Goal: Task Accomplishment & Management: Use online tool/utility

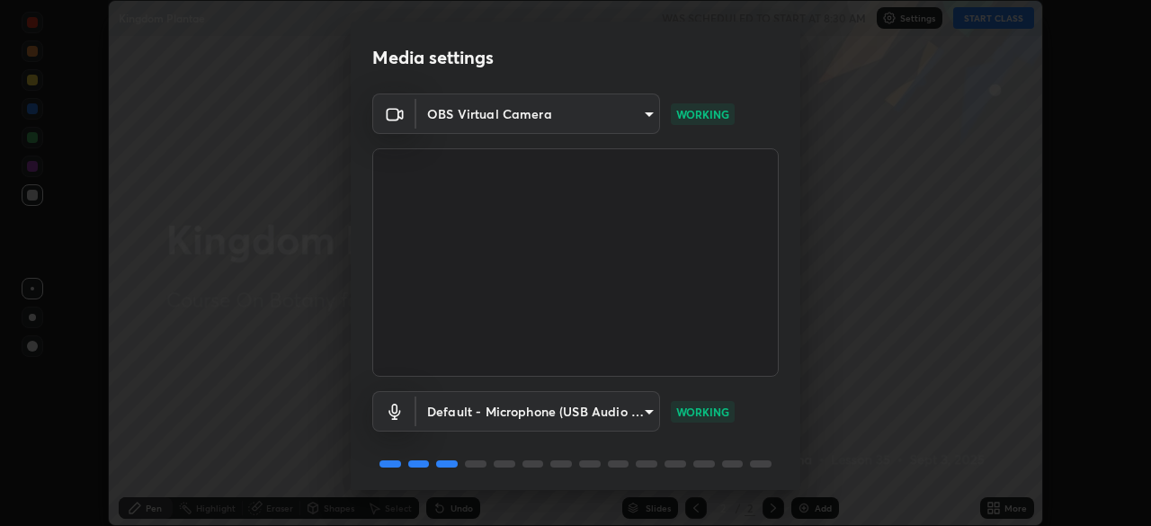
scroll to position [64, 0]
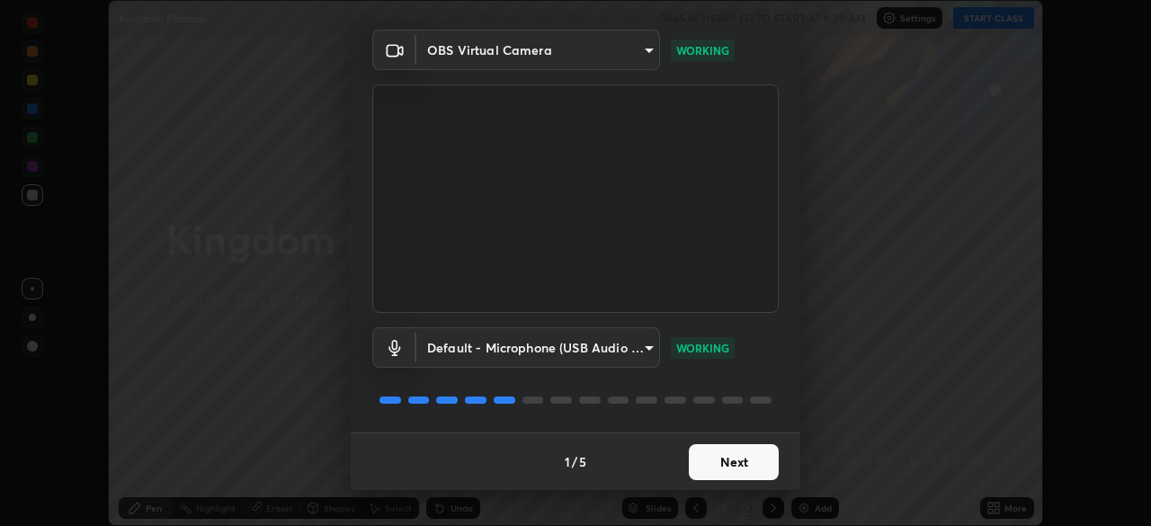
click at [734, 458] on button "Next" at bounding box center [734, 462] width 90 height 36
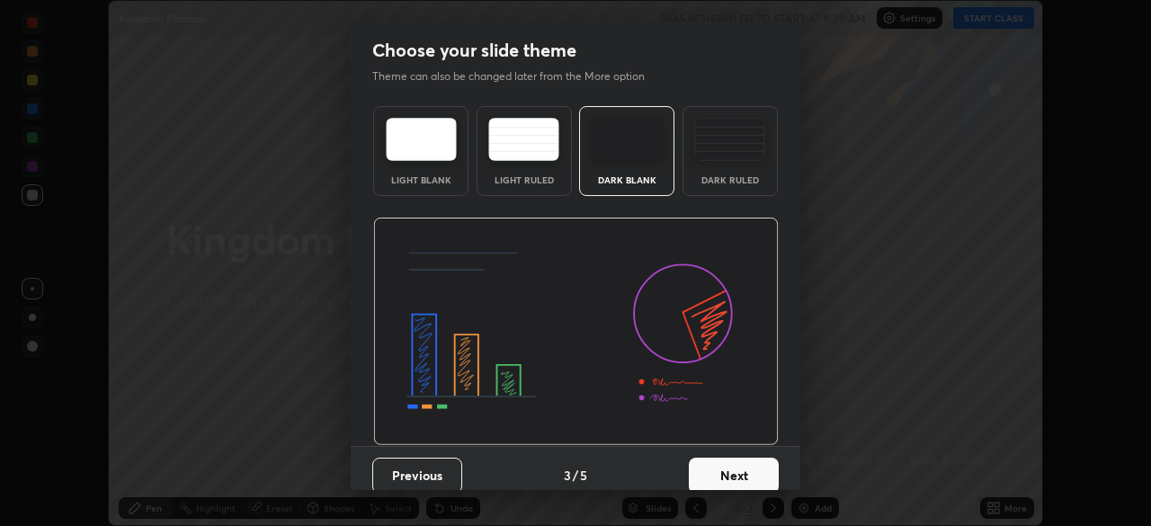
click at [730, 462] on button "Next" at bounding box center [734, 476] width 90 height 36
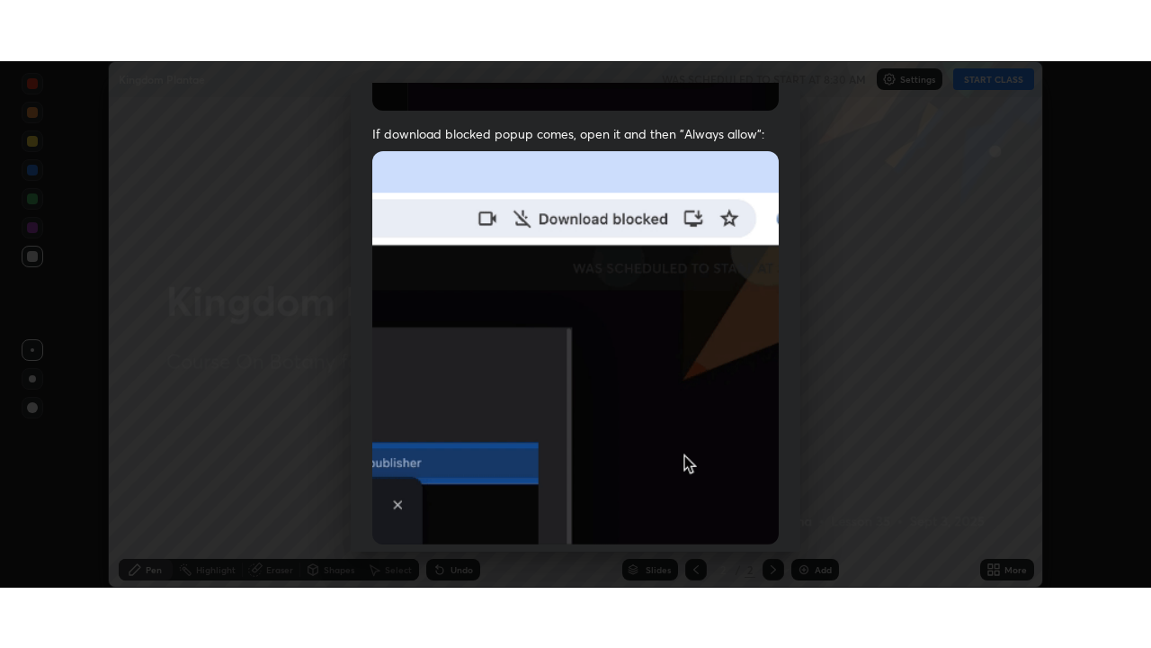
scroll to position [431, 0]
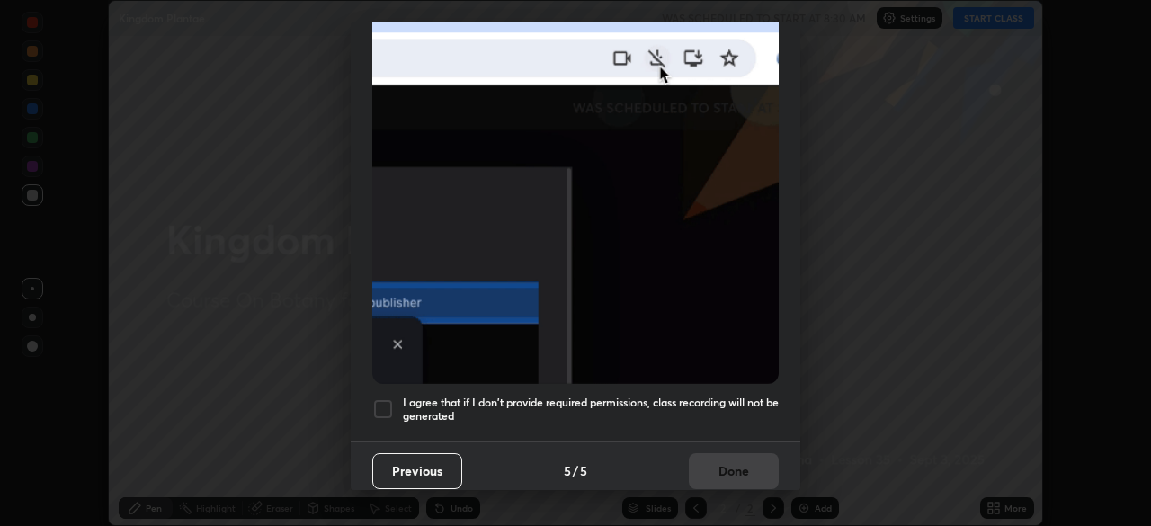
click at [383, 403] on div at bounding box center [383, 409] width 22 height 22
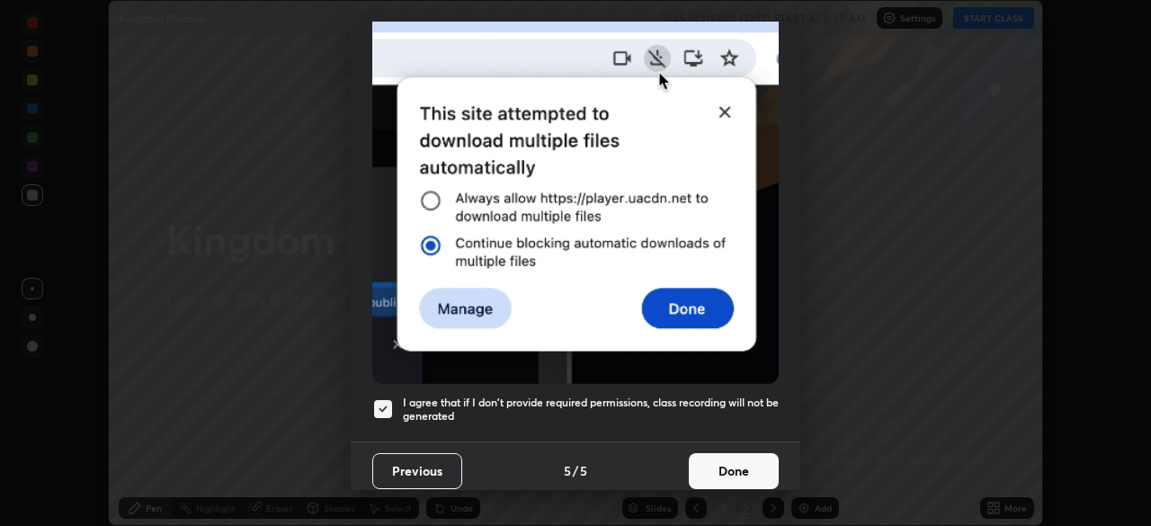
click at [723, 462] on button "Done" at bounding box center [734, 471] width 90 height 36
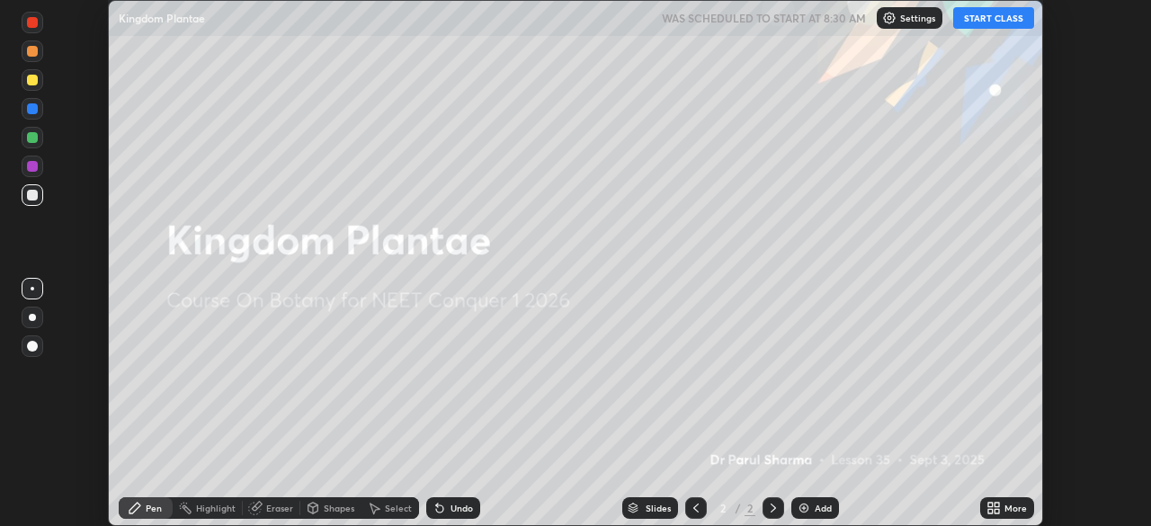
click at [979, 25] on button "START CLASS" at bounding box center [993, 18] width 81 height 22
click at [992, 510] on icon at bounding box center [991, 511] width 4 height 4
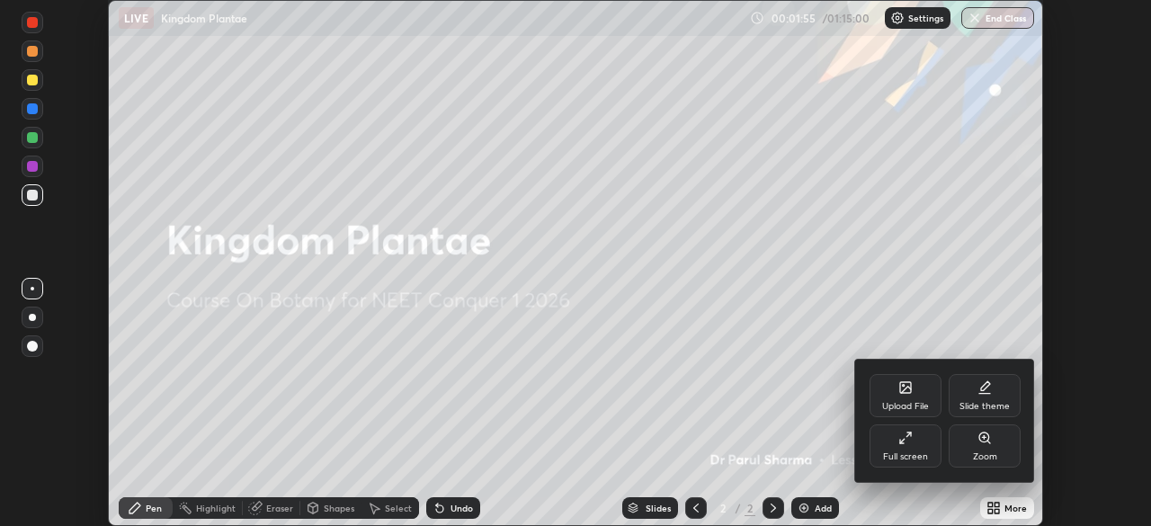
click at [903, 442] on icon at bounding box center [906, 438] width 14 height 14
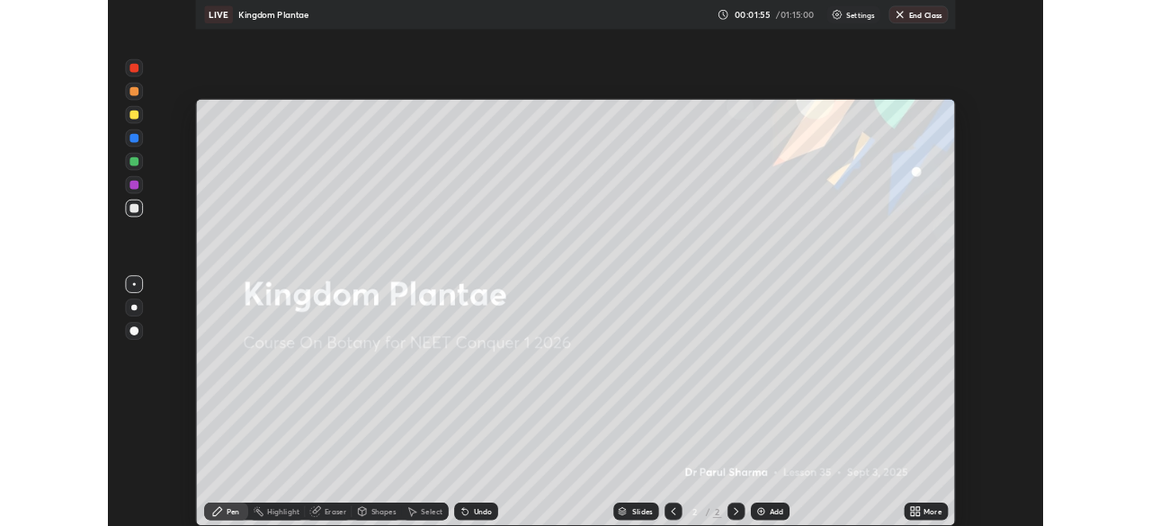
scroll to position [648, 1151]
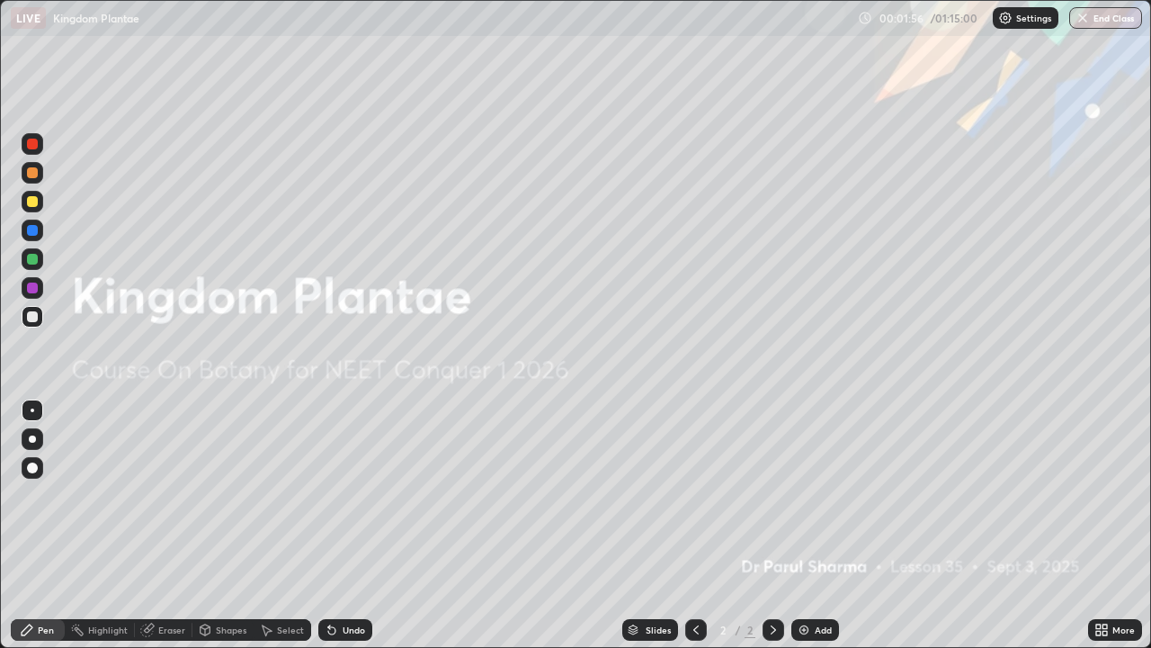
click at [1105, 525] on icon at bounding box center [1105, 626] width 4 height 4
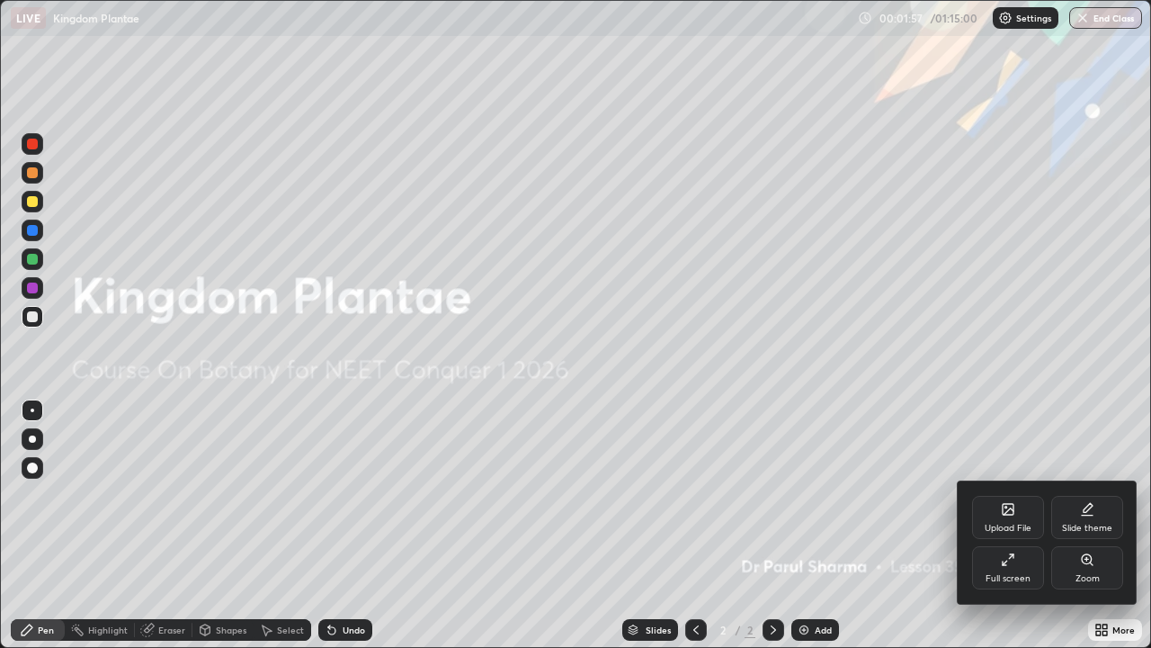
click at [1014, 513] on icon at bounding box center [1008, 509] width 11 height 11
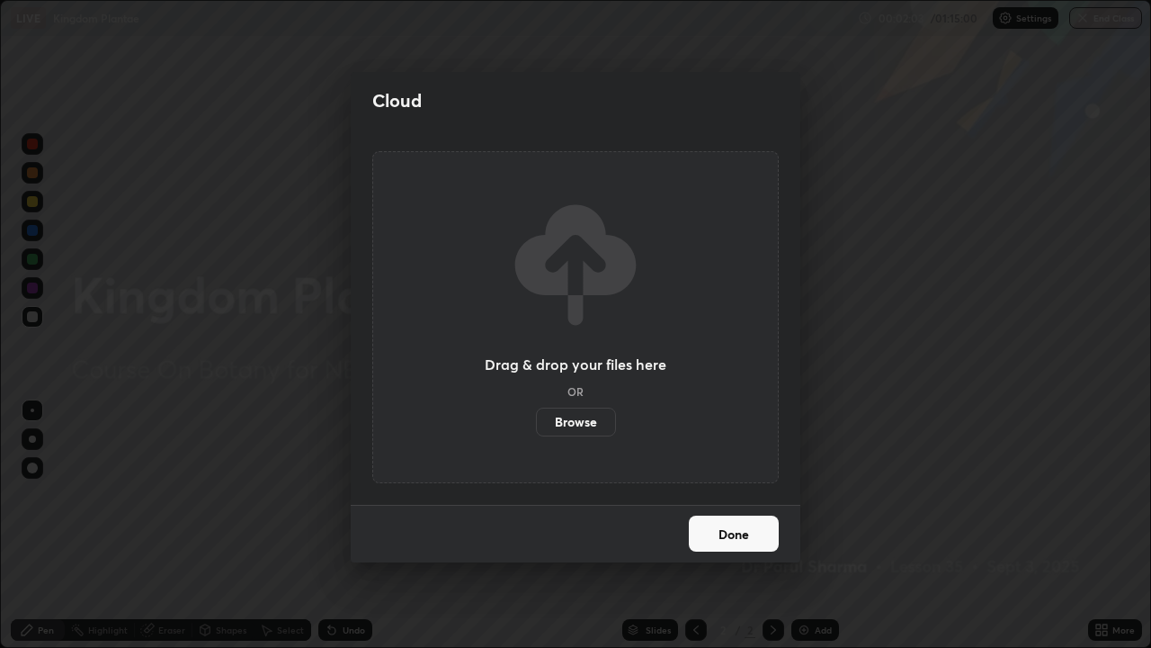
click at [579, 416] on label "Browse" at bounding box center [576, 421] width 80 height 29
click at [536, 416] on input "Browse" at bounding box center [536, 421] width 0 height 29
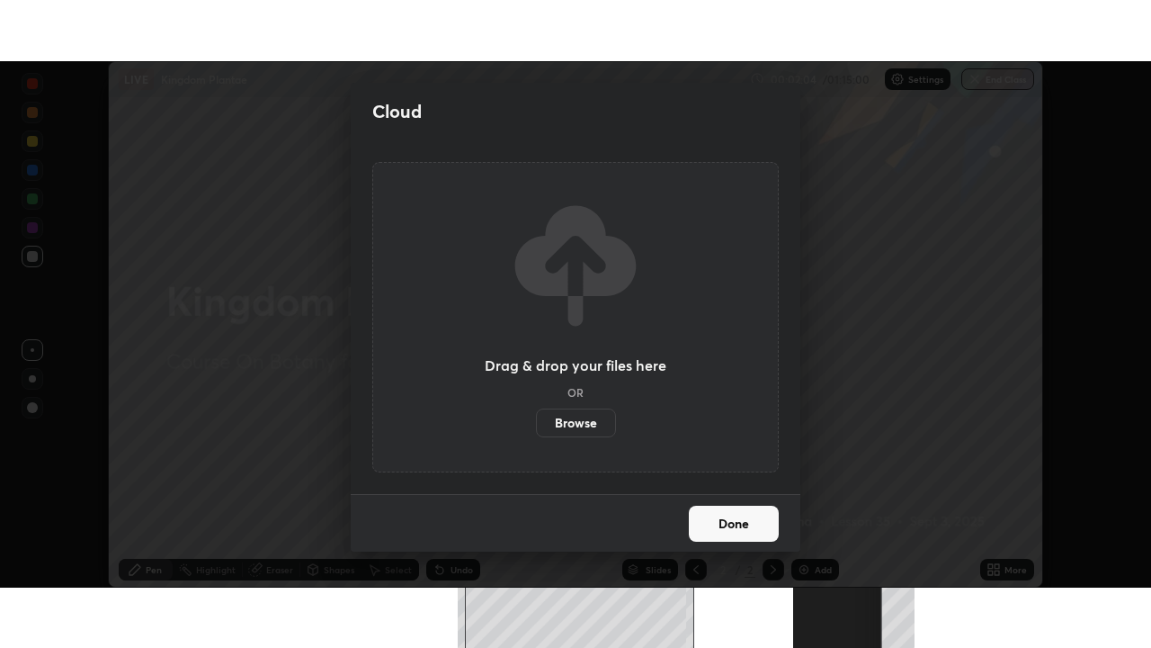
scroll to position [89426, 88801]
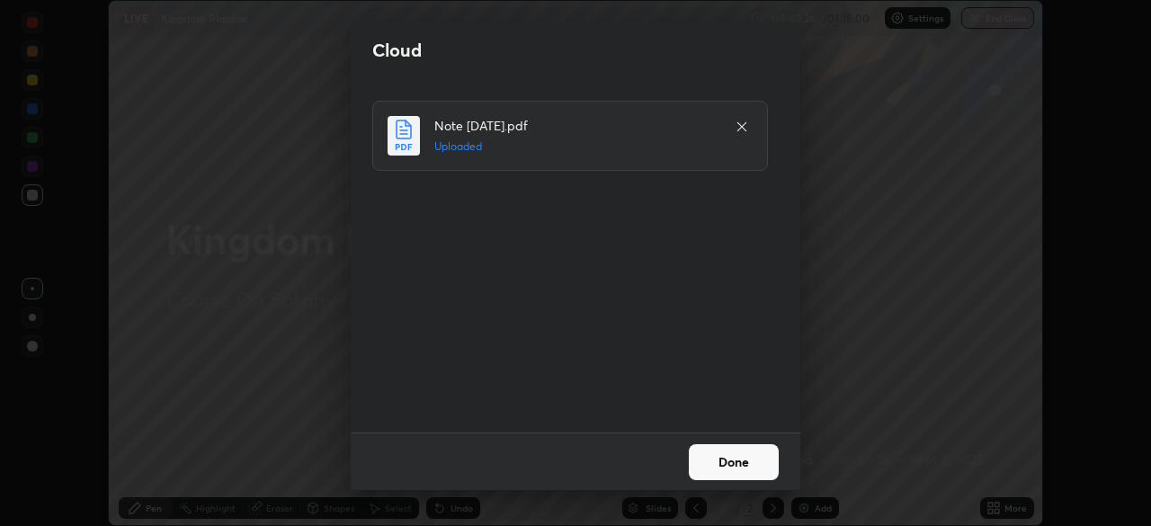
click at [721, 464] on button "Done" at bounding box center [734, 462] width 90 height 36
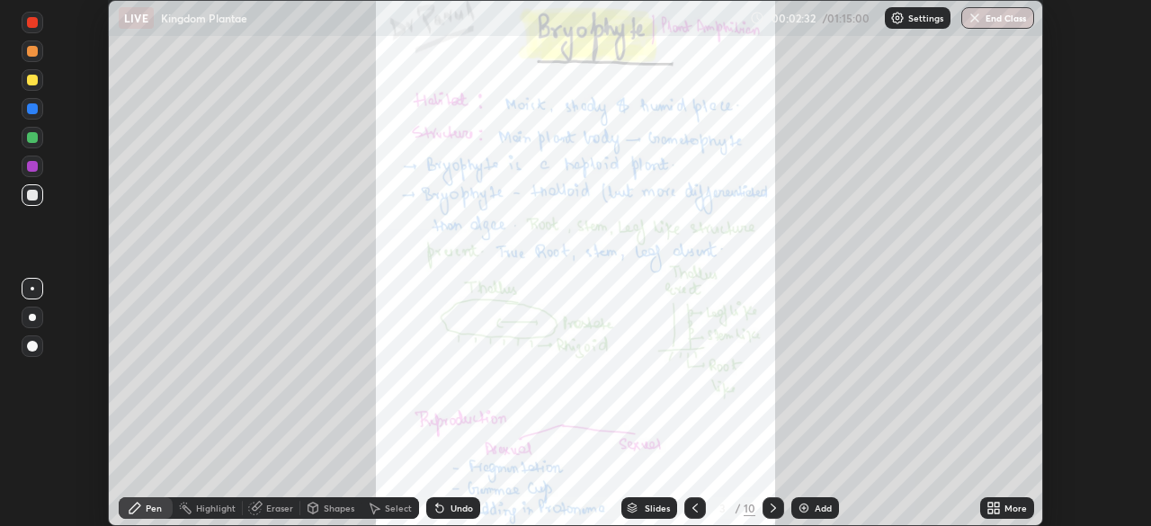
click at [997, 506] on icon at bounding box center [997, 505] width 4 height 4
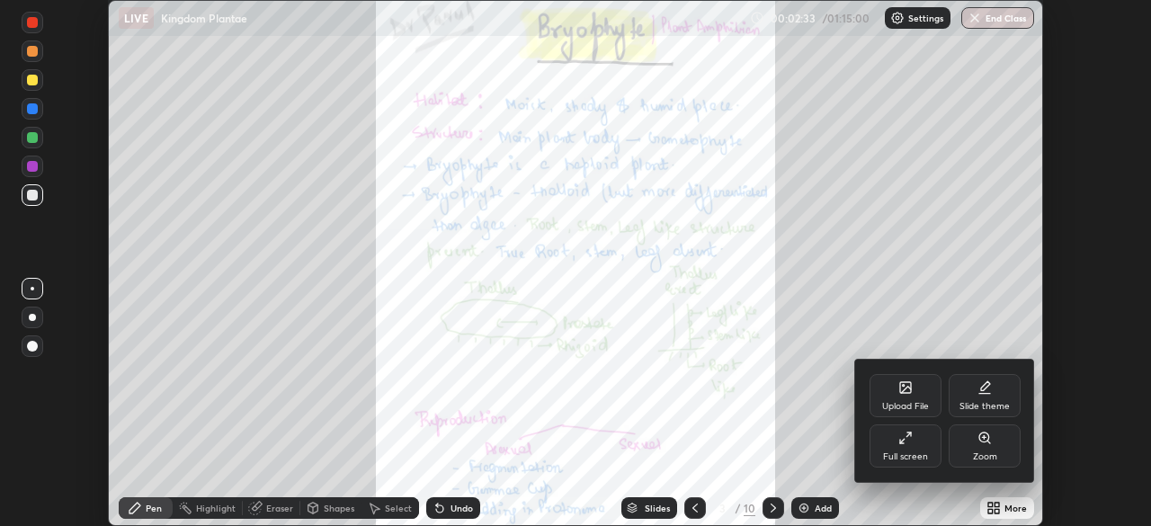
click at [911, 448] on div "Full screen" at bounding box center [906, 446] width 72 height 43
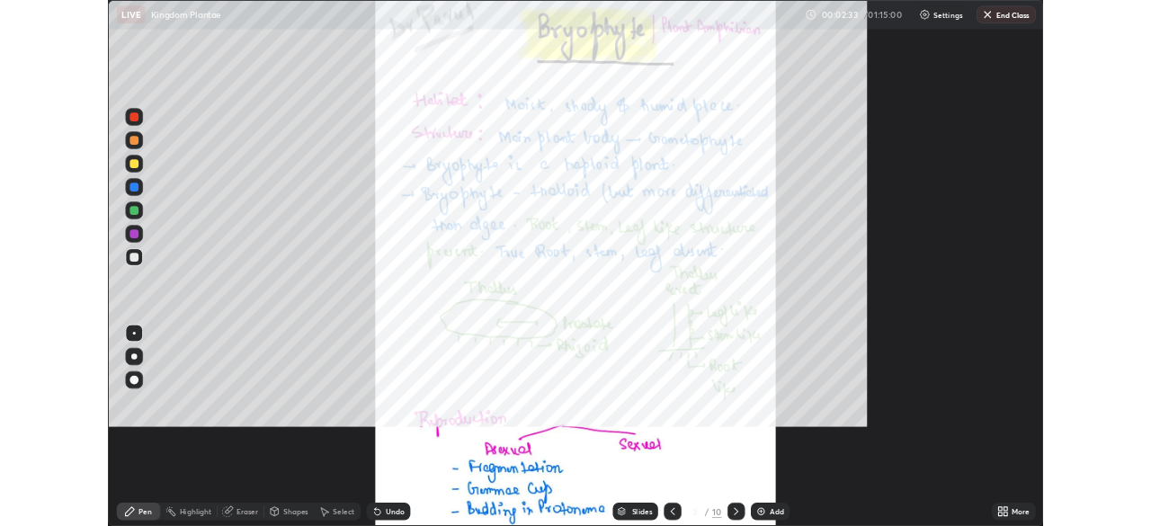
scroll to position [648, 1151]
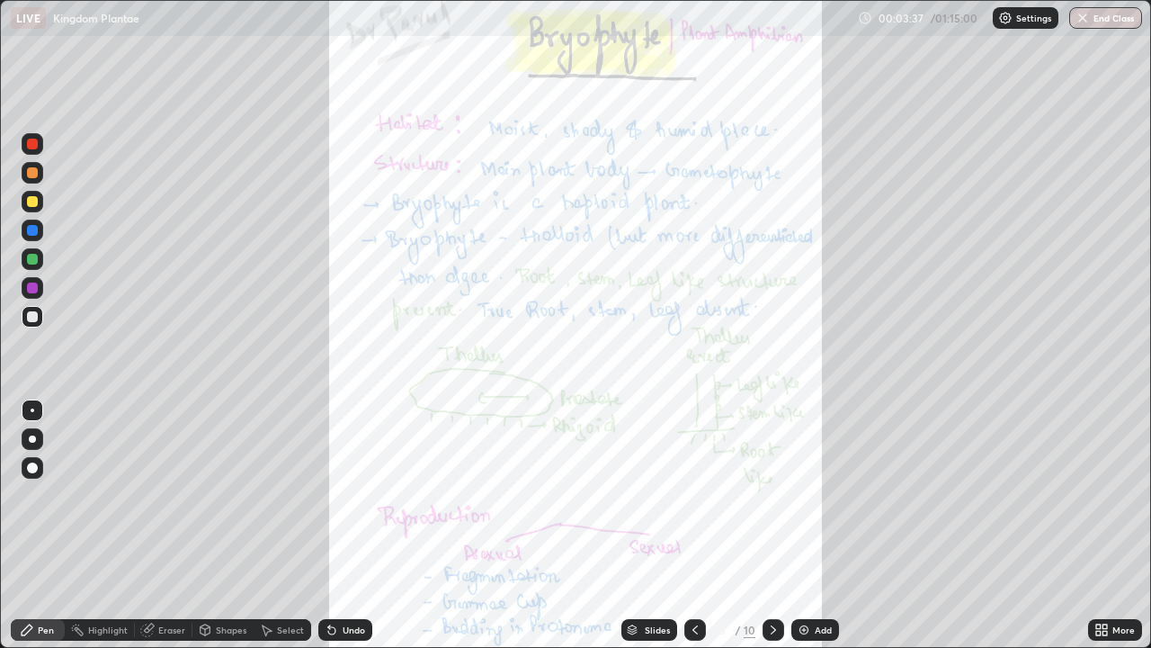
click at [1105, 525] on icon at bounding box center [1105, 633] width 4 height 4
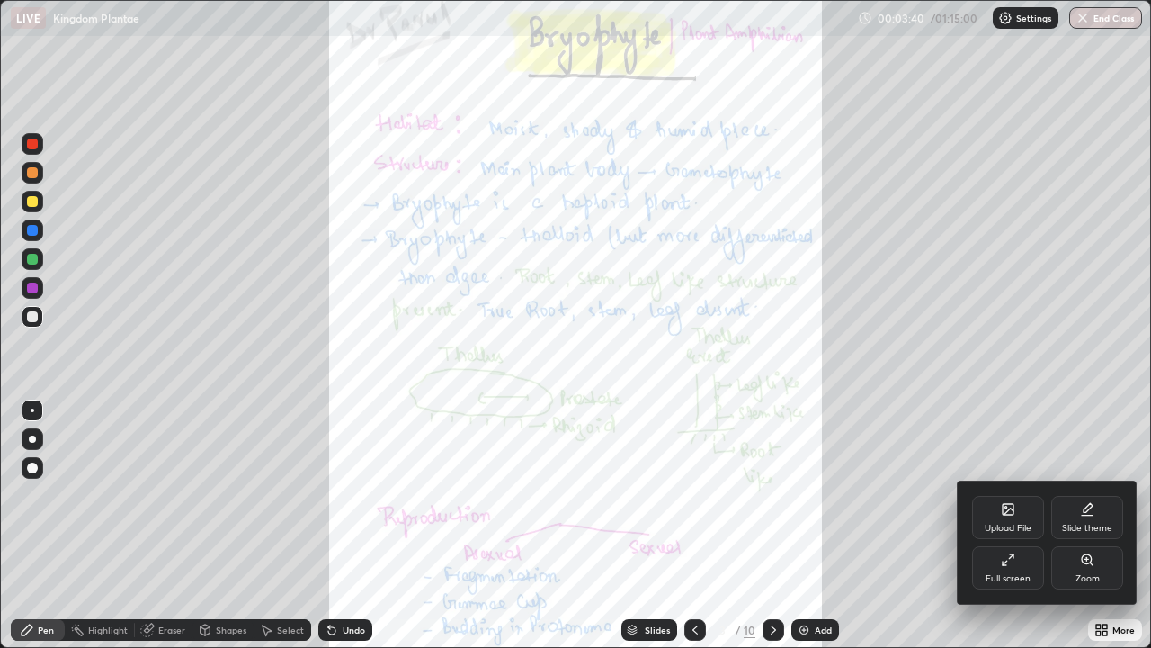
click at [1007, 525] on div "Full screen" at bounding box center [1008, 567] width 72 height 43
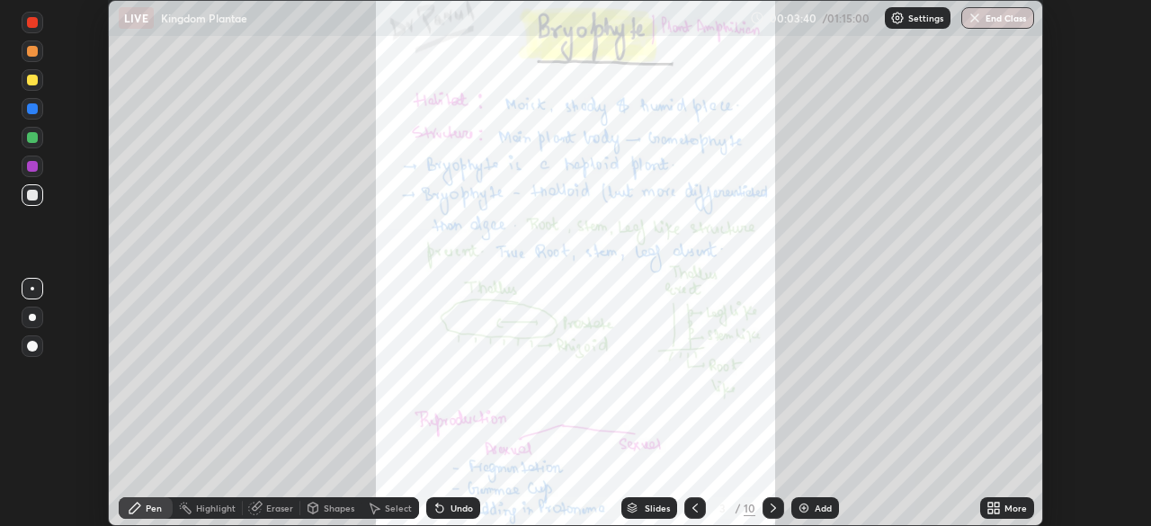
scroll to position [89426, 88801]
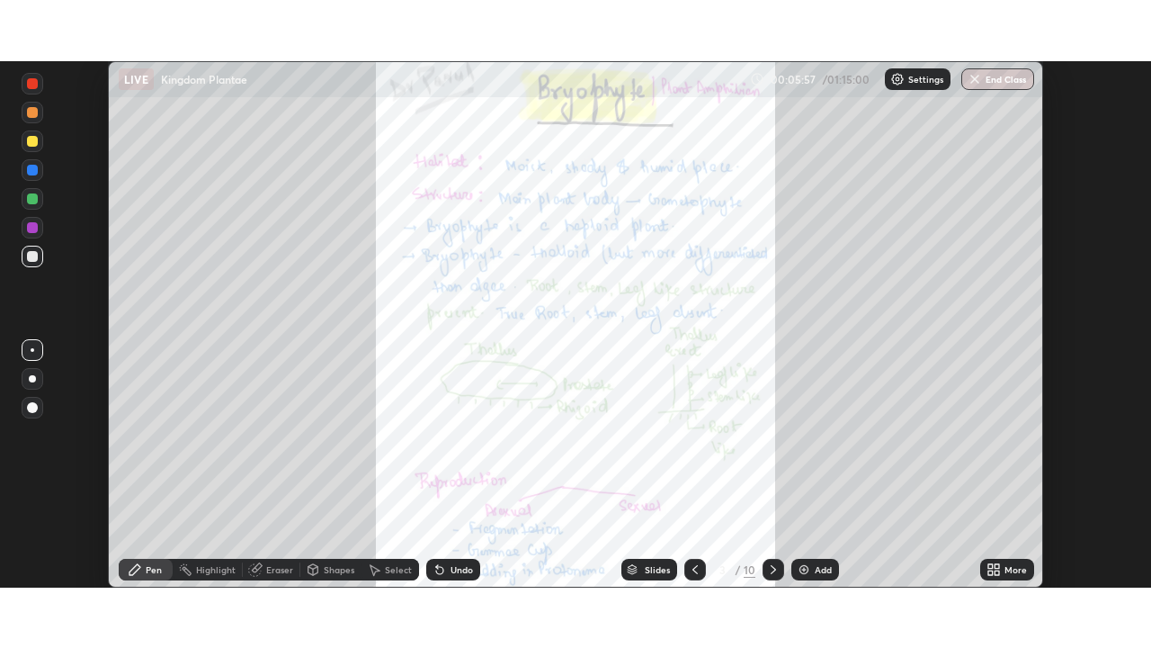
scroll to position [526, 1151]
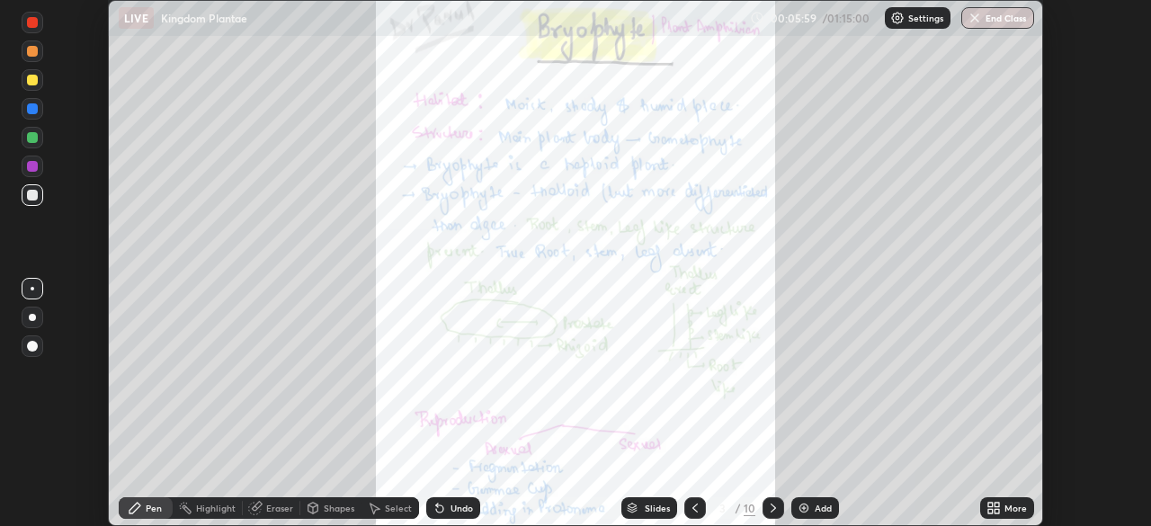
click at [990, 505] on icon at bounding box center [991, 505] width 4 height 4
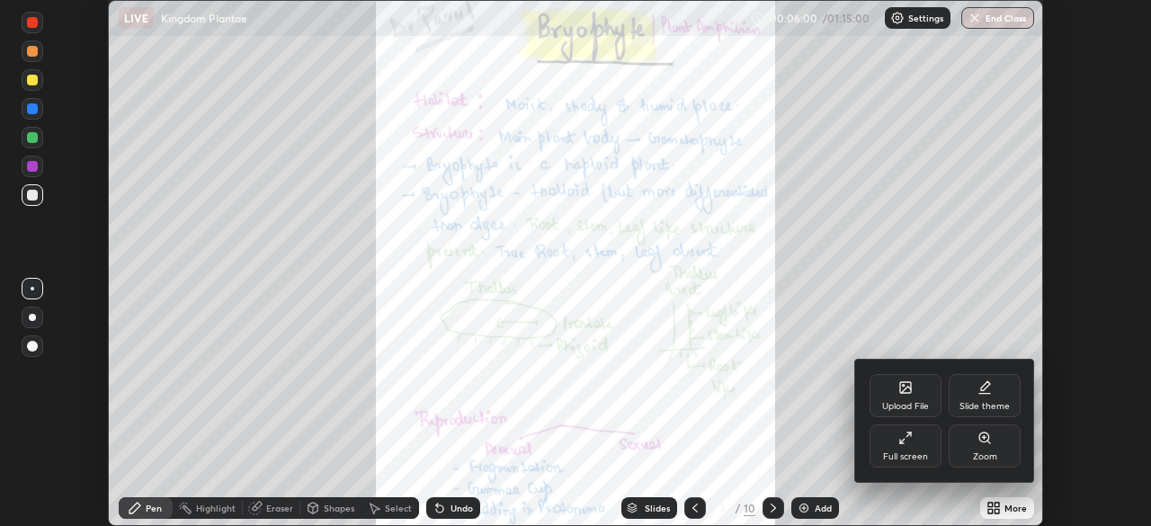
click at [904, 451] on div "Full screen" at bounding box center [906, 446] width 72 height 43
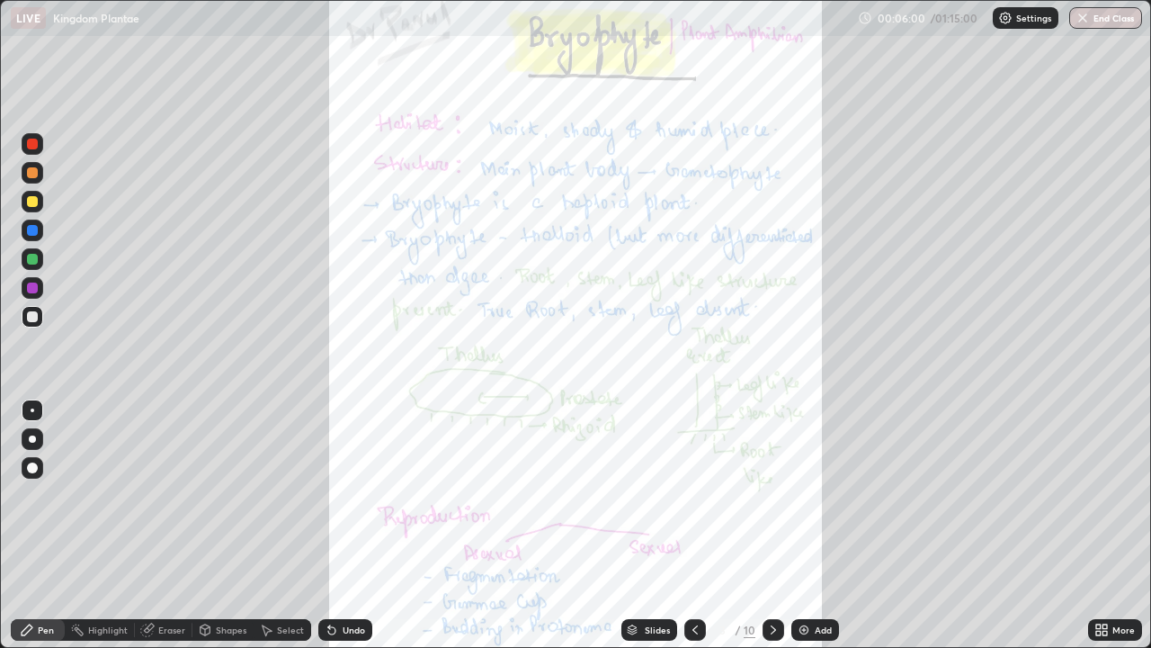
scroll to position [648, 1151]
click at [1105, 525] on icon at bounding box center [1105, 633] width 4 height 4
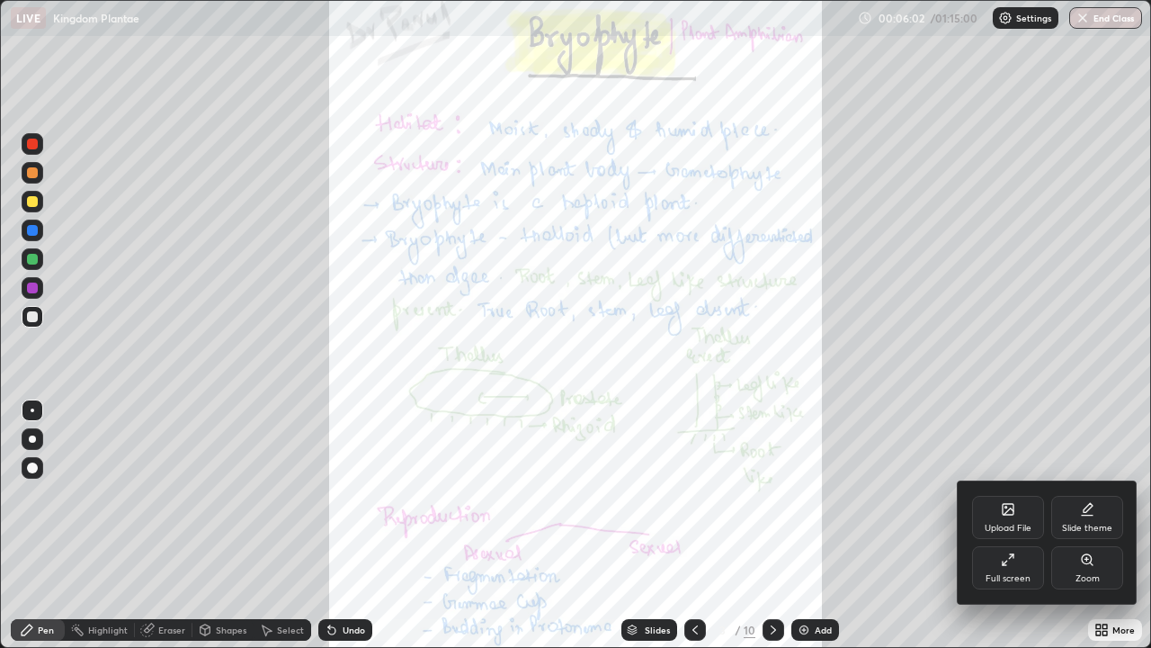
click at [1084, 525] on icon at bounding box center [1087, 559] width 14 height 14
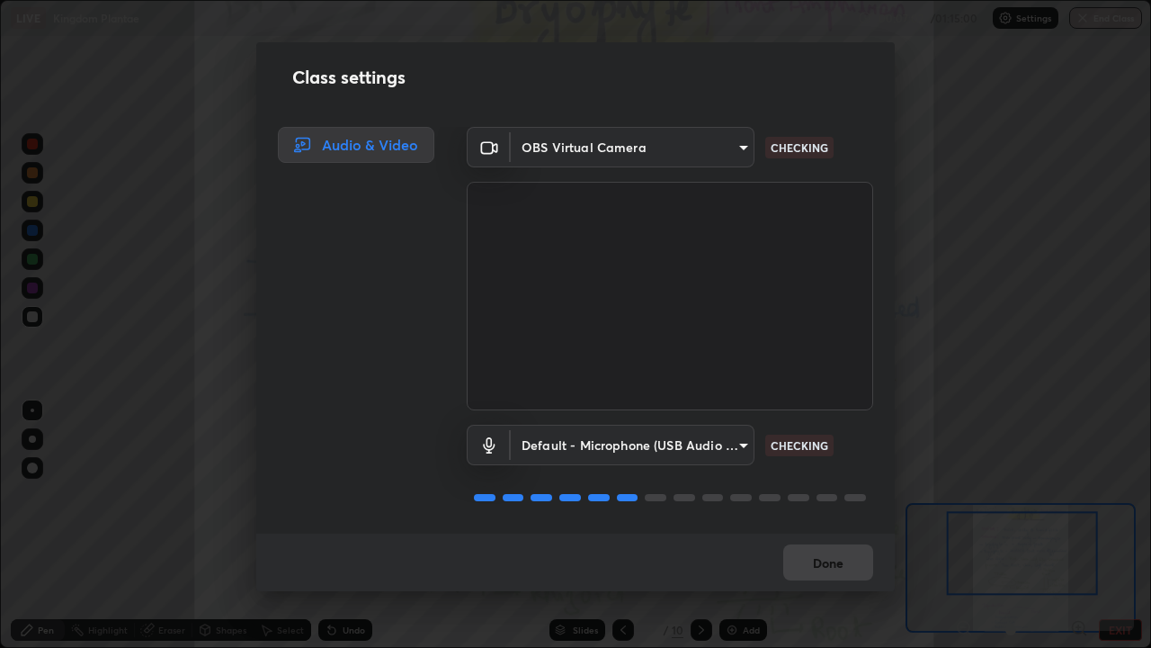
click at [837, 517] on div "Default - Microphone (USB Audio Device) (0d8c:0014) default CHECKING" at bounding box center [670, 470] width 407 height 120
click at [833, 525] on div "Done" at bounding box center [575, 562] width 639 height 58
click at [994, 398] on div "Class settings Audio & Video OBS Virtual Camera 03c1373659359a5f7abdf76911b28cf…" at bounding box center [575, 324] width 1151 height 648
click at [999, 400] on div "Class settings Audio & Video OBS Virtual Camera 03c1373659359a5f7abdf76911b28cf…" at bounding box center [575, 324] width 1151 height 648
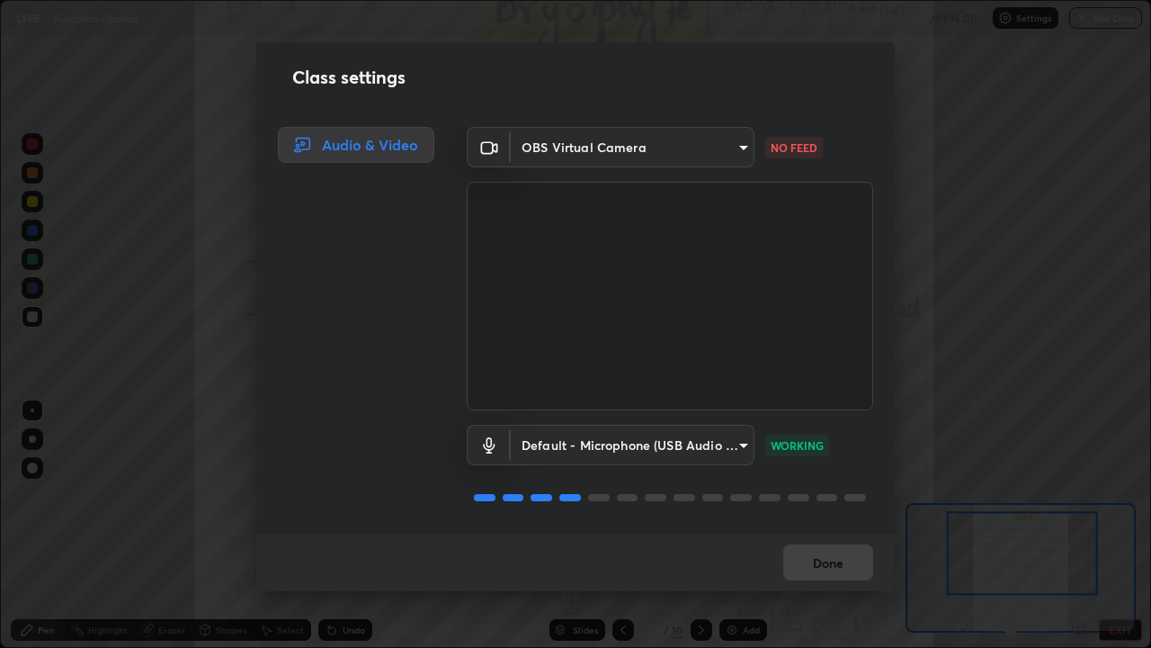
click at [694, 148] on body "Erase all LIVE Kingdom Plantae 00:07:18 / 01:15:00 Settings End Class Setting u…" at bounding box center [575, 324] width 1151 height 648
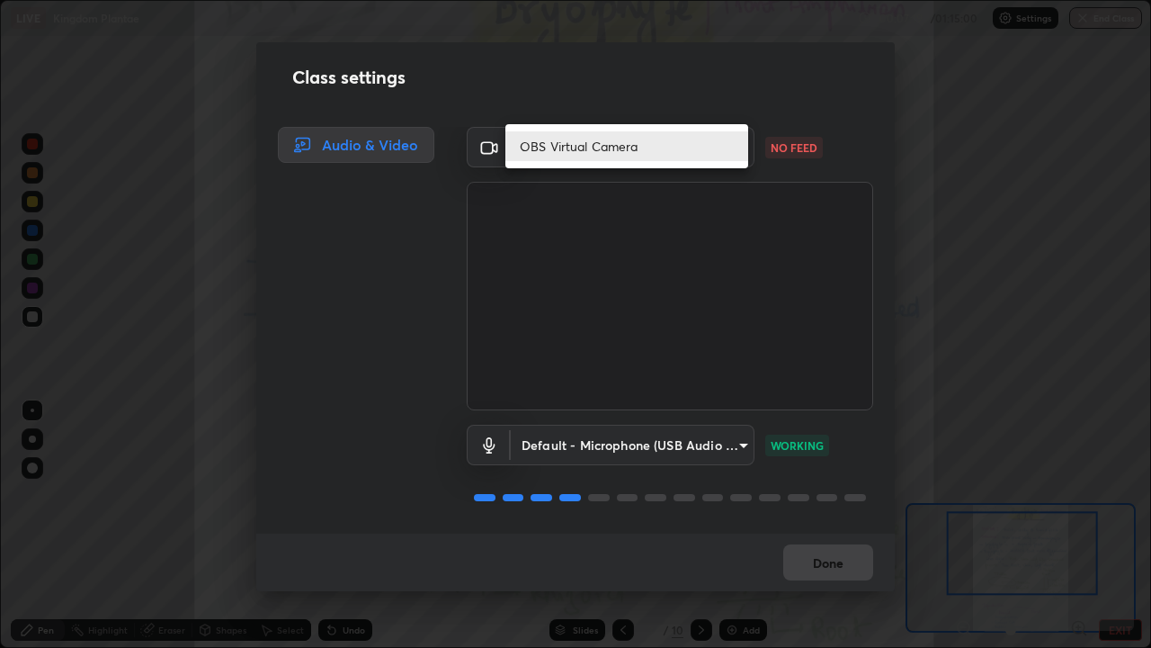
click at [708, 248] on div at bounding box center [575, 324] width 1151 height 648
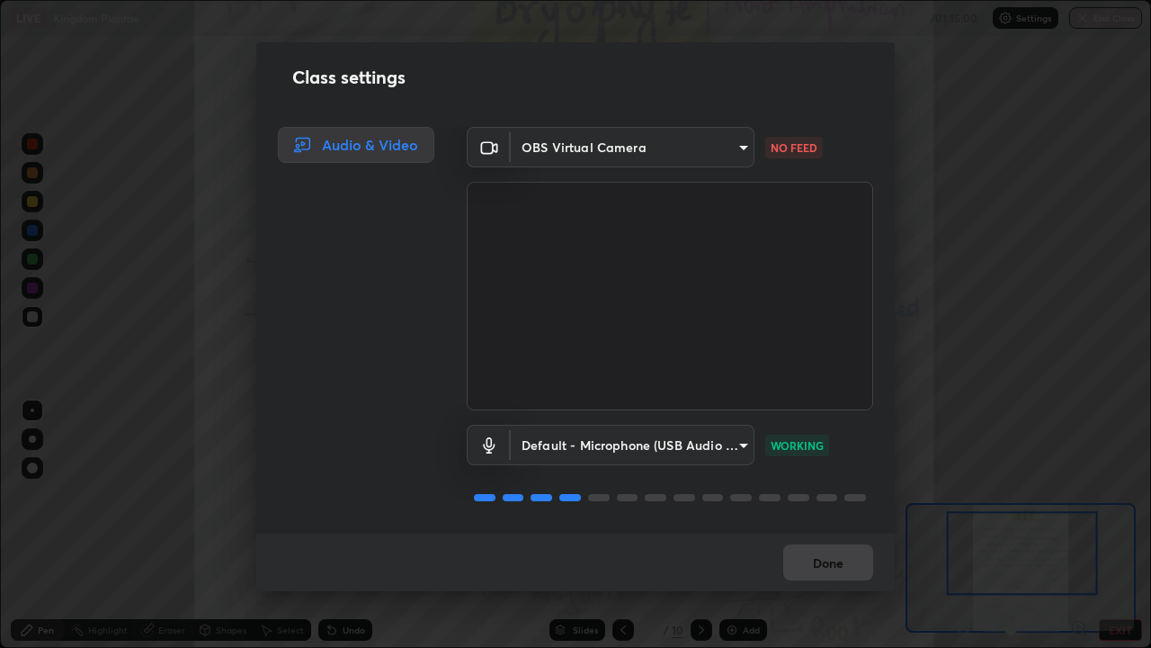
click at [775, 142] on p "NO FEED" at bounding box center [794, 147] width 47 height 16
click at [733, 445] on body "Erase all LIVE Kingdom Plantae 00:07:23 / 01:15:00 Settings End Class Setting u…" at bounding box center [575, 324] width 1151 height 648
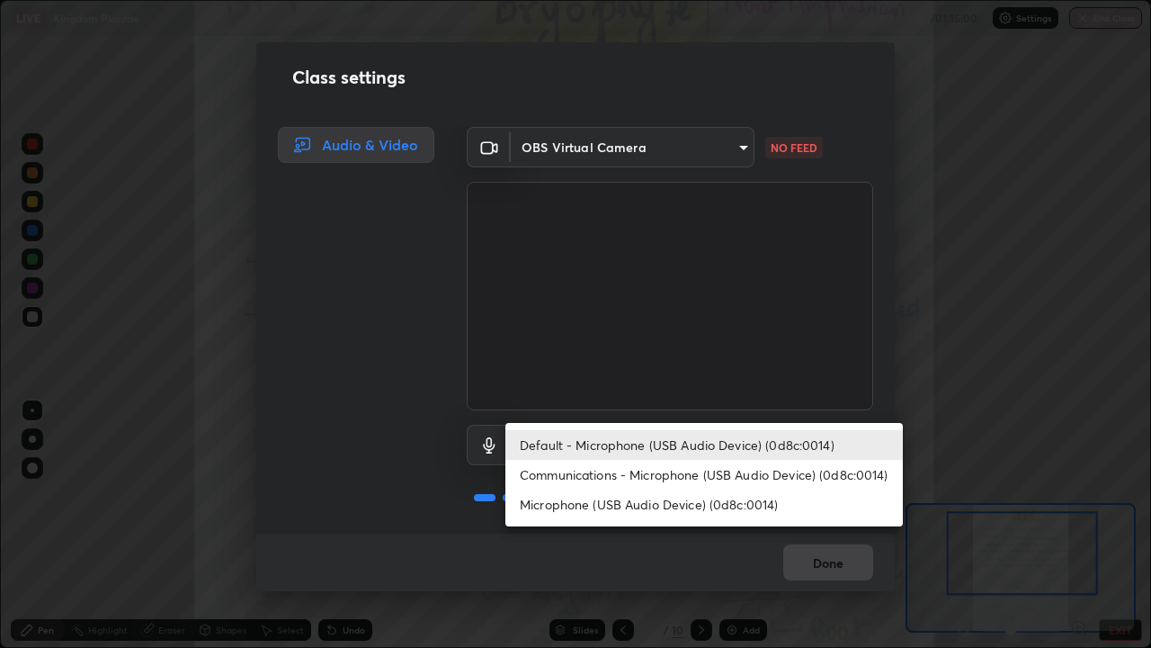
click at [711, 506] on li "Microphone (USB Audio Device) (0d8c:0014)" at bounding box center [705, 504] width 398 height 30
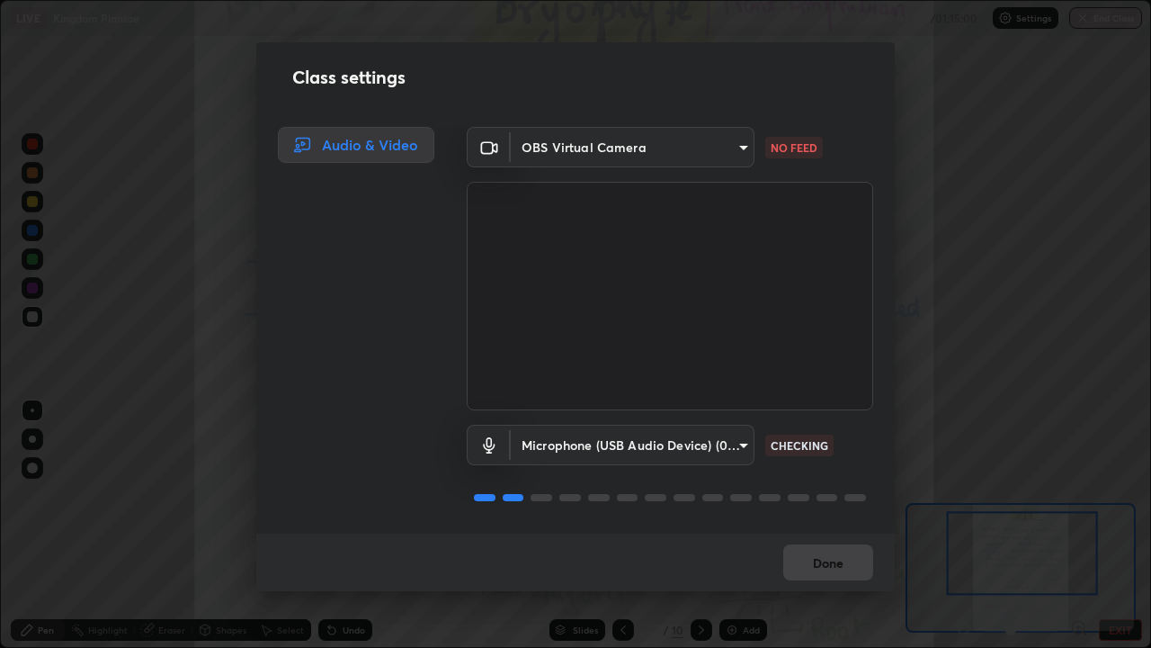
click at [734, 438] on body "Erase all LIVE Kingdom Plantae 00:07:27 / 01:15:00 Settings End Class Setting u…" at bounding box center [575, 324] width 1151 height 648
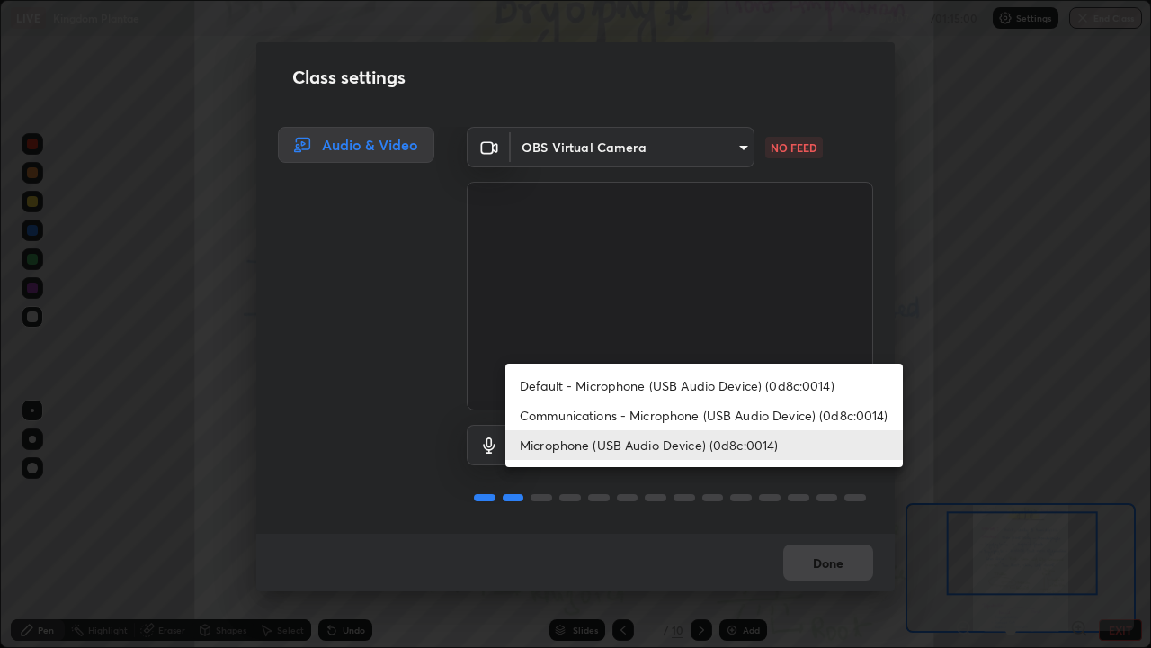
click at [703, 386] on li "Default - Microphone (USB Audio Device) (0d8c:0014)" at bounding box center [705, 386] width 398 height 30
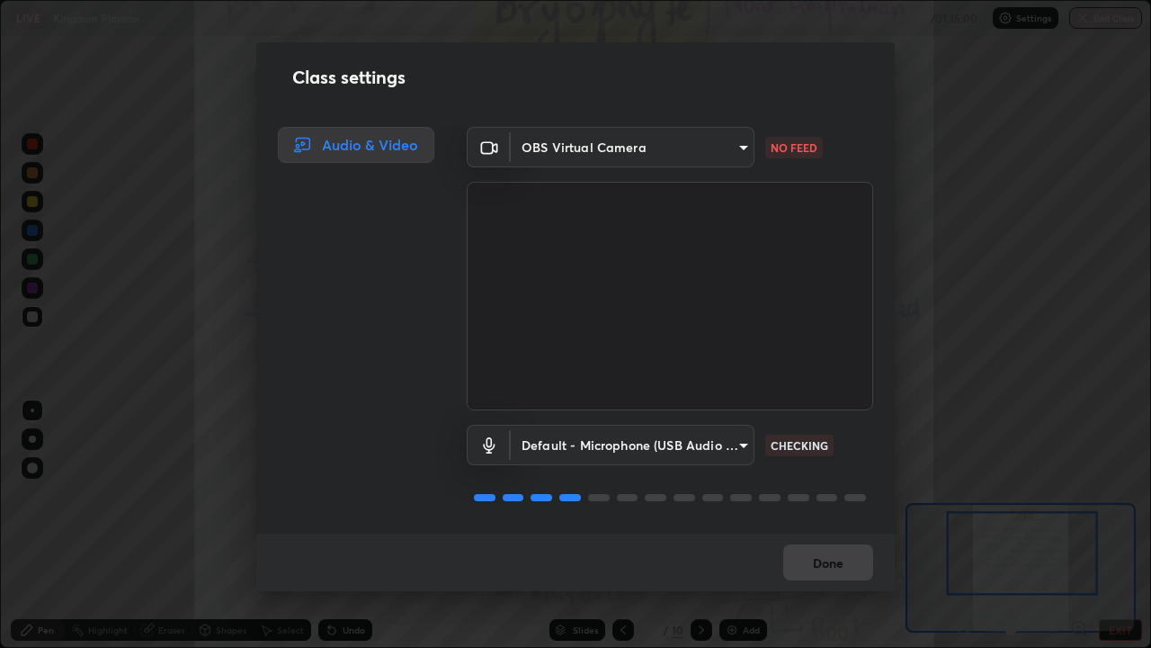
click at [739, 441] on body "Erase all LIVE Kingdom Plantae 00:07:30 / 01:15:00 Settings End Class Setting u…" at bounding box center [575, 324] width 1151 height 648
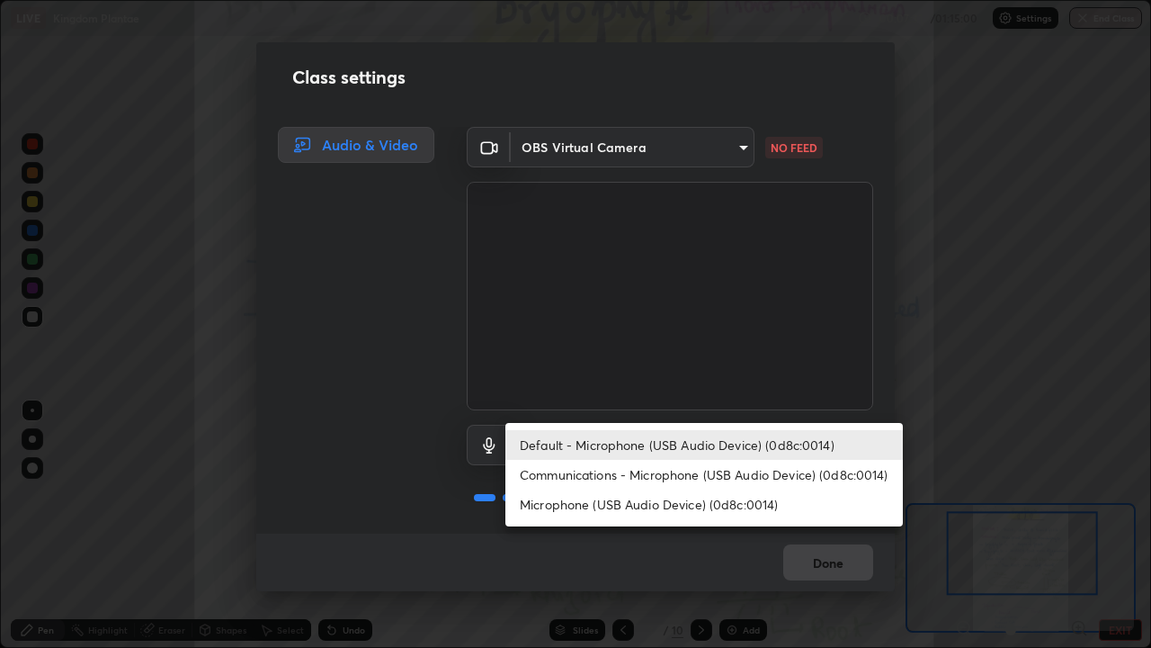
click at [704, 504] on li "Microphone (USB Audio Device) (0d8c:0014)" at bounding box center [705, 504] width 398 height 30
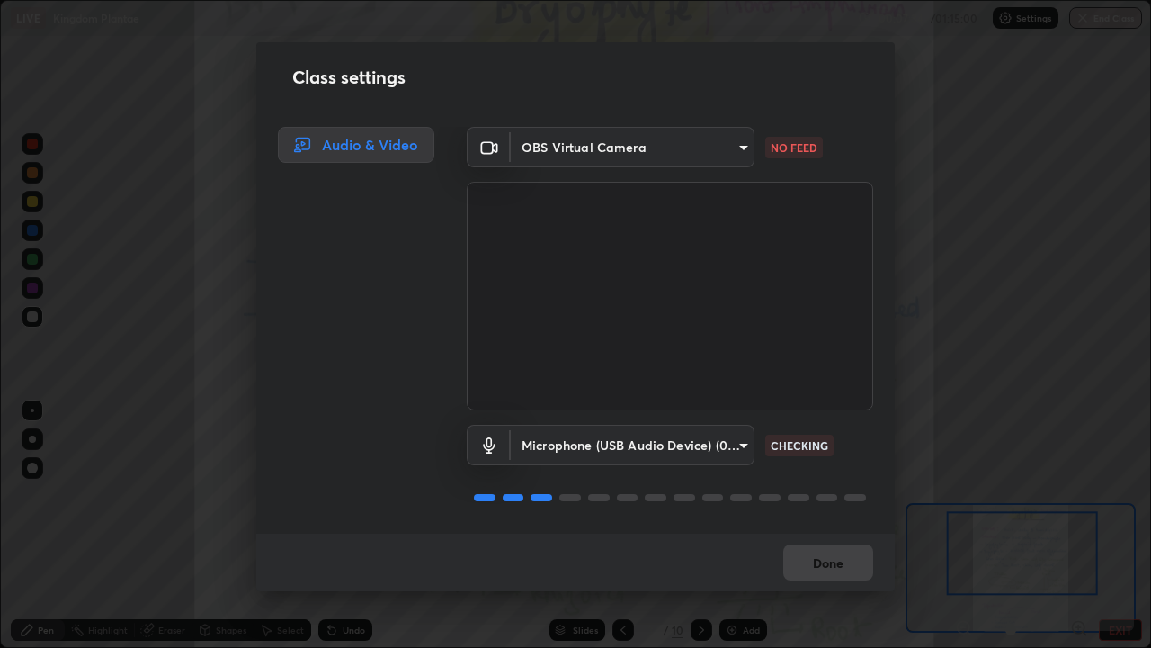
click at [115, 459] on div "Class settings Audio & Video OBS Virtual Camera 03c1373659359a5f7abdf76911b28cf…" at bounding box center [575, 324] width 1151 height 648
click at [111, 452] on div "Class settings Audio & Video OBS Virtual Camera 03c1373659359a5f7abdf76911b28cf…" at bounding box center [575, 324] width 1151 height 648
click at [112, 445] on div "Class settings Audio & Video OBS Virtual Camera 03c1373659359a5f7abdf76911b28cf…" at bounding box center [575, 324] width 1151 height 648
click at [111, 440] on div "Class settings Audio & Video OBS Virtual Camera 03c1373659359a5f7abdf76911b28cf…" at bounding box center [575, 324] width 1151 height 648
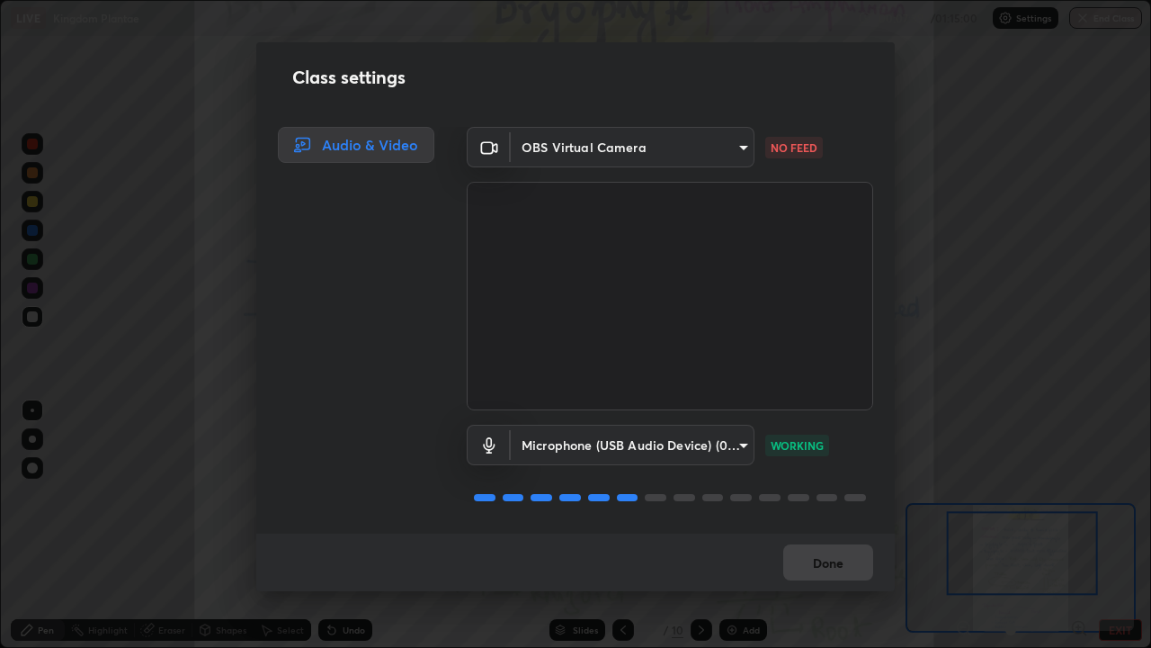
click at [1011, 374] on div "Class settings Audio & Video OBS Virtual Camera 03c1373659359a5f7abdf76911b28cf…" at bounding box center [575, 324] width 1151 height 648
click at [967, 525] on div "Class settings Audio & Video OBS Virtual Camera 03c1373659359a5f7abdf76911b28cf…" at bounding box center [575, 324] width 1151 height 648
click at [928, 465] on div "Class settings Audio & Video OBS Virtual Camera 03c1373659359a5f7abdf76911b28cf…" at bounding box center [575, 324] width 1151 height 648
click at [737, 142] on body "Erase all LIVE Kingdom Plantae 00:07:49 / 01:15:00 Settings End Class Setting u…" at bounding box center [575, 324] width 1151 height 648
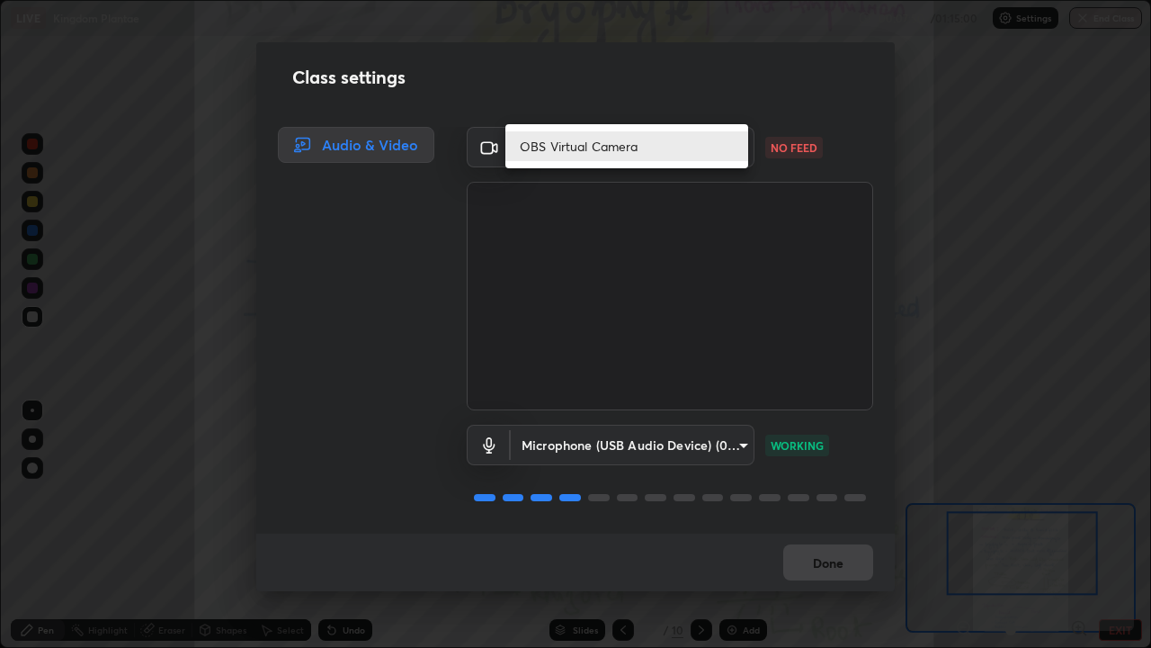
scroll to position [1, 0]
click at [705, 246] on div at bounding box center [575, 324] width 1151 height 648
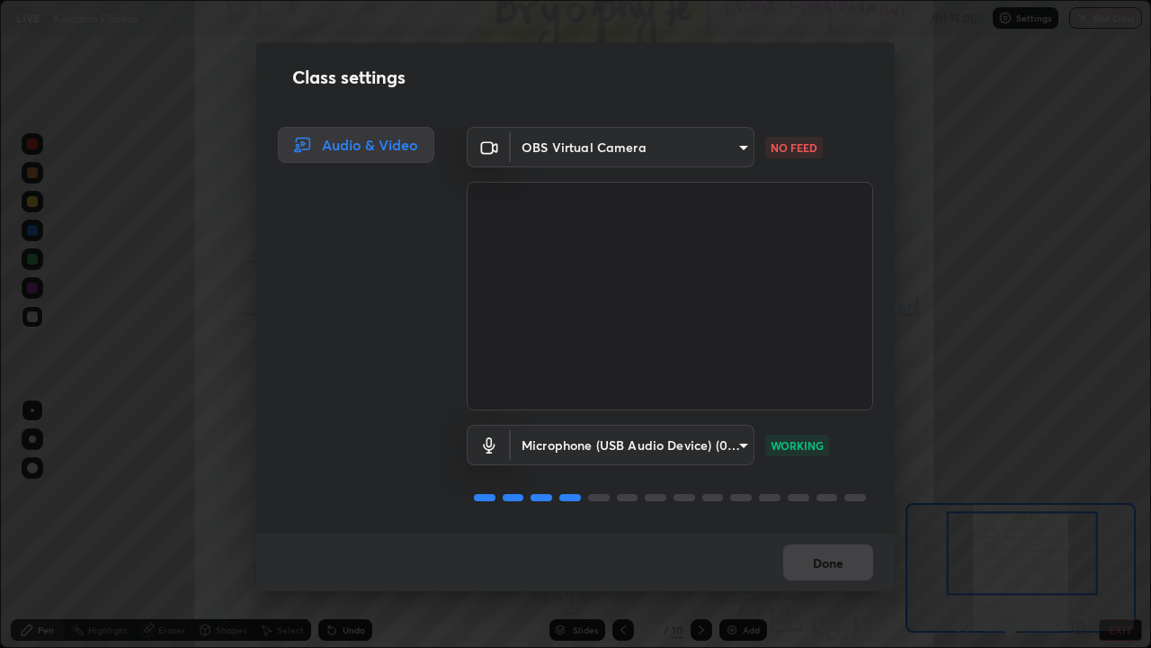
click at [735, 442] on body "Erase all LIVE Kingdom Plantae 00:07:51 / 01:15:00 Settings End Class Setting u…" at bounding box center [575, 324] width 1151 height 648
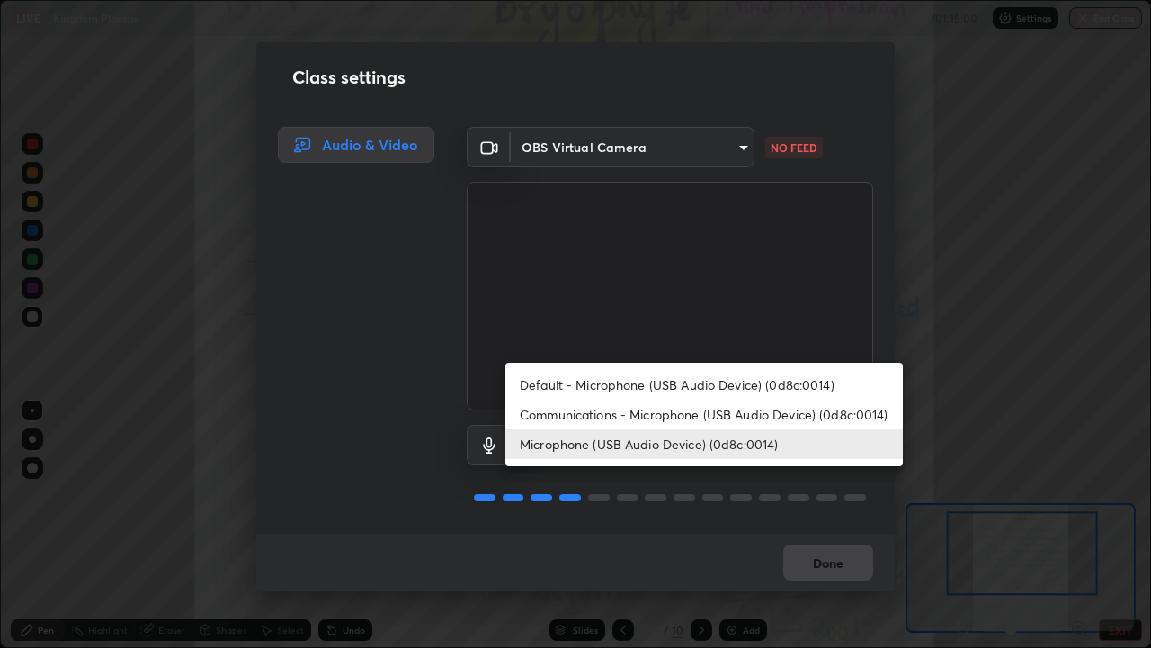
click at [709, 416] on li "Communications - Microphone (USB Audio Device) (0d8c:0014)" at bounding box center [705, 414] width 398 height 30
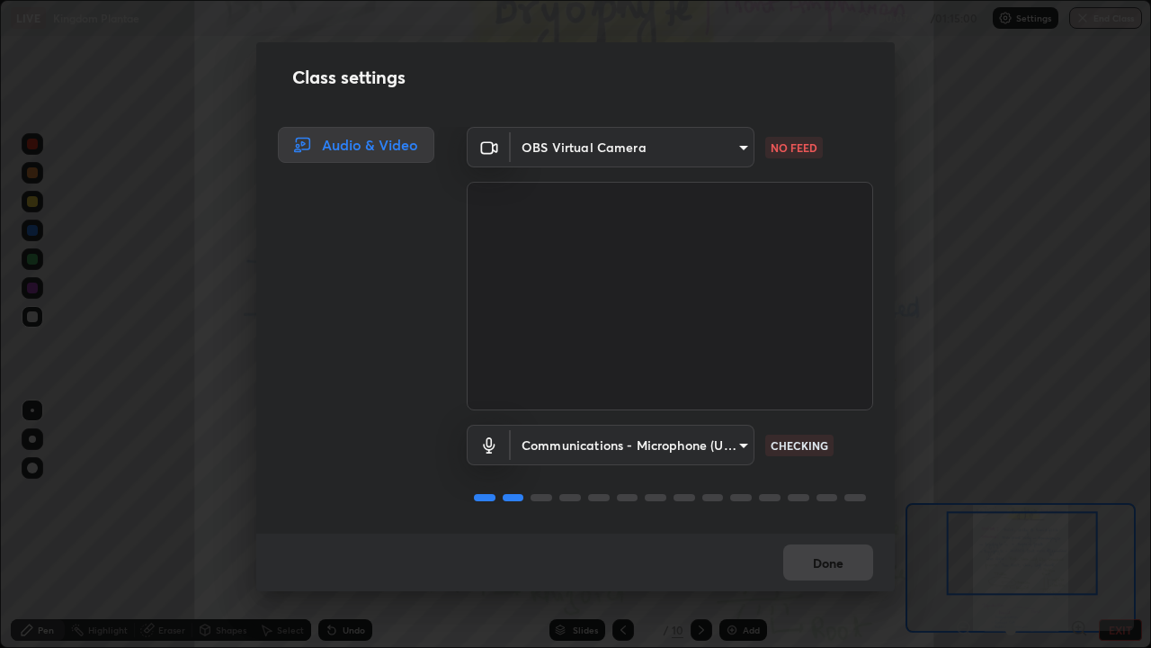
click at [725, 445] on body "Erase all LIVE Kingdom Plantae 00:07:56 / 01:15:00 Settings End Class Setting u…" at bounding box center [575, 324] width 1151 height 648
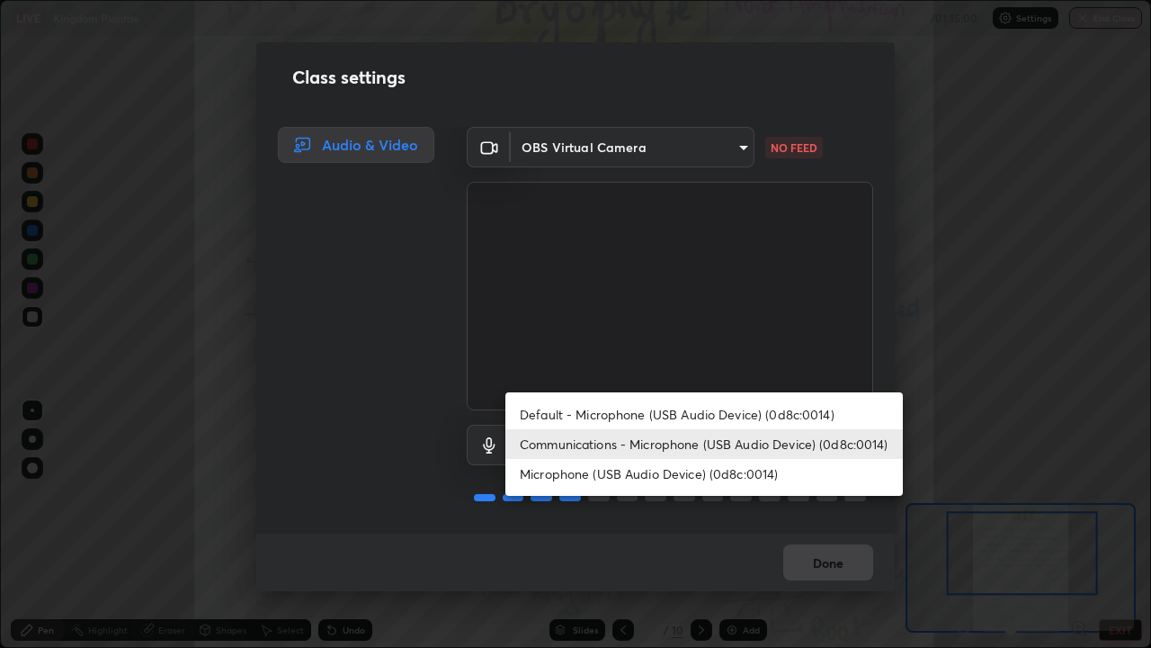
click at [716, 479] on li "Microphone (USB Audio Device) (0d8c:0014)" at bounding box center [705, 474] width 398 height 30
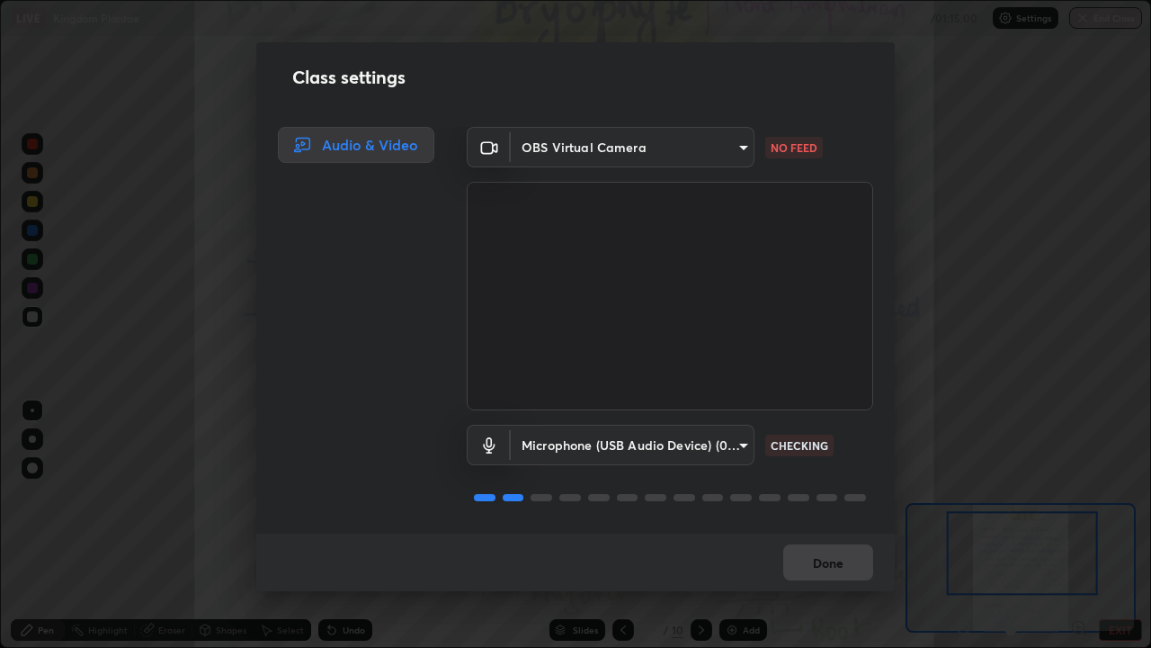
click at [722, 446] on body "Erase all LIVE Kingdom Plantae 00:07:58 / 01:15:00 Settings End Class Setting u…" at bounding box center [575, 324] width 1151 height 648
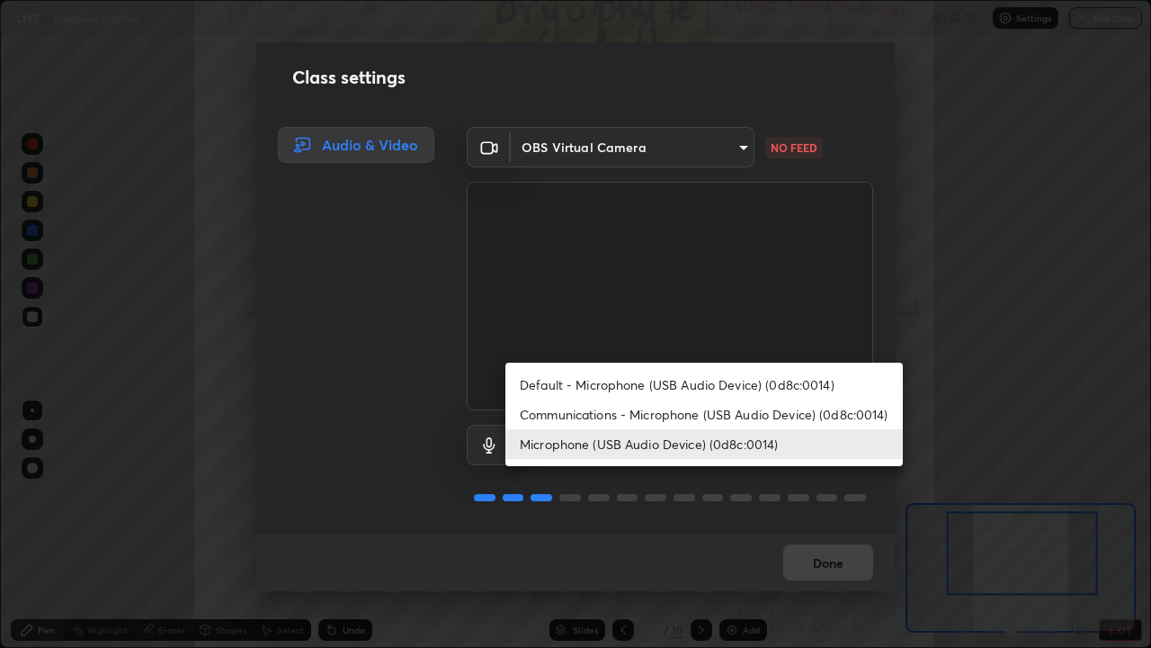
click at [730, 381] on li "Default - Microphone (USB Audio Device) (0d8c:0014)" at bounding box center [705, 385] width 398 height 30
type input "default"
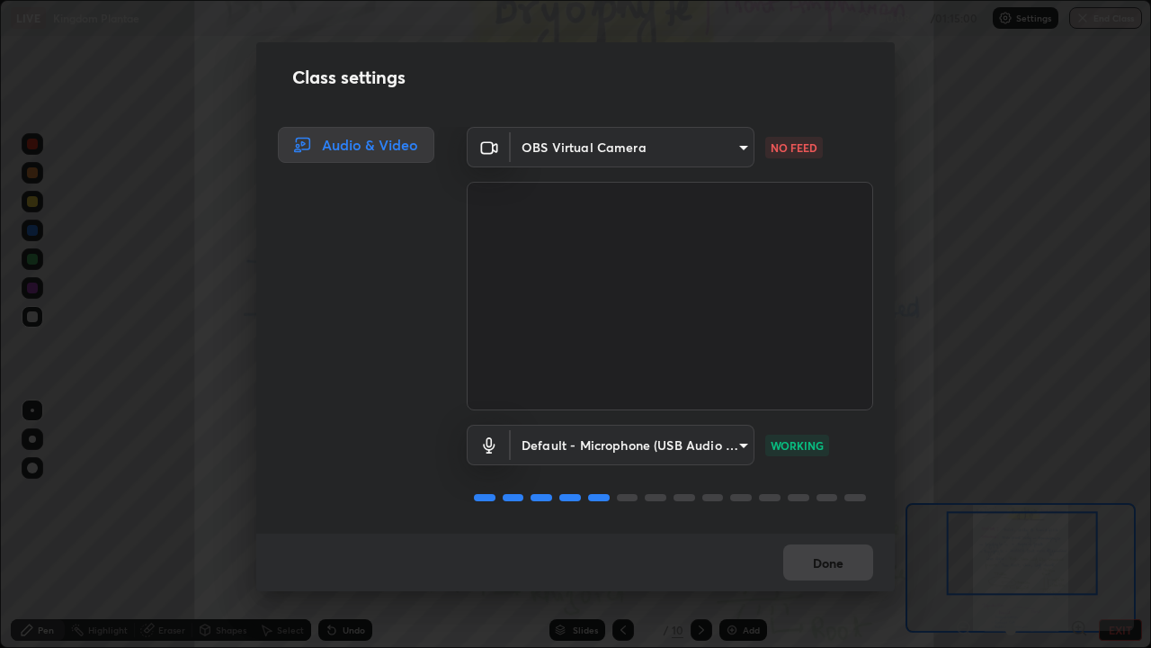
click at [145, 125] on div "Class settings Audio & Video OBS Virtual Camera 03c1373659359a5f7abdf76911b28cf…" at bounding box center [575, 324] width 1151 height 648
click at [128, 211] on div "Class settings Audio & Video OBS Virtual Camera 03c1373659359a5f7abdf76911b28cf…" at bounding box center [575, 324] width 1151 height 648
click at [841, 525] on button "Done" at bounding box center [828, 562] width 90 height 36
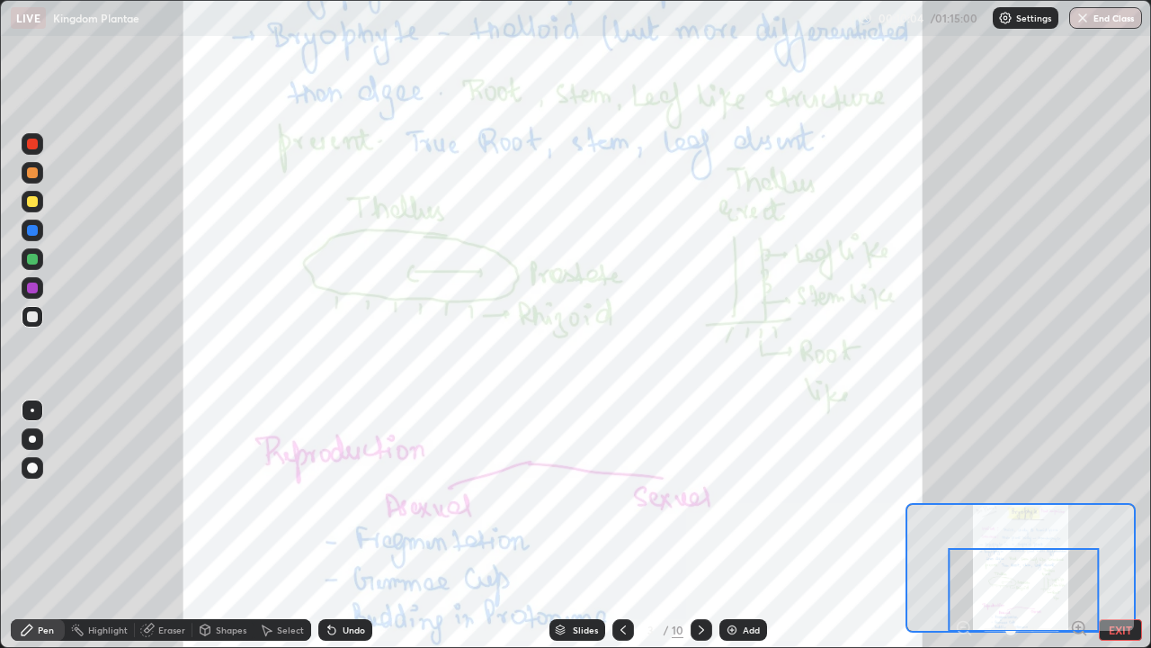
click at [584, 525] on div "Slides" at bounding box center [585, 629] width 25 height 9
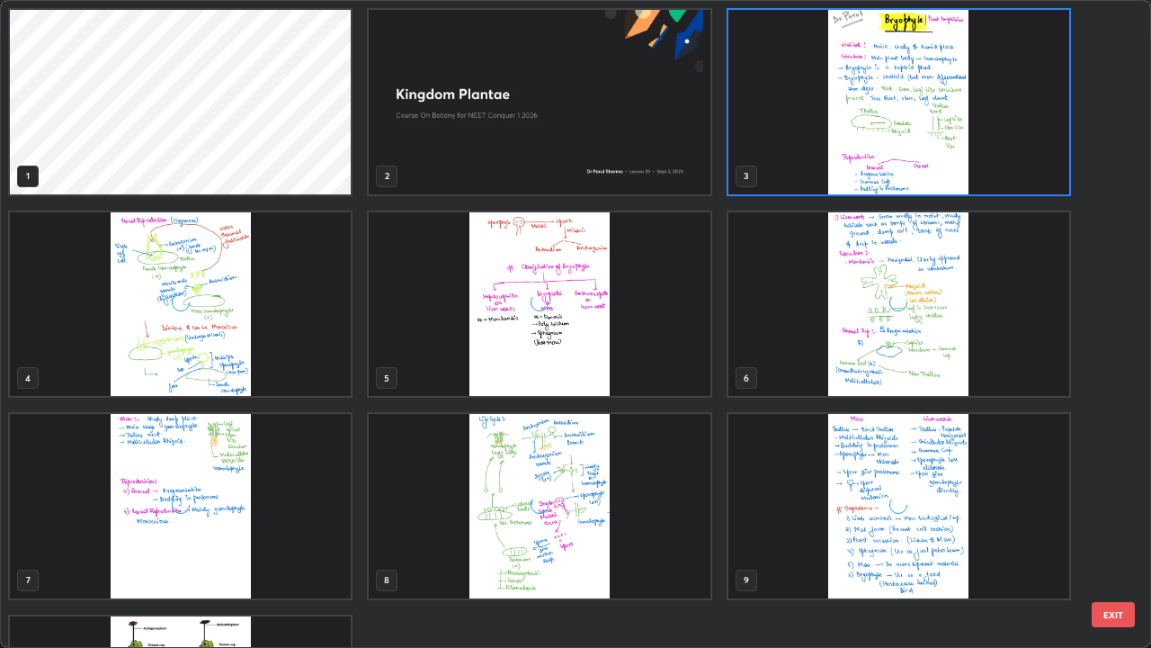
scroll to position [640, 1141]
click at [238, 349] on img "grid" at bounding box center [180, 304] width 341 height 184
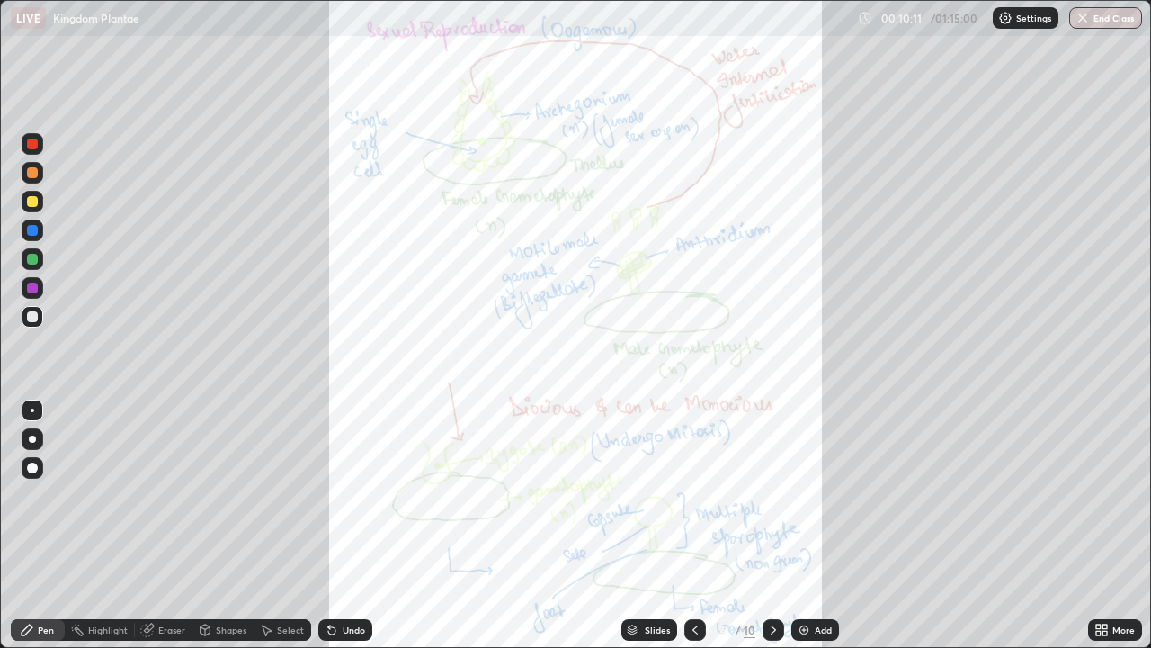
click at [1105, 525] on icon at bounding box center [1105, 626] width 4 height 4
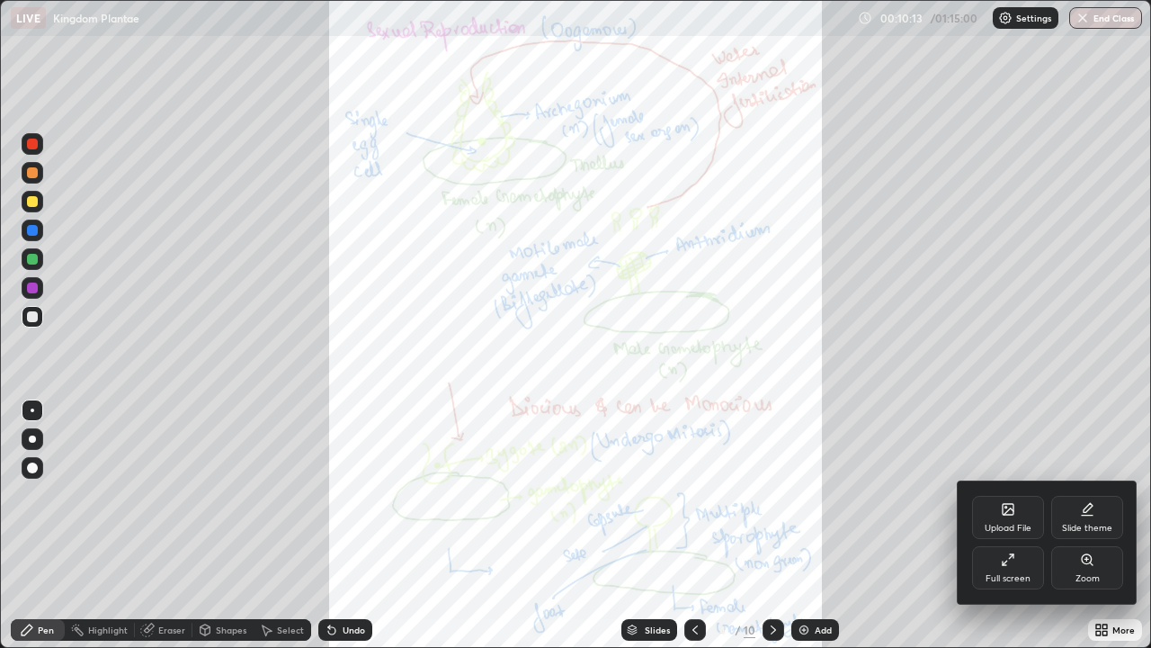
click at [1090, 525] on icon at bounding box center [1087, 559] width 14 height 14
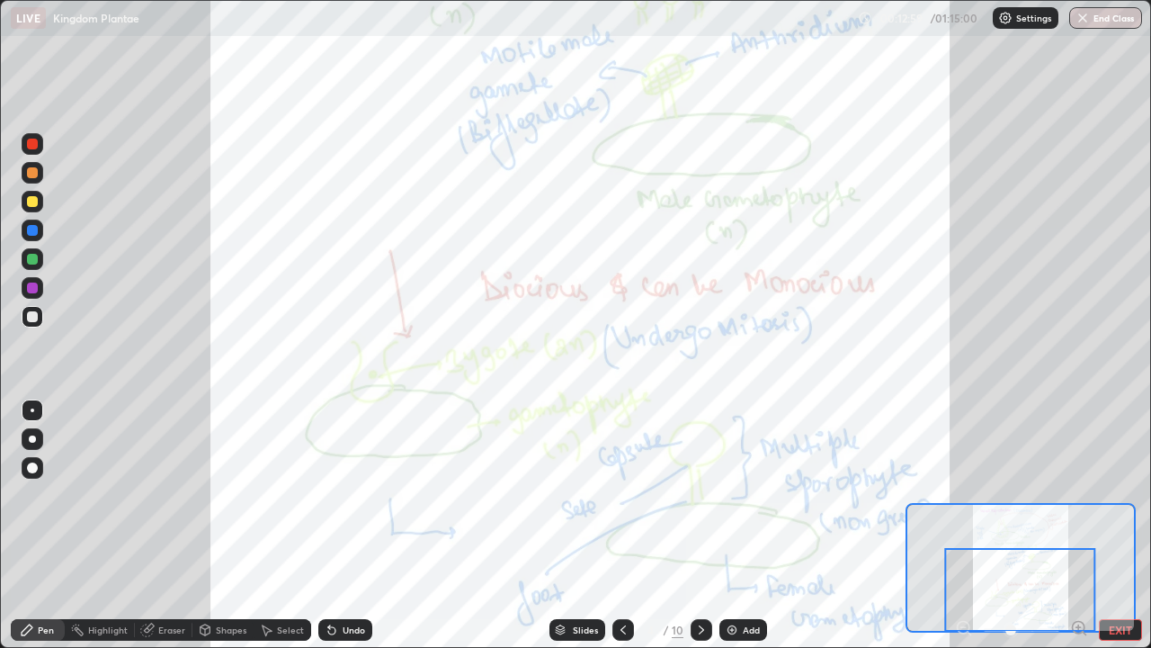
click at [701, 525] on icon at bounding box center [701, 629] width 5 height 9
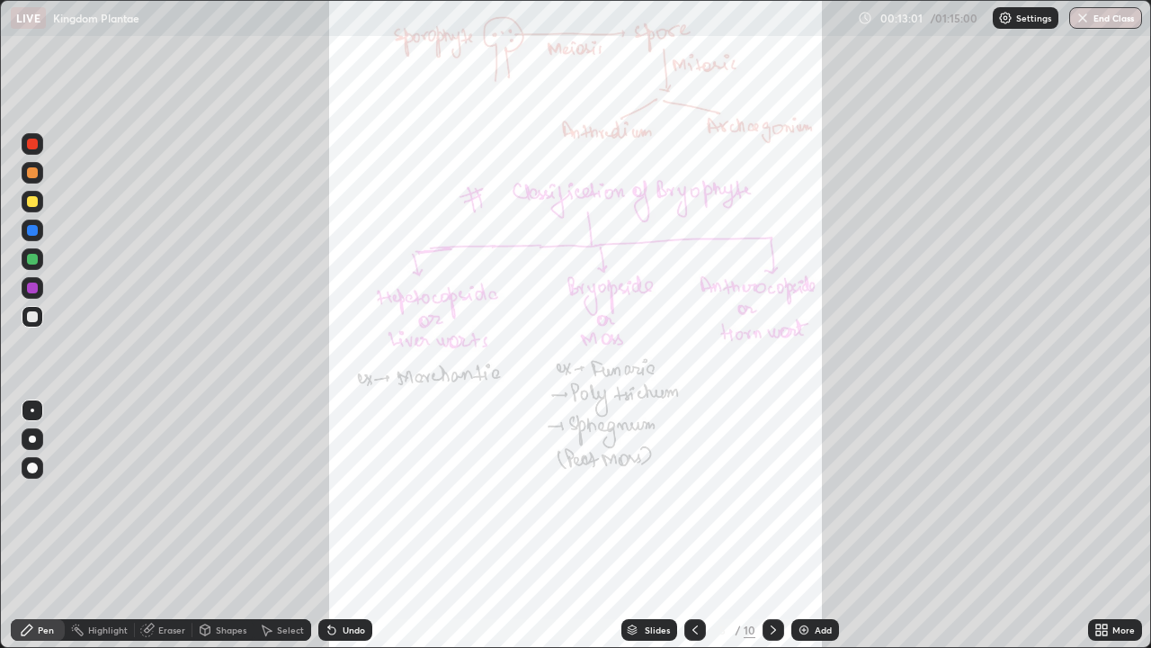
click at [1103, 525] on icon at bounding box center [1105, 626] width 4 height 4
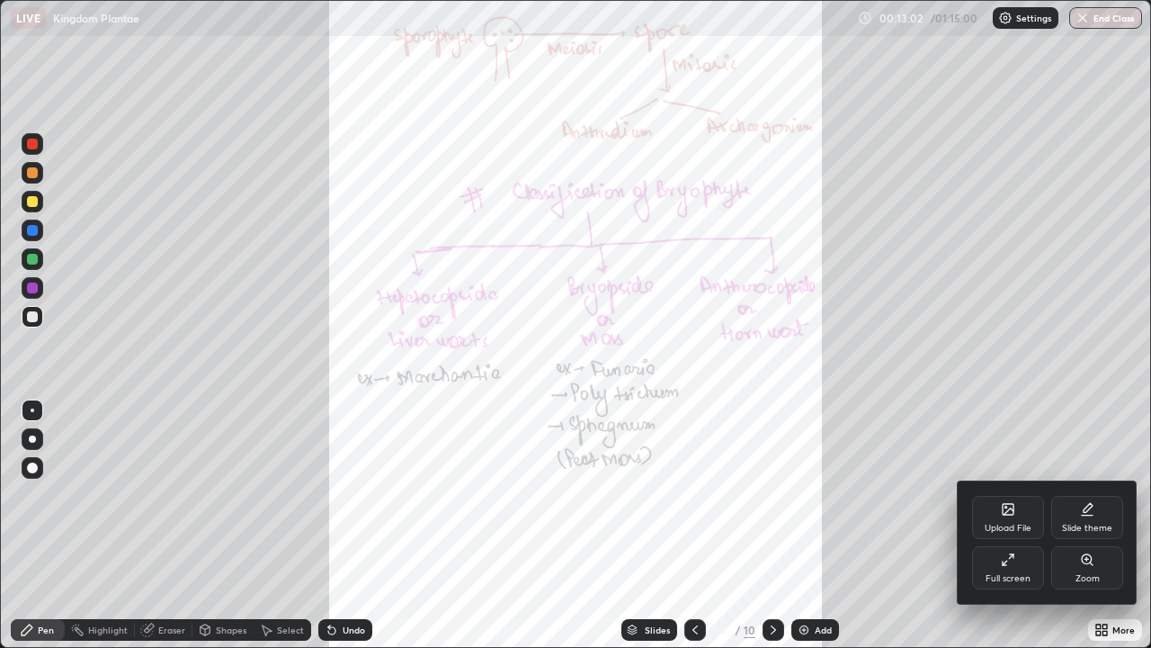
click at [1087, 525] on div "Zoom" at bounding box center [1088, 567] width 72 height 43
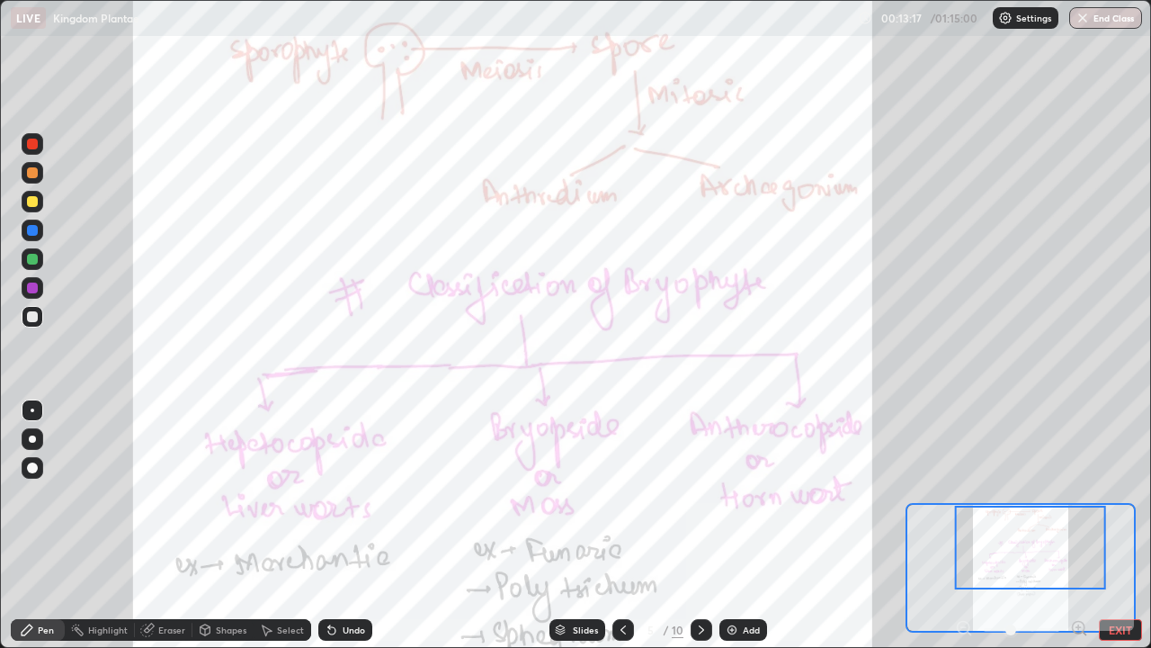
click at [622, 525] on icon at bounding box center [623, 629] width 14 height 14
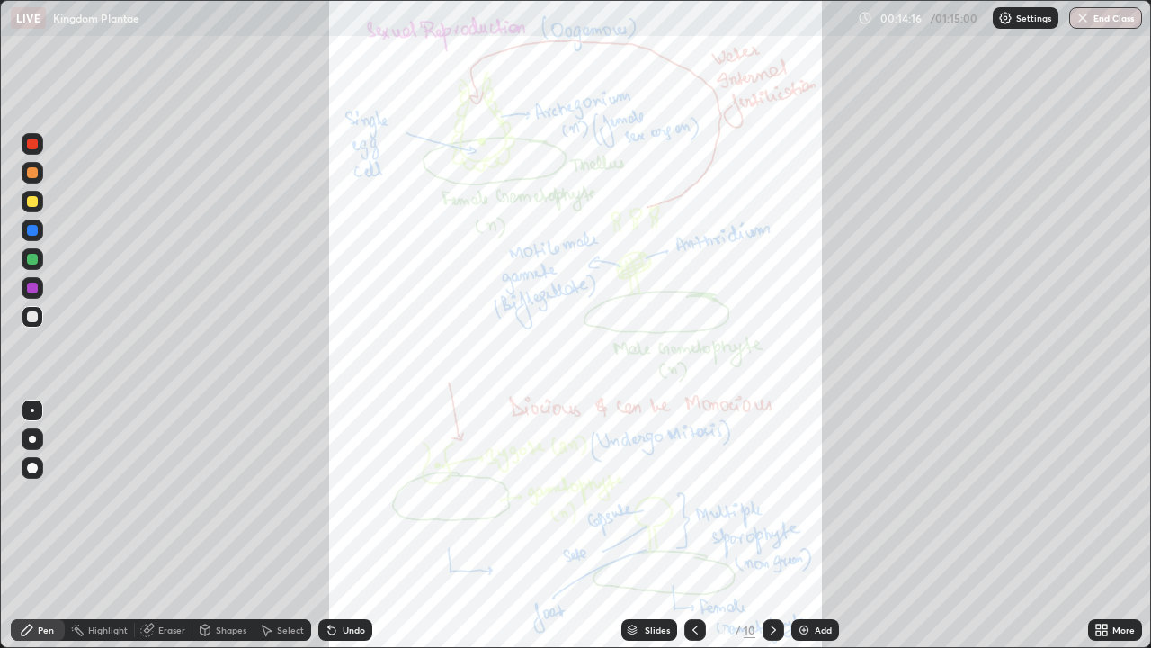
click at [769, 525] on icon at bounding box center [773, 629] width 14 height 14
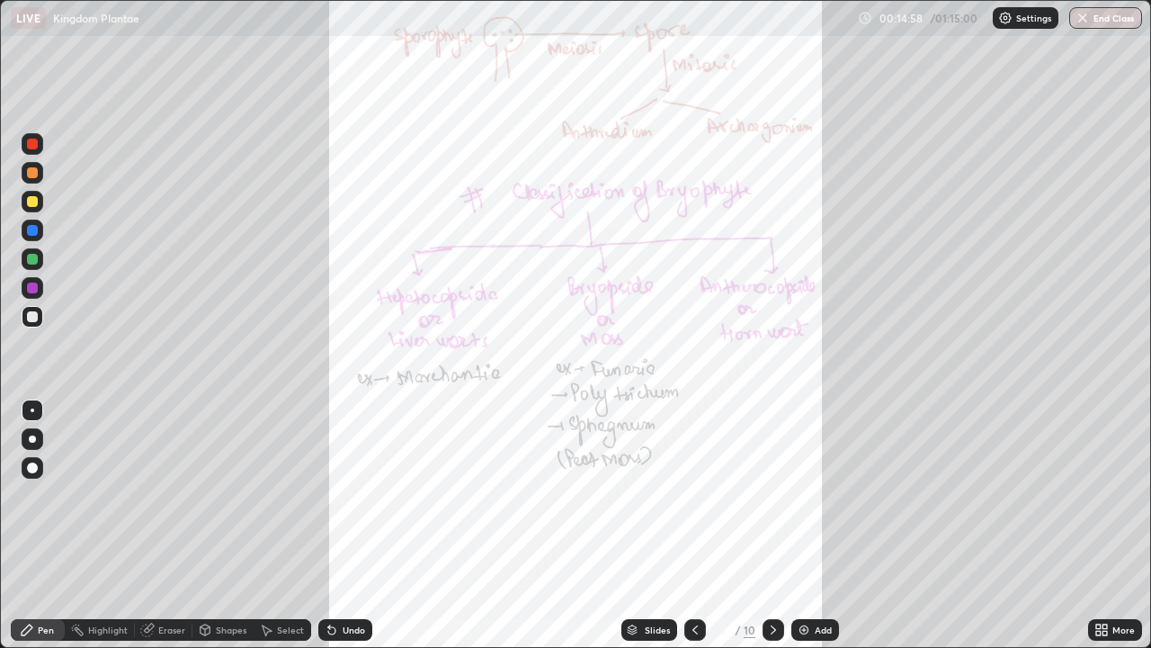
click at [772, 525] on icon at bounding box center [773, 629] width 14 height 14
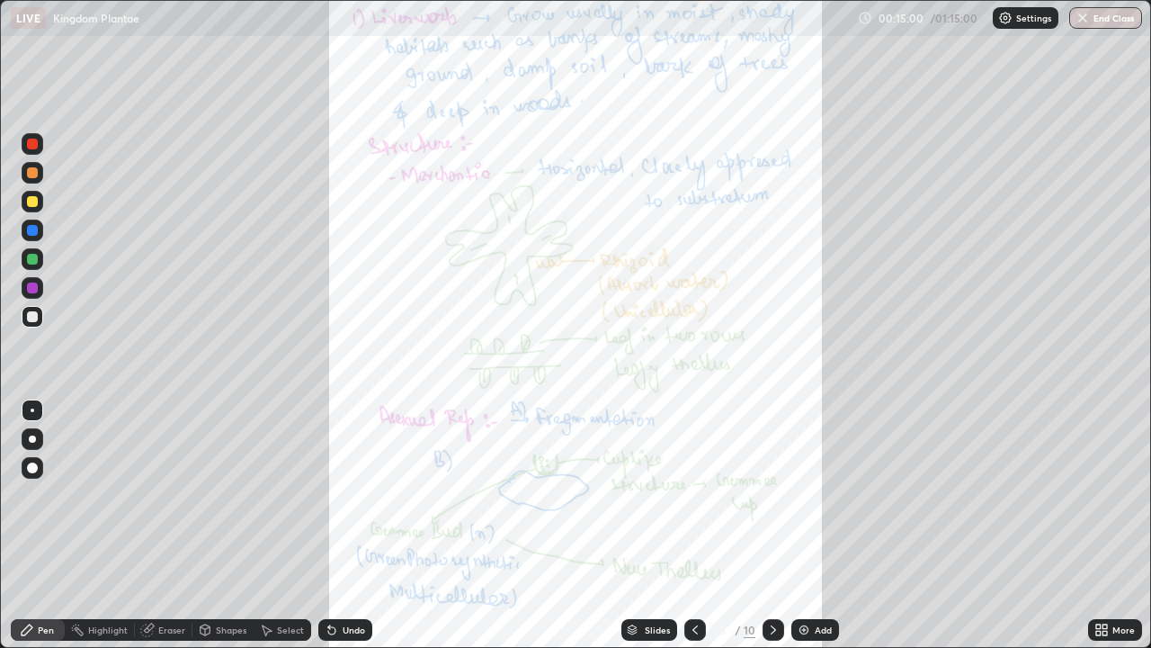
click at [1105, 525] on icon at bounding box center [1105, 626] width 4 height 4
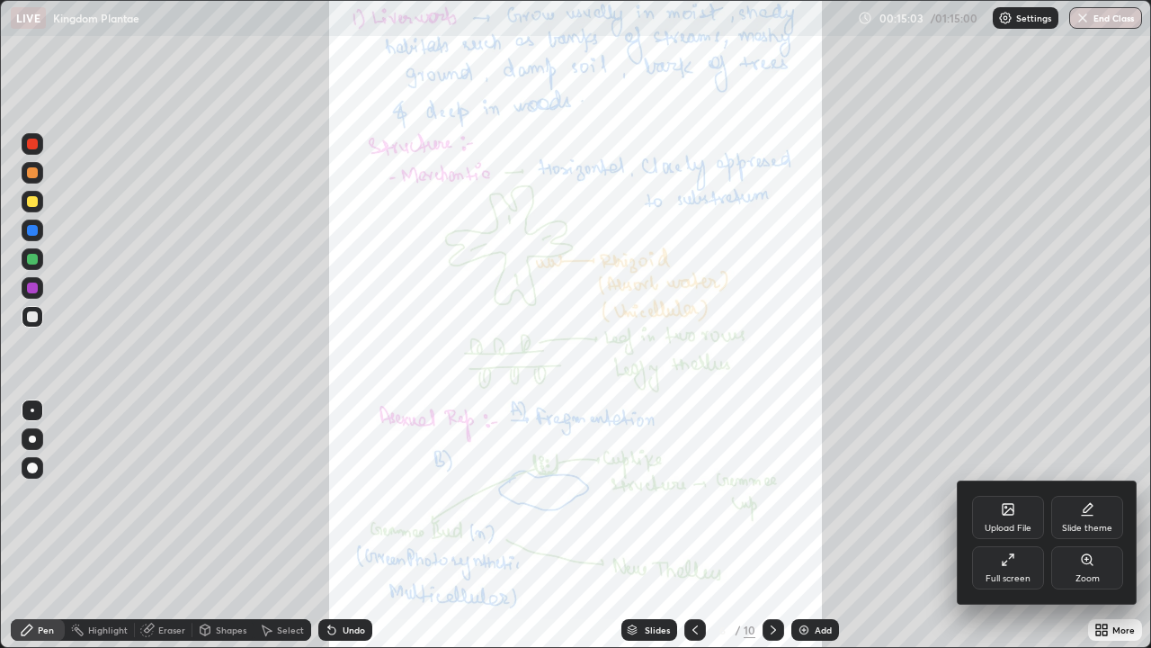
click at [694, 525] on div at bounding box center [575, 324] width 1151 height 648
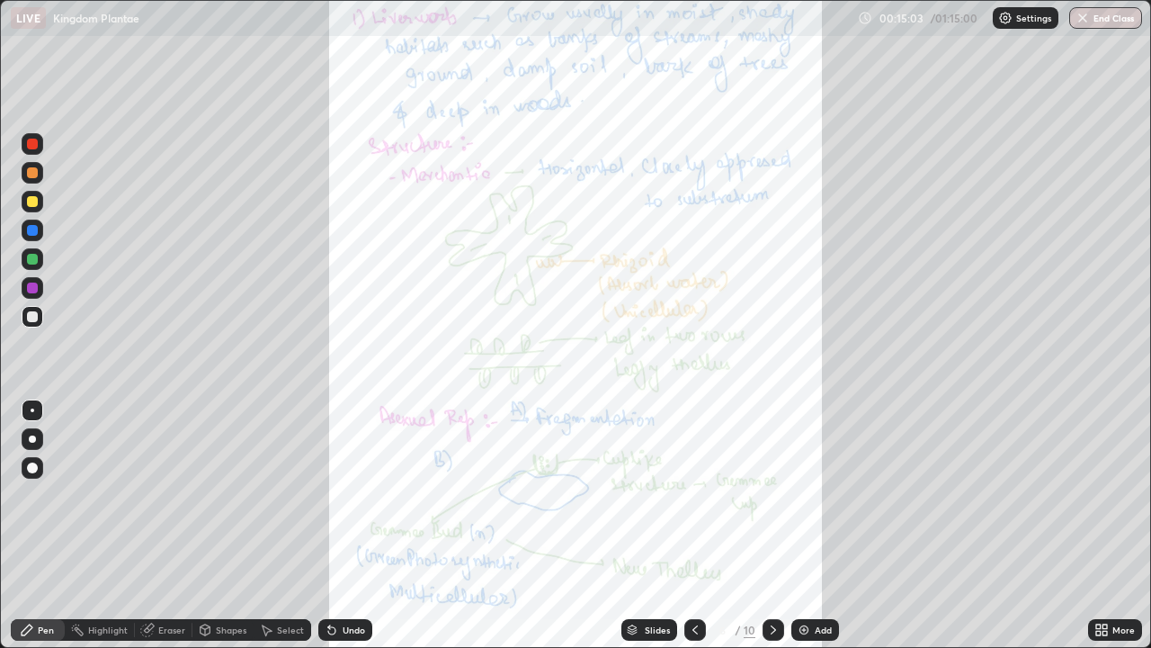
click at [692, 525] on icon at bounding box center [695, 629] width 14 height 14
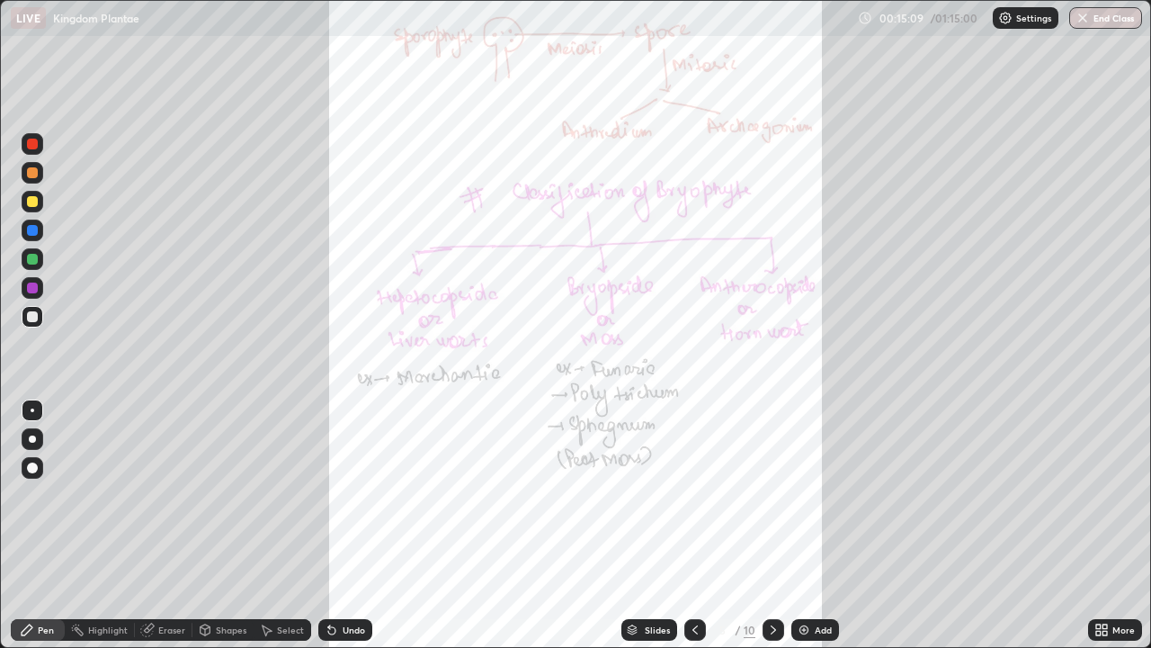
click at [772, 525] on icon at bounding box center [773, 629] width 14 height 14
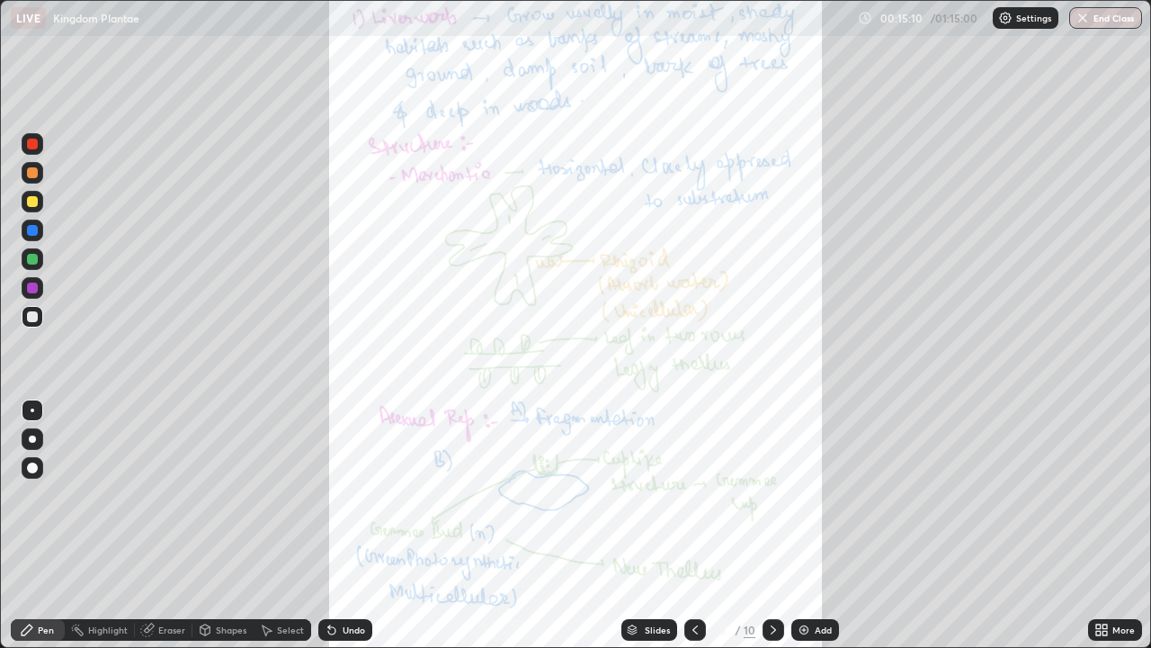
click at [1112, 525] on div "More" at bounding box center [1115, 630] width 54 height 22
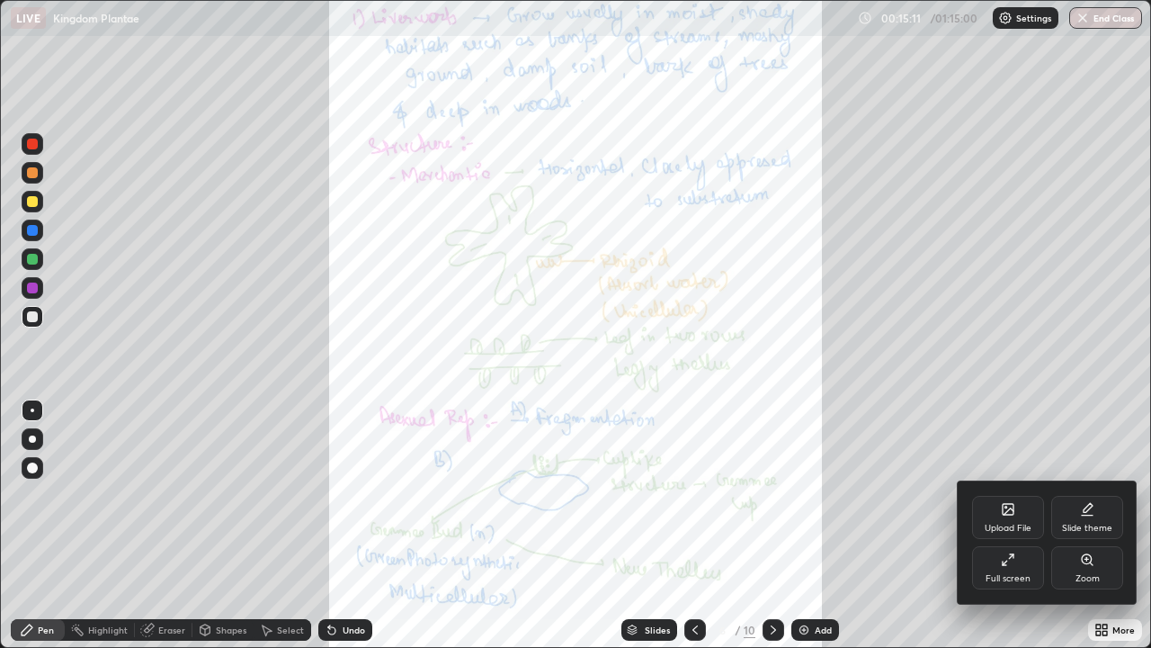
click at [1094, 525] on icon at bounding box center [1087, 559] width 14 height 14
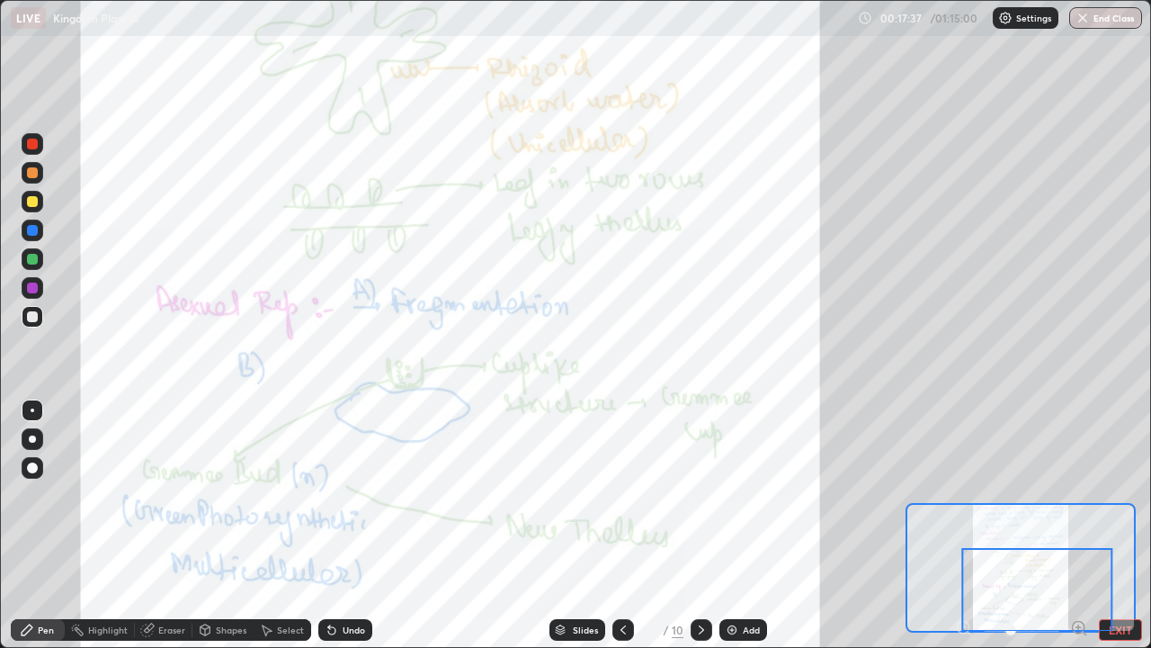
click at [27, 192] on div at bounding box center [33, 202] width 22 height 22
click at [701, 525] on icon at bounding box center [701, 629] width 14 height 14
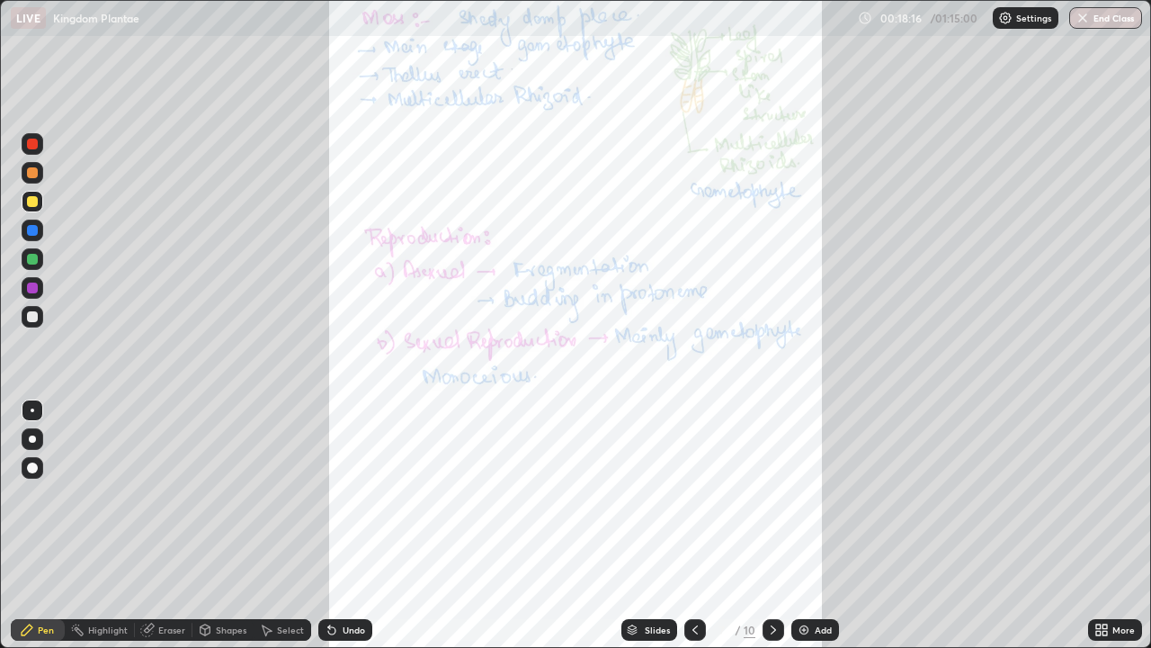
click at [1098, 525] on icon at bounding box center [1099, 626] width 4 height 4
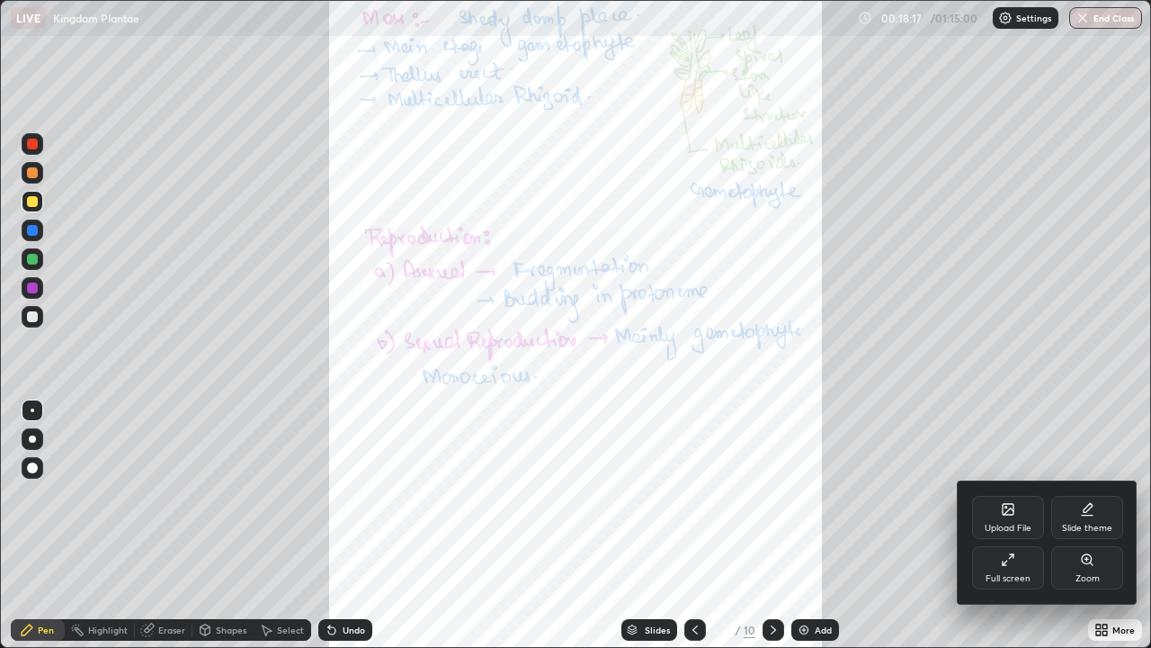
click at [1084, 525] on div "Zoom" at bounding box center [1088, 567] width 72 height 43
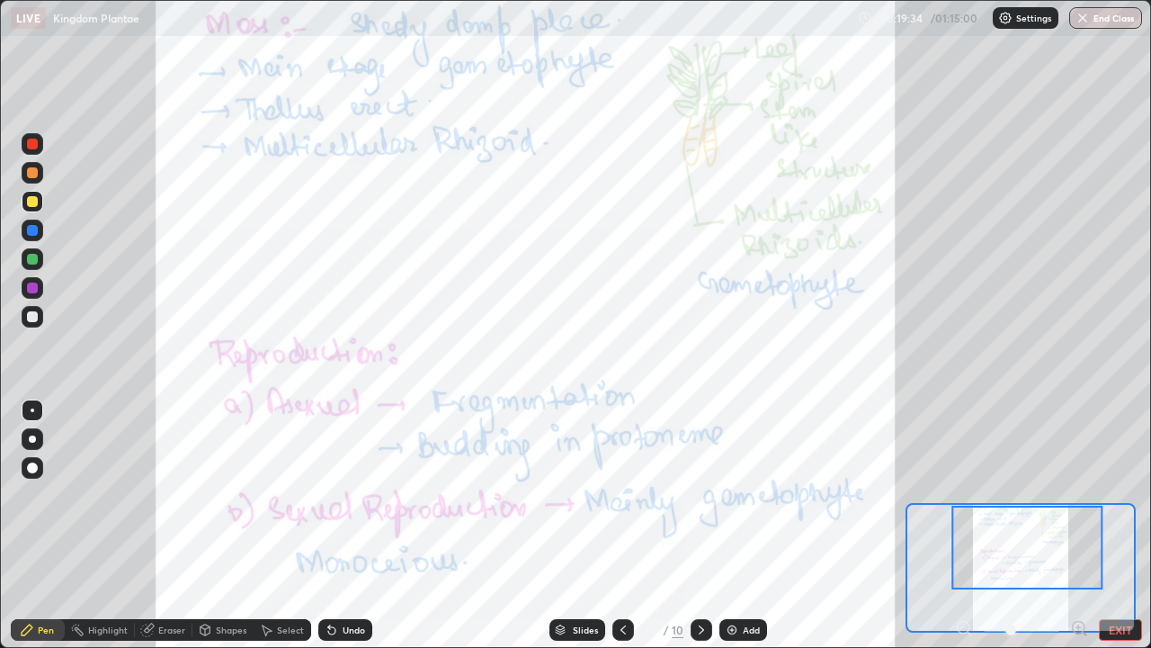
click at [697, 525] on icon at bounding box center [701, 629] width 14 height 14
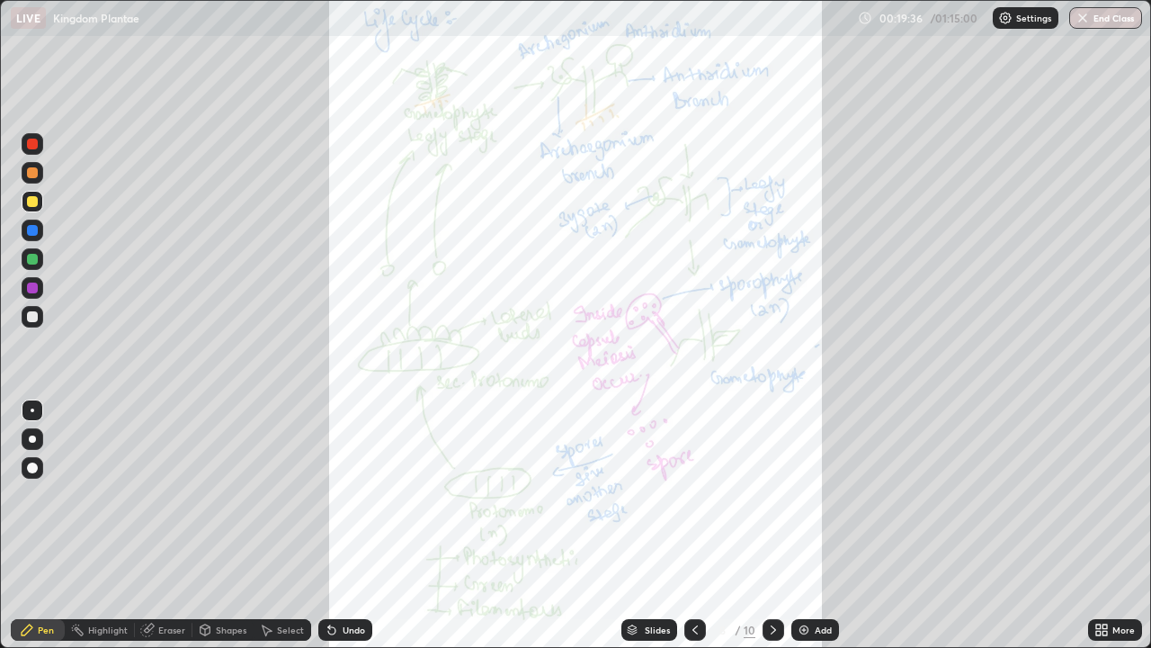
click at [1101, 525] on icon at bounding box center [1102, 629] width 14 height 14
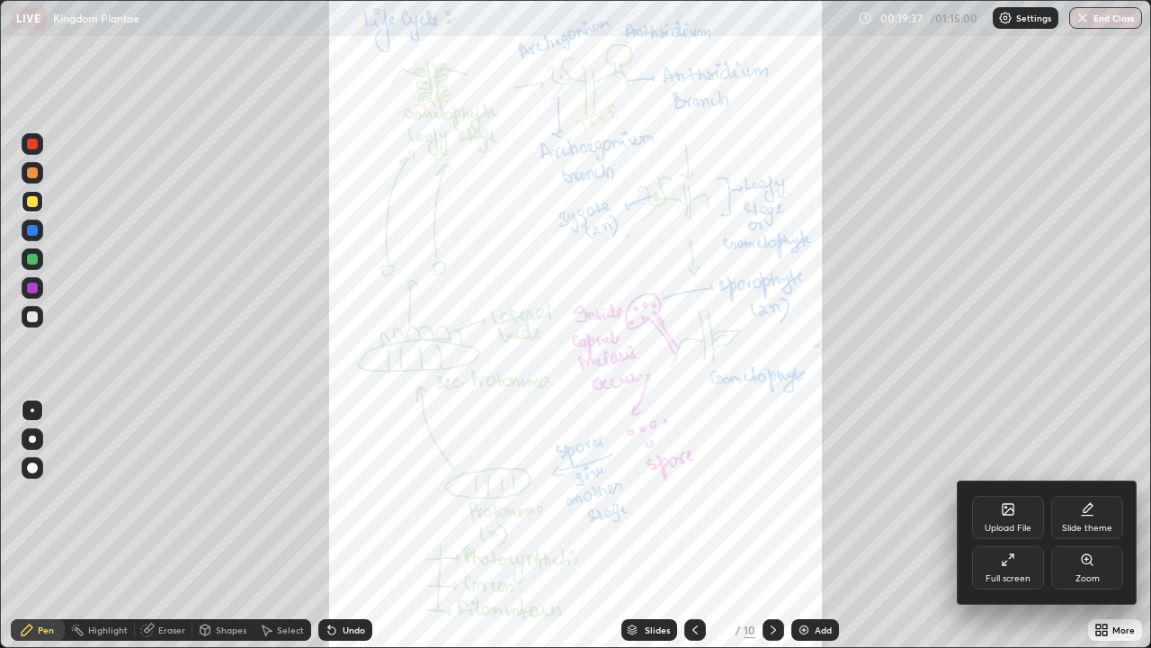
click at [1085, 525] on icon at bounding box center [1087, 559] width 10 height 10
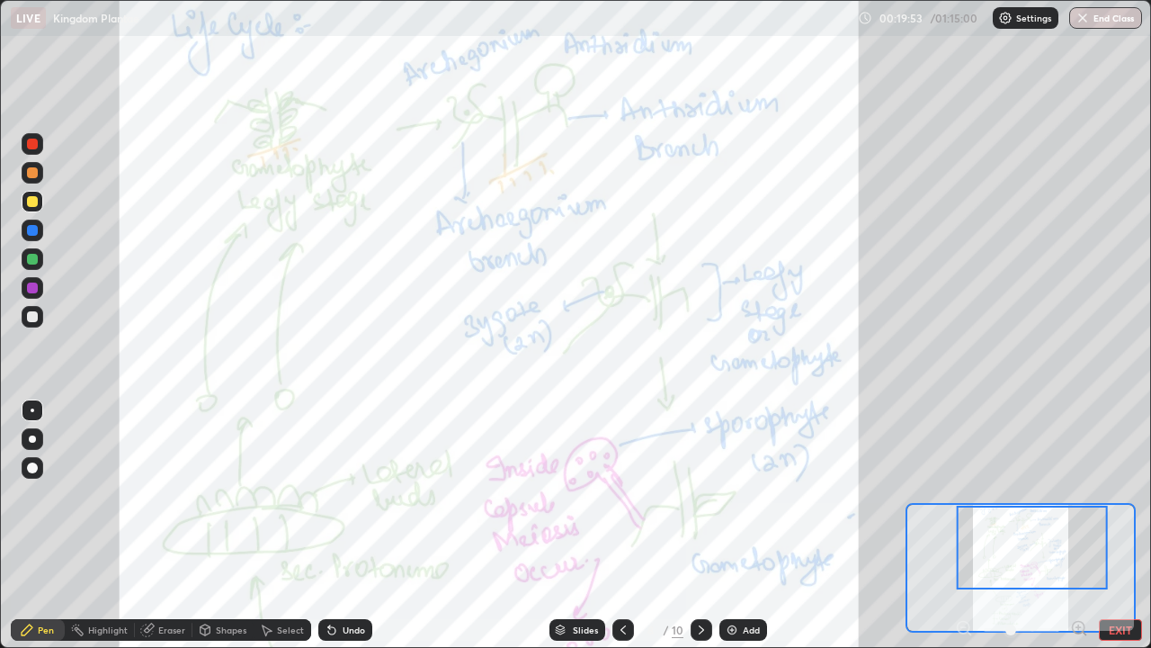
click at [581, 525] on div "Slides" at bounding box center [585, 629] width 25 height 9
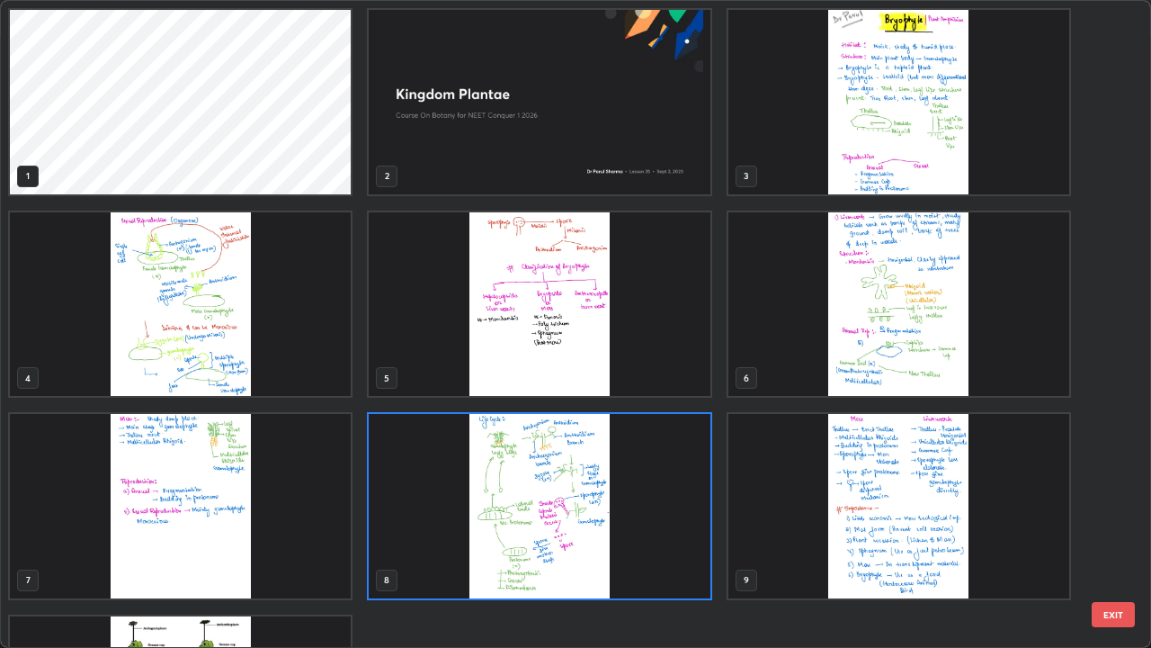
scroll to position [162, 0]
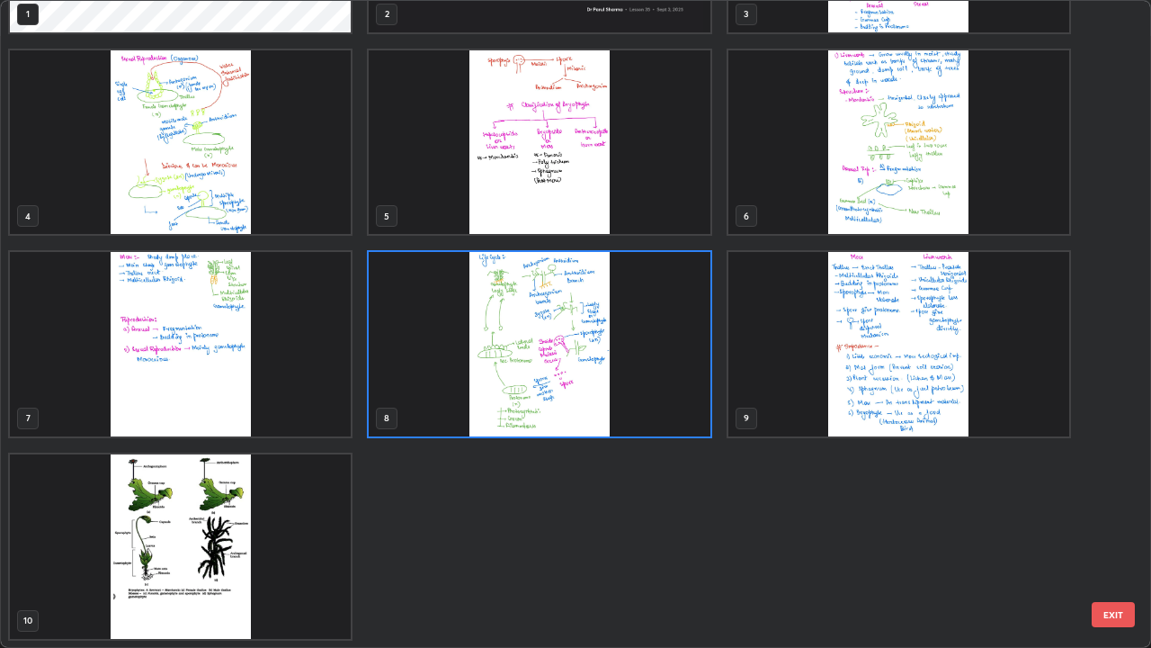
click at [235, 525] on img "grid" at bounding box center [180, 546] width 341 height 184
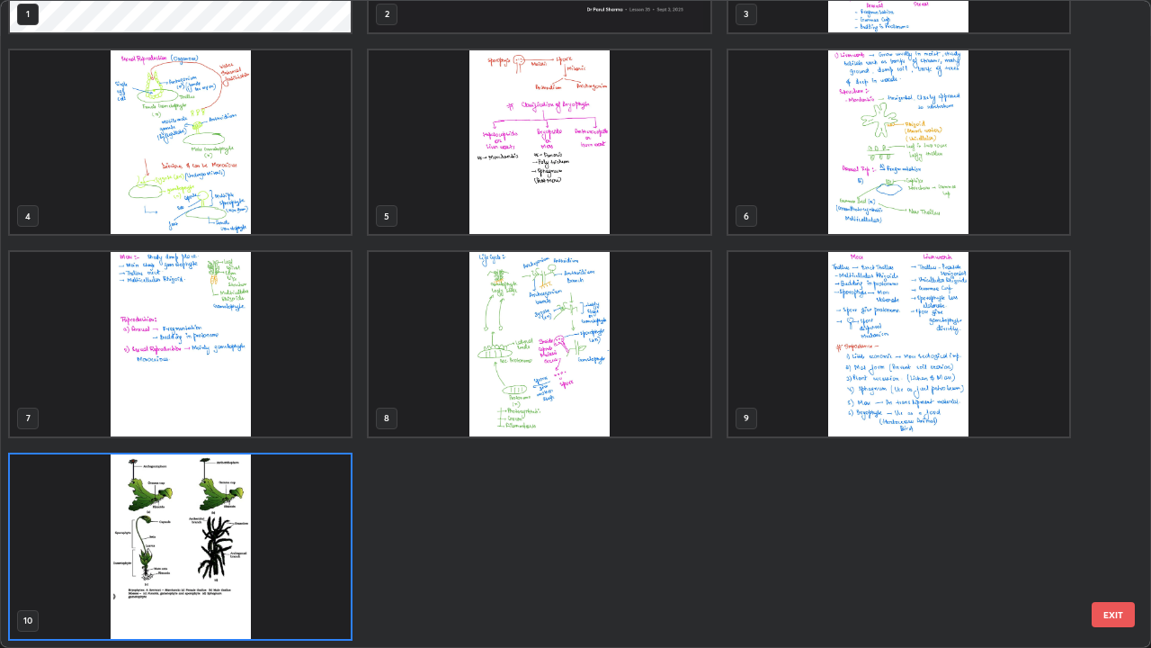
click at [232, 525] on img "grid" at bounding box center [180, 546] width 341 height 184
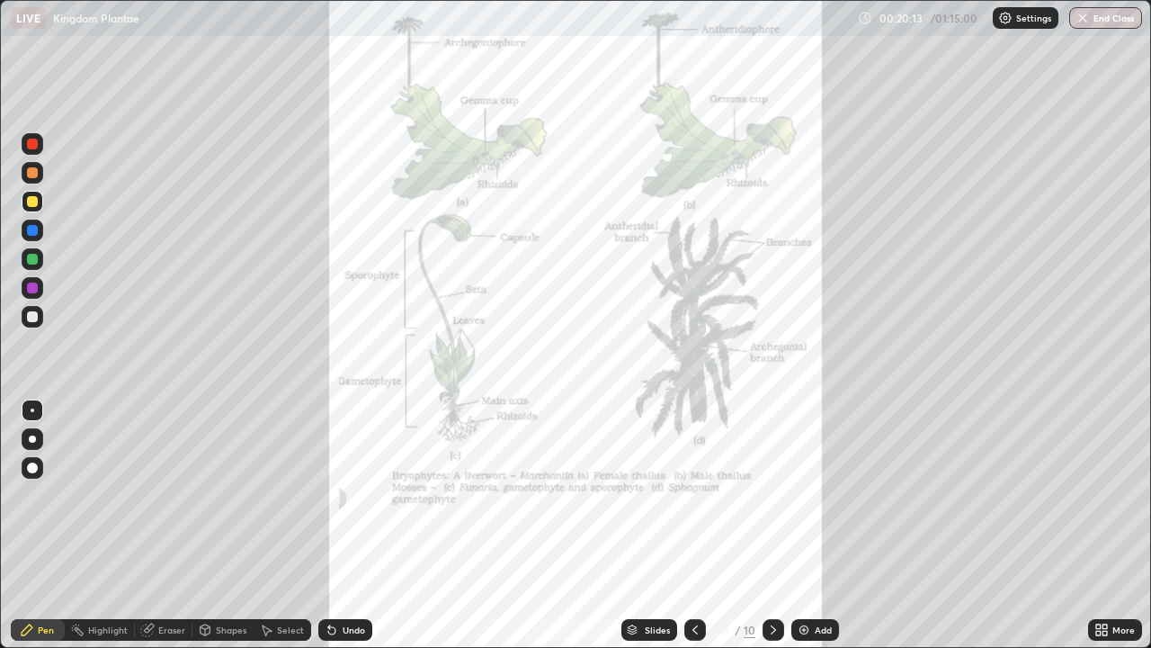
click at [656, 525] on div "Slides" at bounding box center [657, 629] width 25 height 9
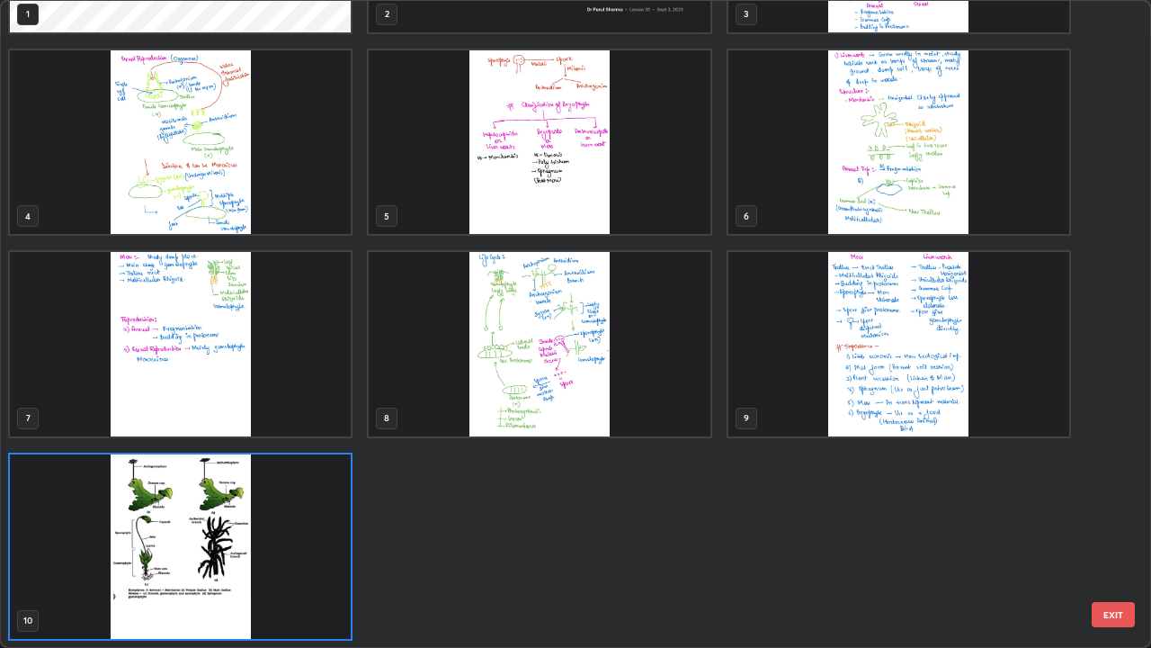
scroll to position [640, 1141]
click at [531, 339] on img "grid" at bounding box center [539, 344] width 341 height 184
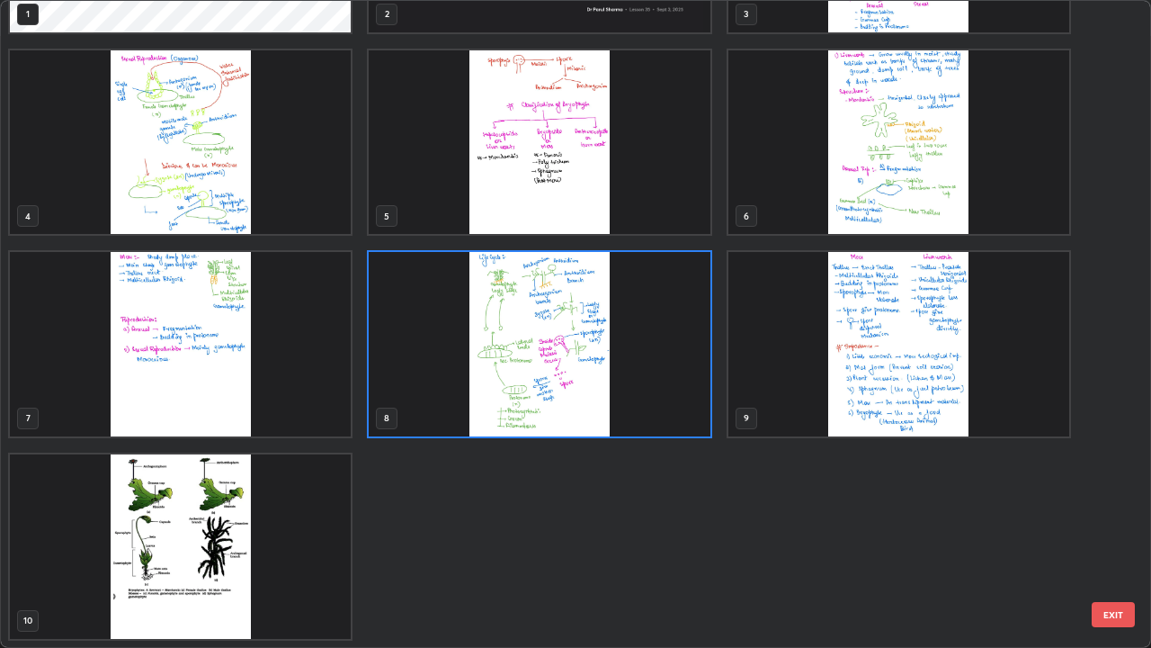
click at [651, 379] on img "grid" at bounding box center [539, 344] width 341 height 184
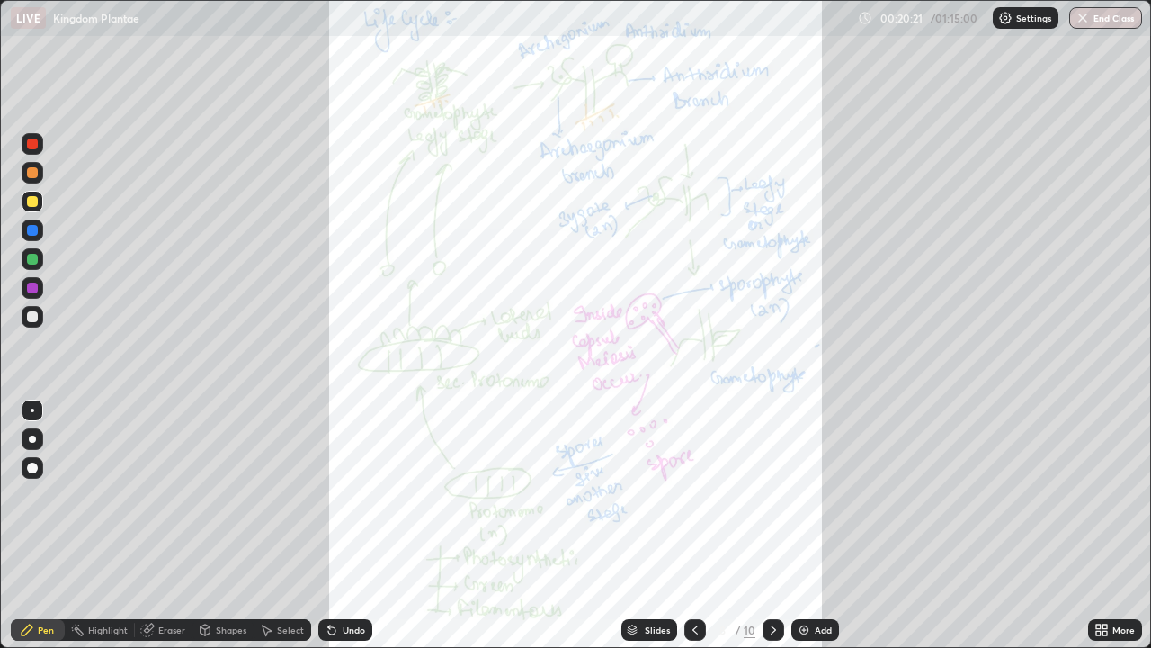
click at [1105, 525] on icon at bounding box center [1105, 626] width 4 height 4
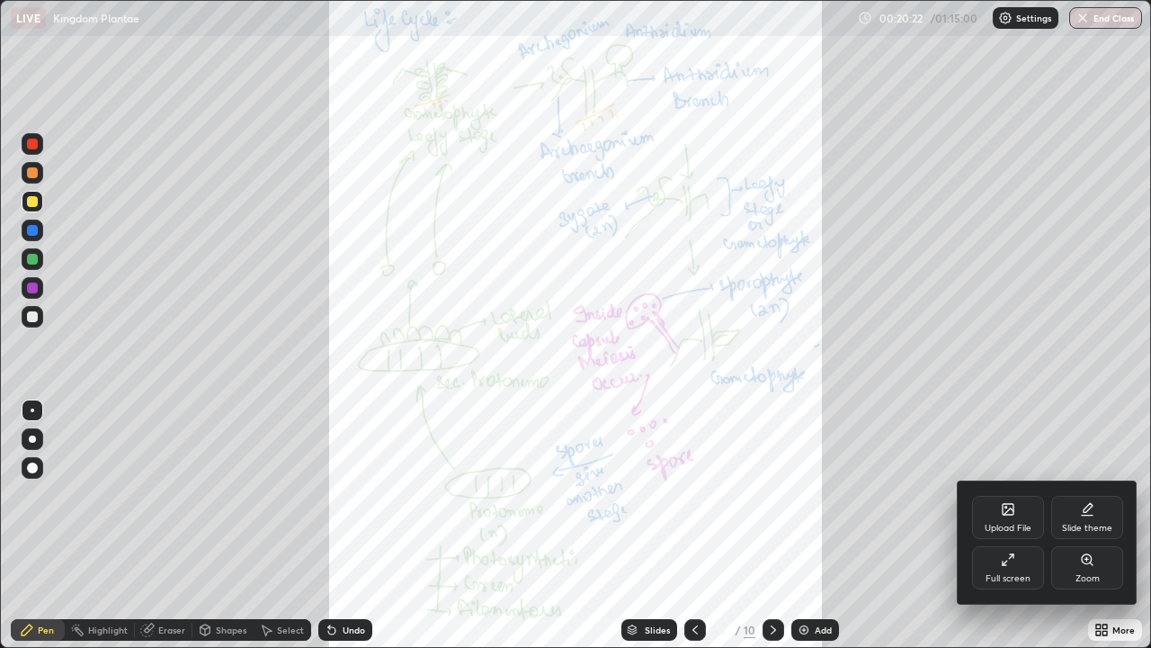
click at [1089, 525] on icon at bounding box center [1087, 559] width 10 height 10
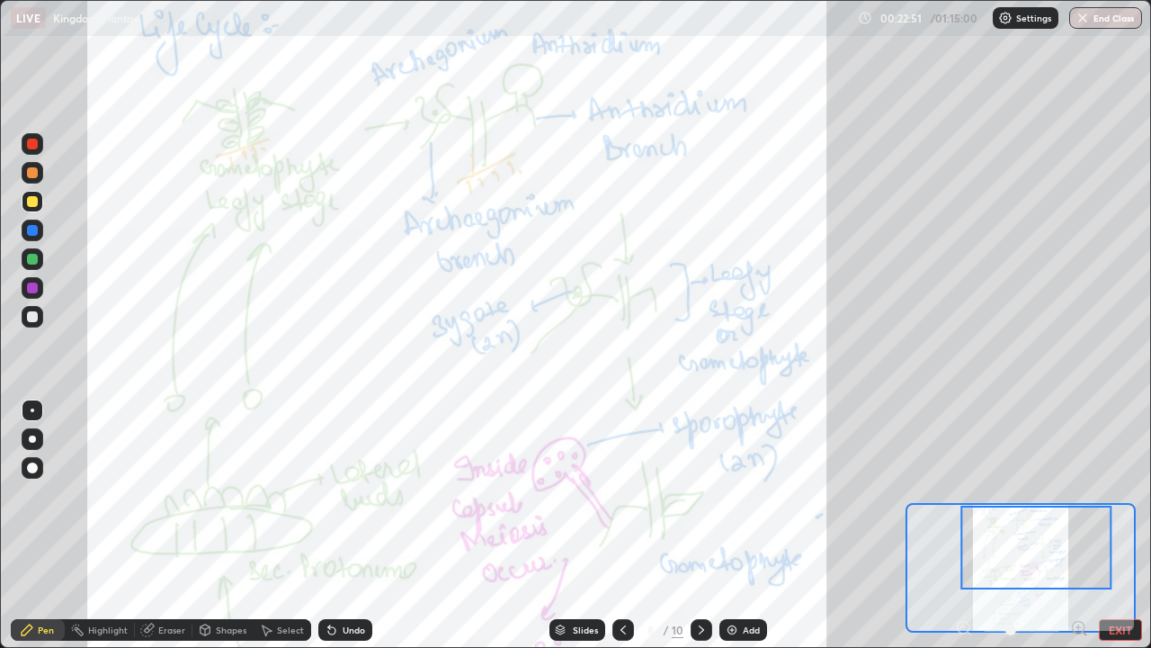
click at [700, 525] on icon at bounding box center [701, 629] width 14 height 14
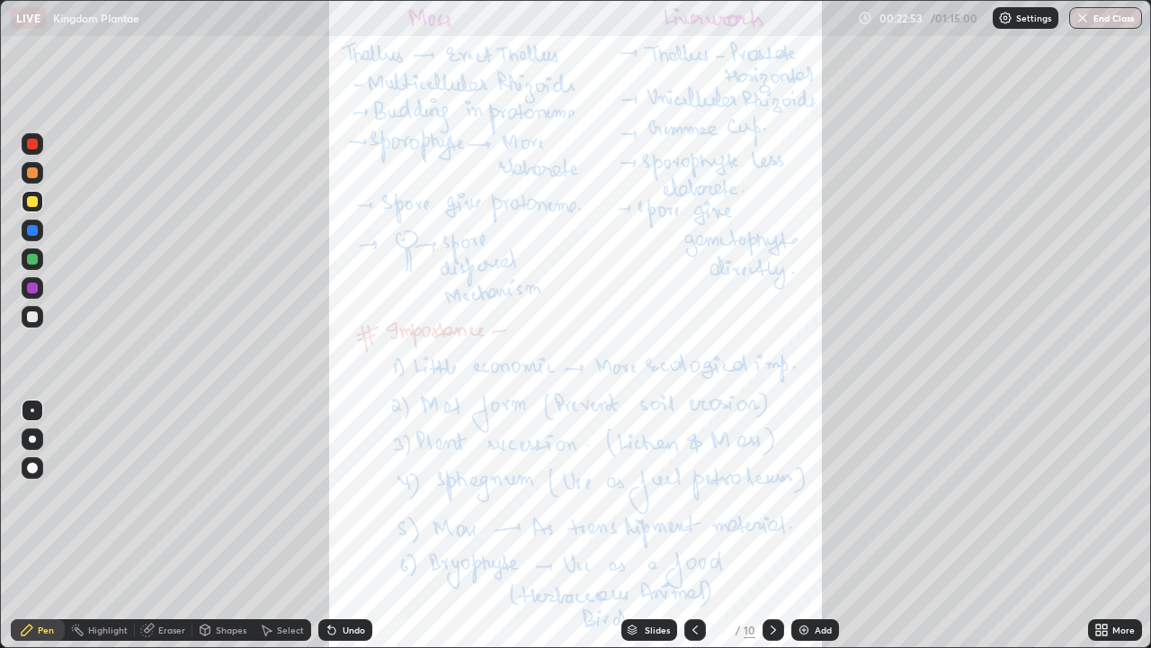
click at [1105, 525] on icon at bounding box center [1105, 633] width 4 height 4
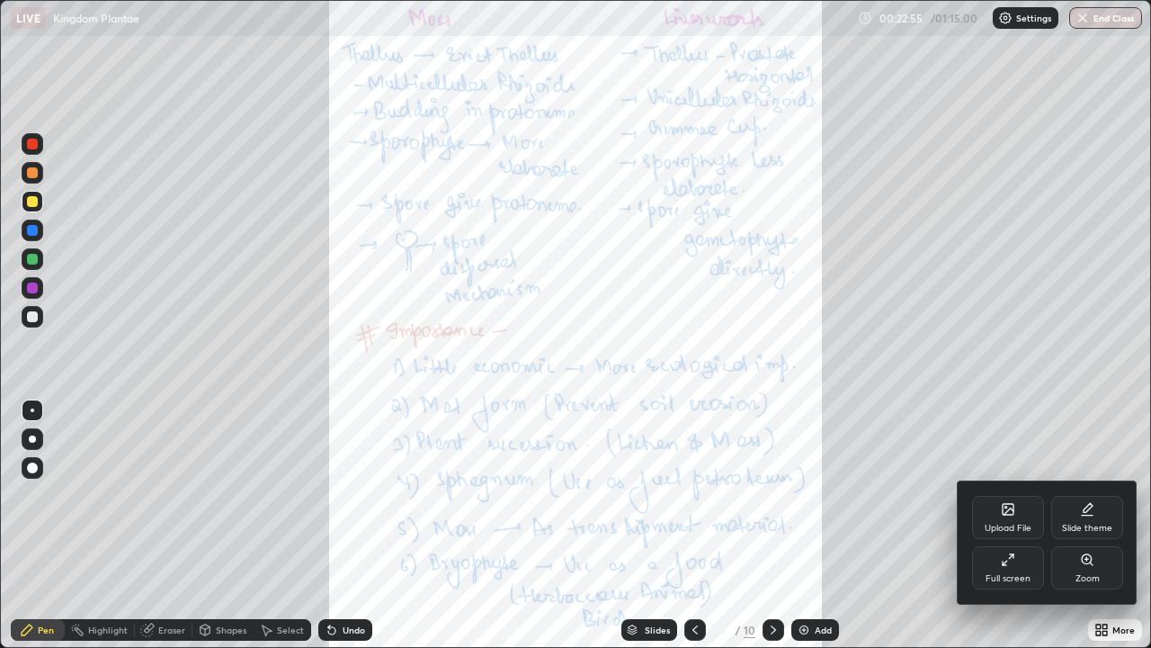
click at [1086, 525] on div "Zoom" at bounding box center [1088, 567] width 72 height 43
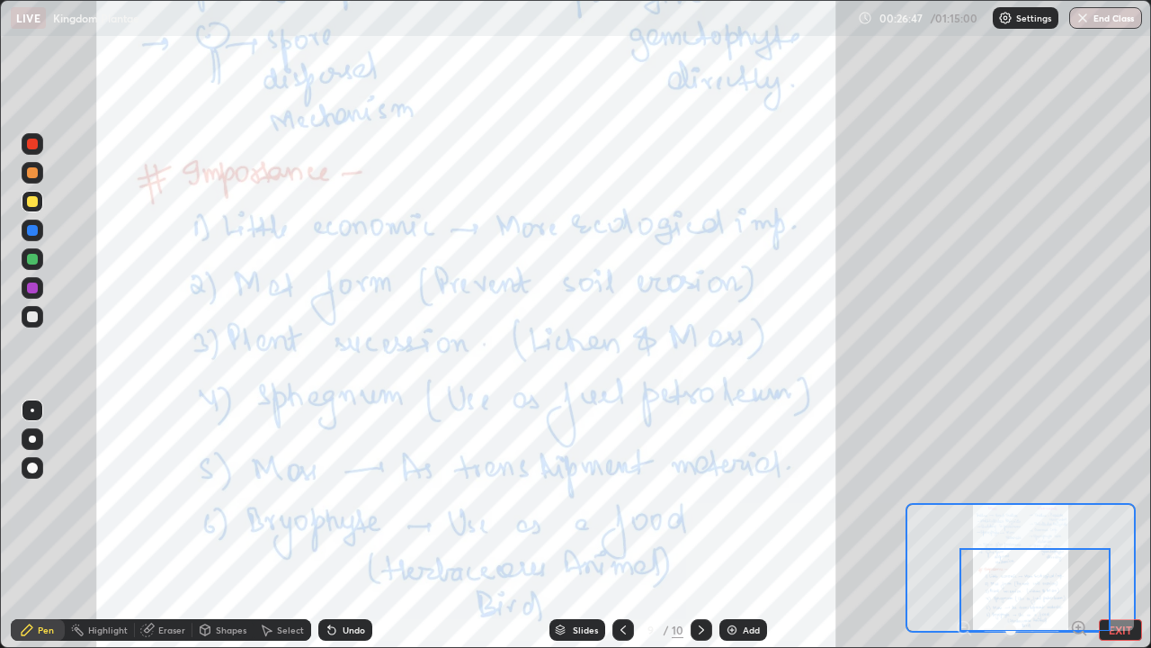
click at [582, 525] on div "Slides" at bounding box center [578, 630] width 56 height 22
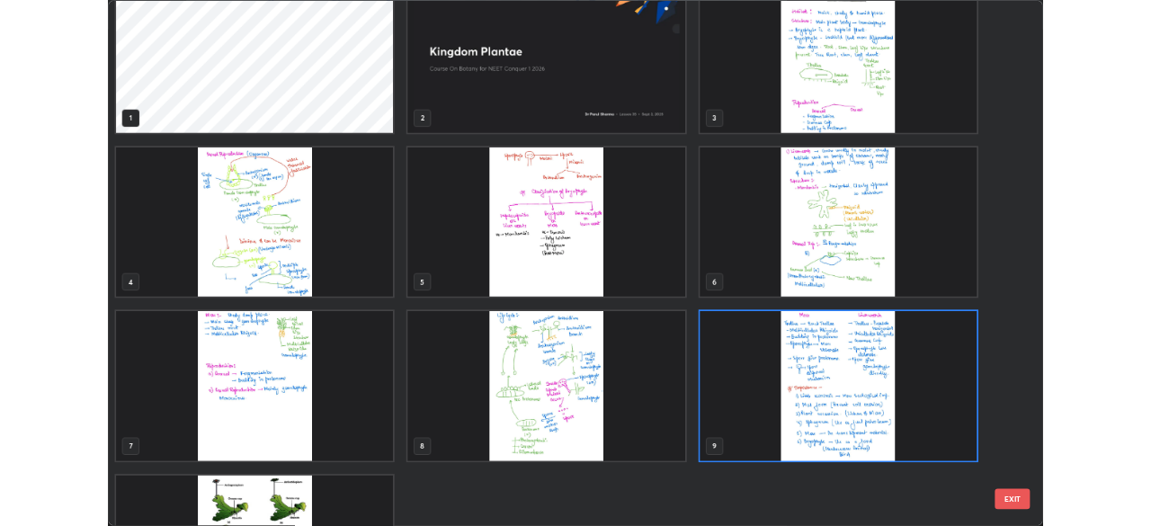
scroll to position [0, 0]
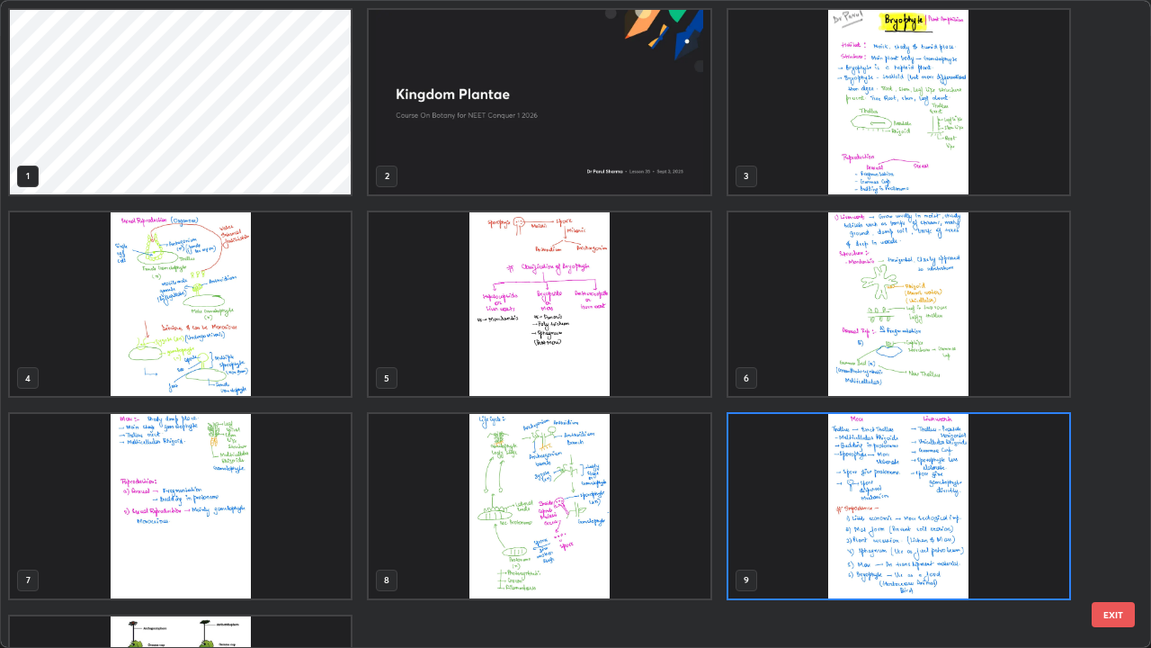
click at [1116, 525] on button "EXIT" at bounding box center [1113, 614] width 43 height 25
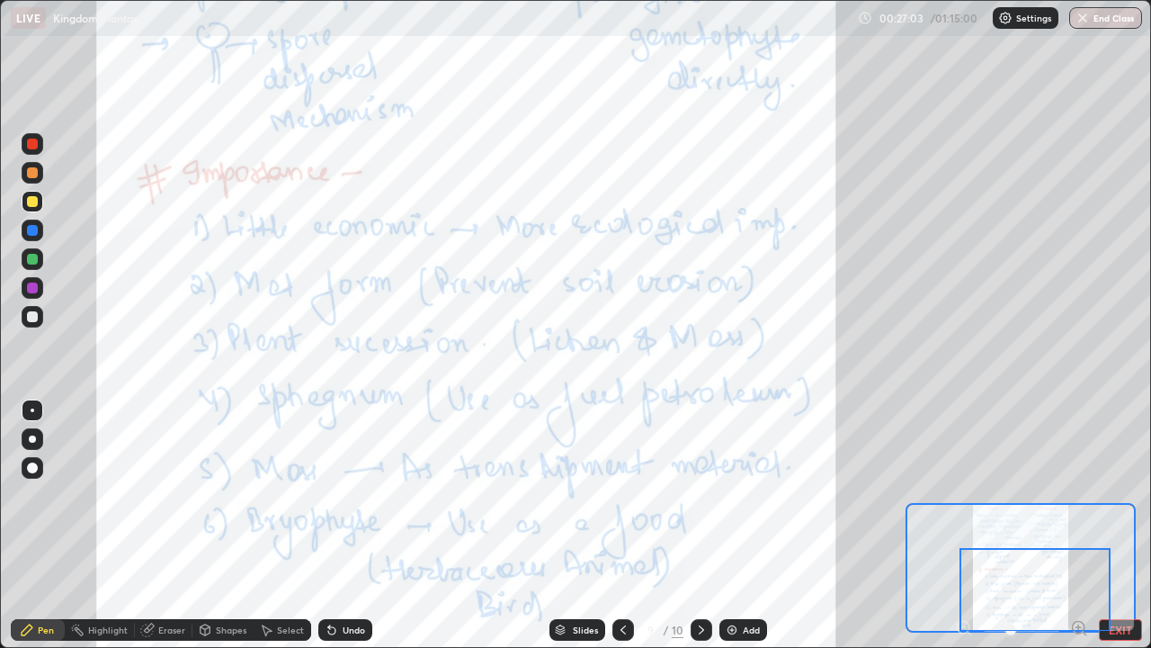
click at [1116, 525] on button "EXIT" at bounding box center [1120, 630] width 43 height 22
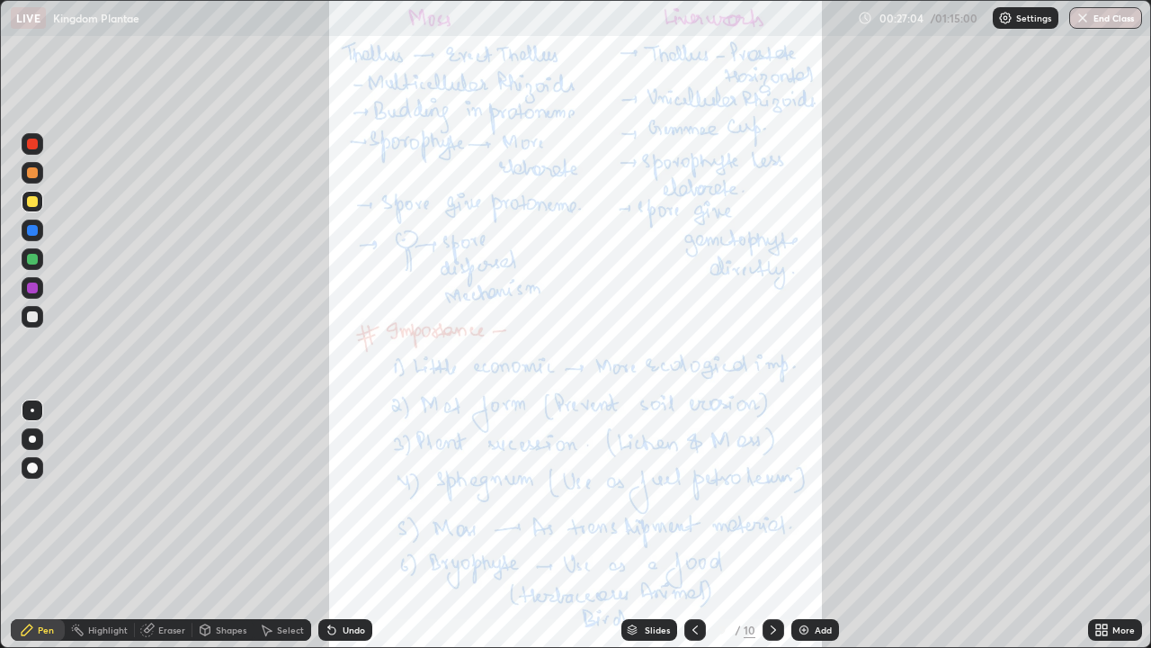
click at [1098, 525] on icon at bounding box center [1099, 626] width 4 height 4
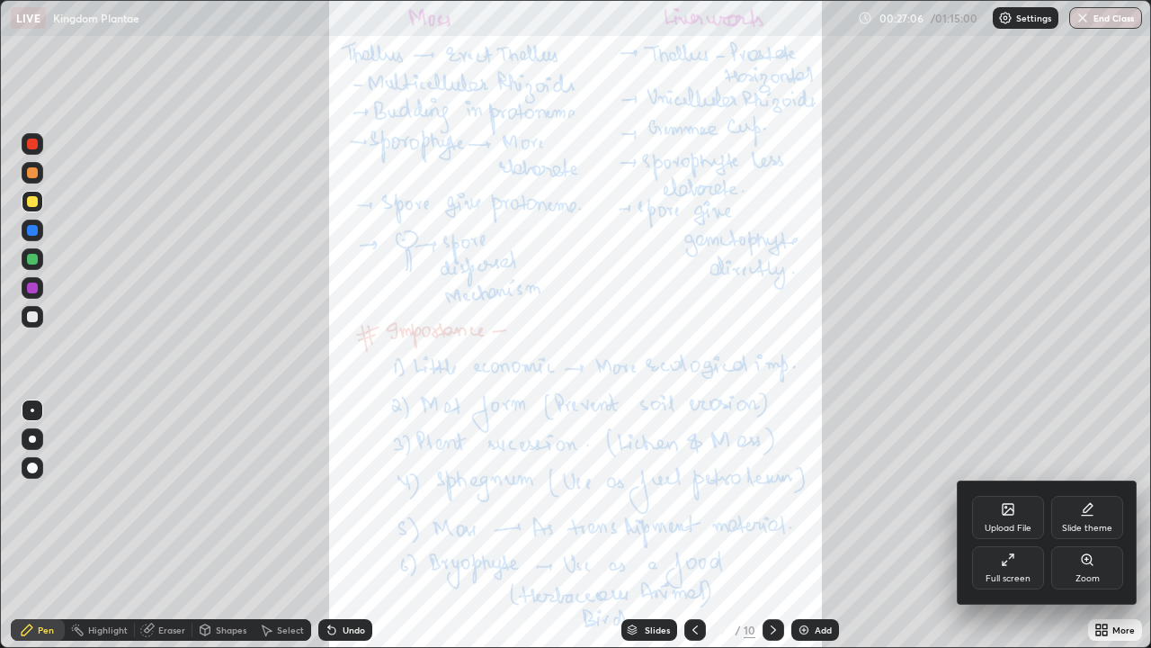
click at [1016, 517] on div "Upload File" at bounding box center [1008, 517] width 72 height 43
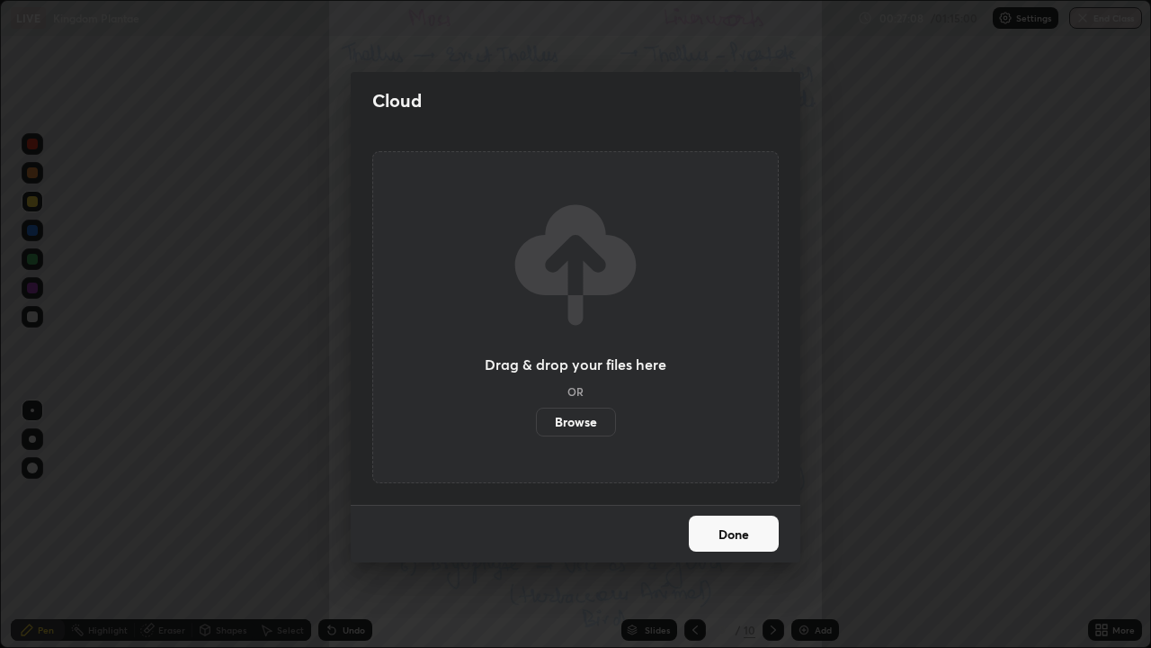
click at [577, 428] on label "Browse" at bounding box center [576, 421] width 80 height 29
click at [536, 428] on input "Browse" at bounding box center [536, 421] width 0 height 29
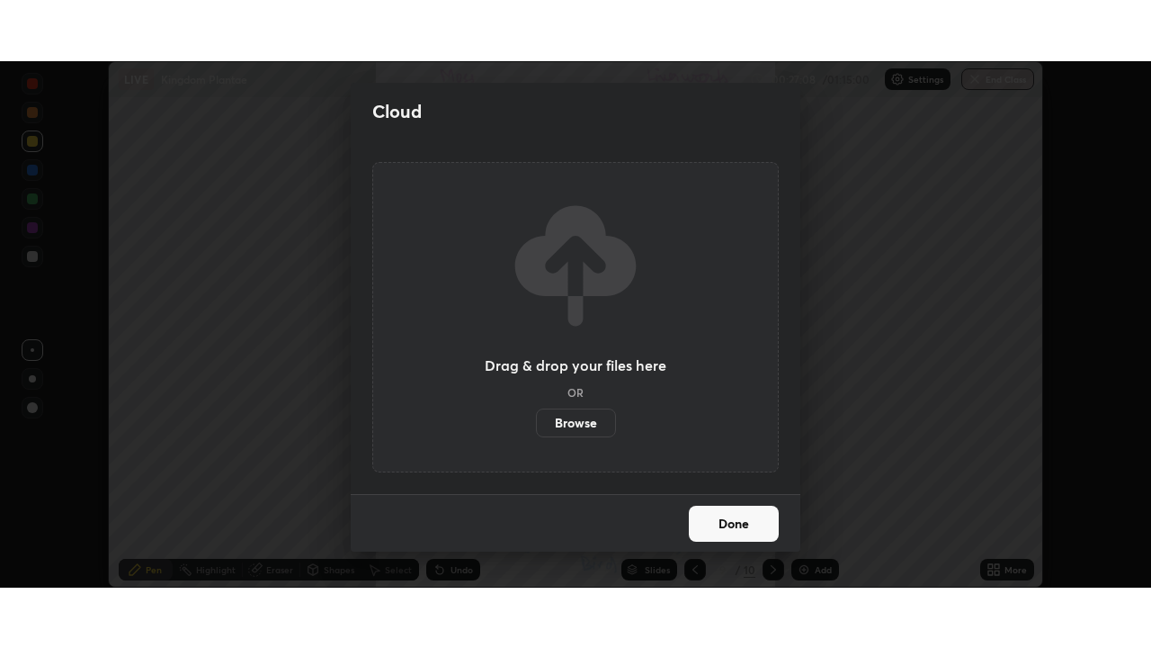
scroll to position [89426, 88801]
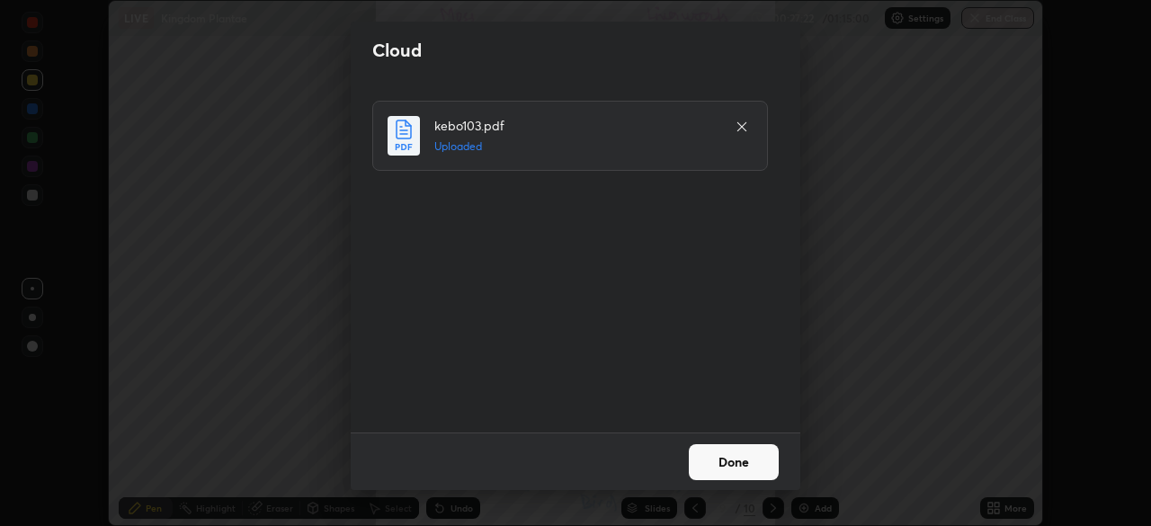
click at [733, 460] on button "Done" at bounding box center [734, 462] width 90 height 36
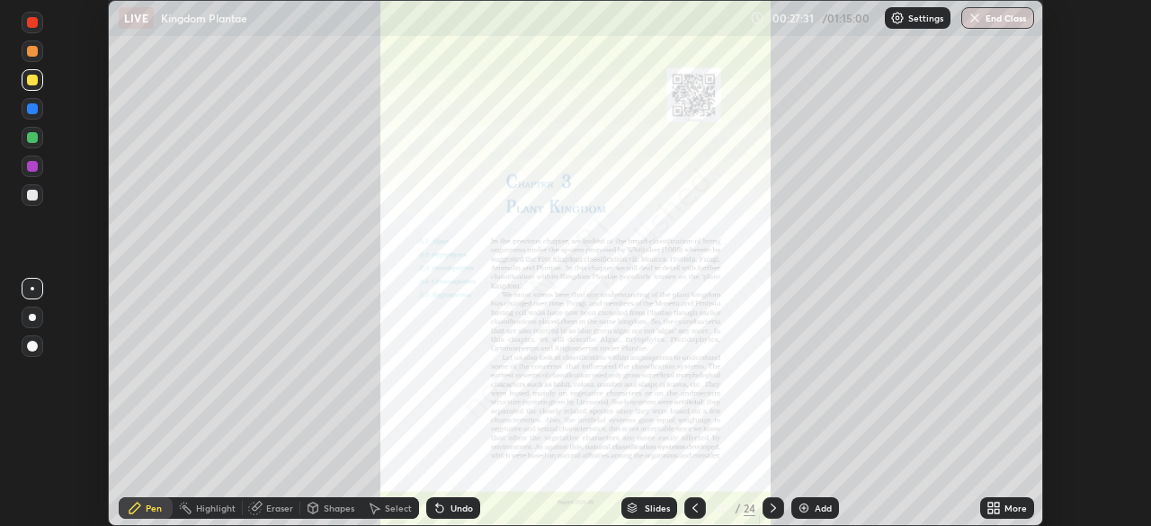
click at [997, 505] on icon at bounding box center [997, 505] width 4 height 4
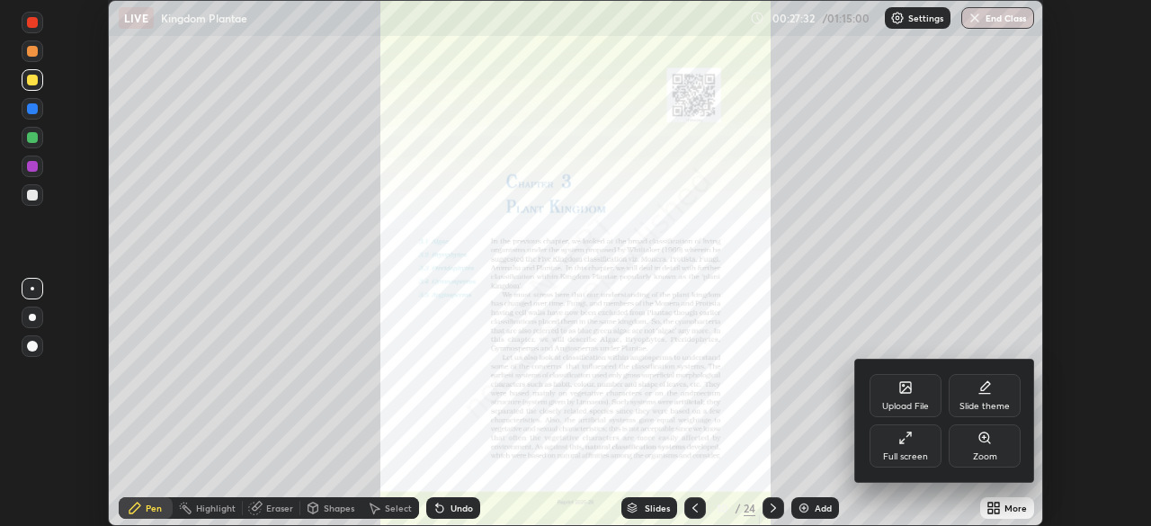
click at [902, 446] on div "Full screen" at bounding box center [906, 446] width 72 height 43
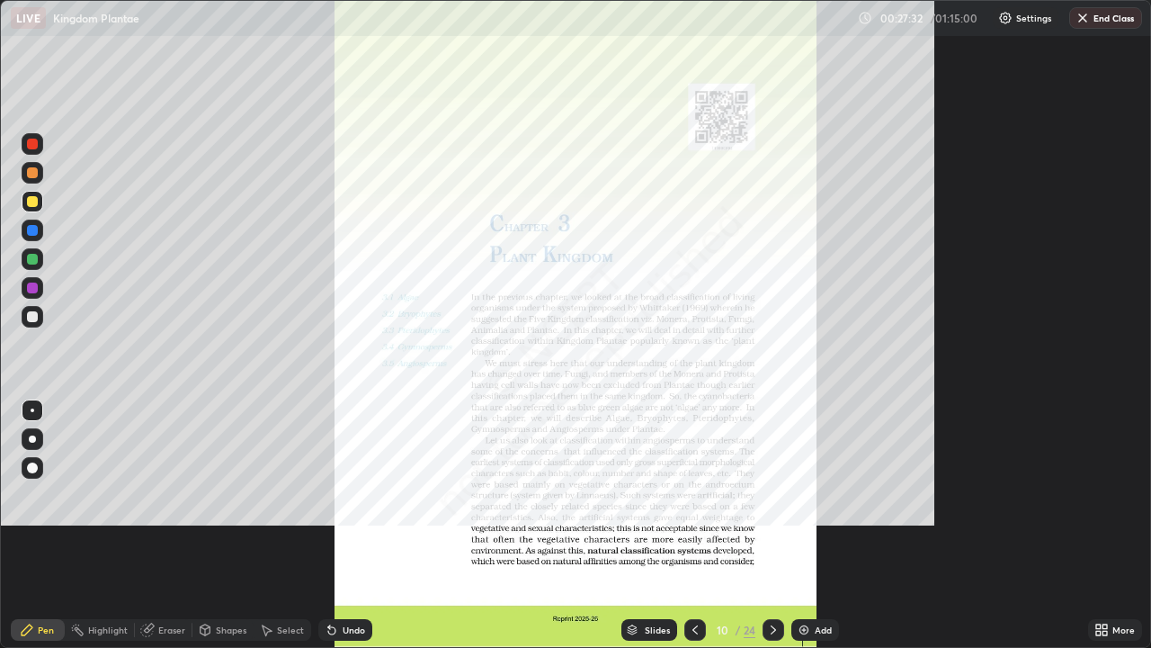
scroll to position [648, 1151]
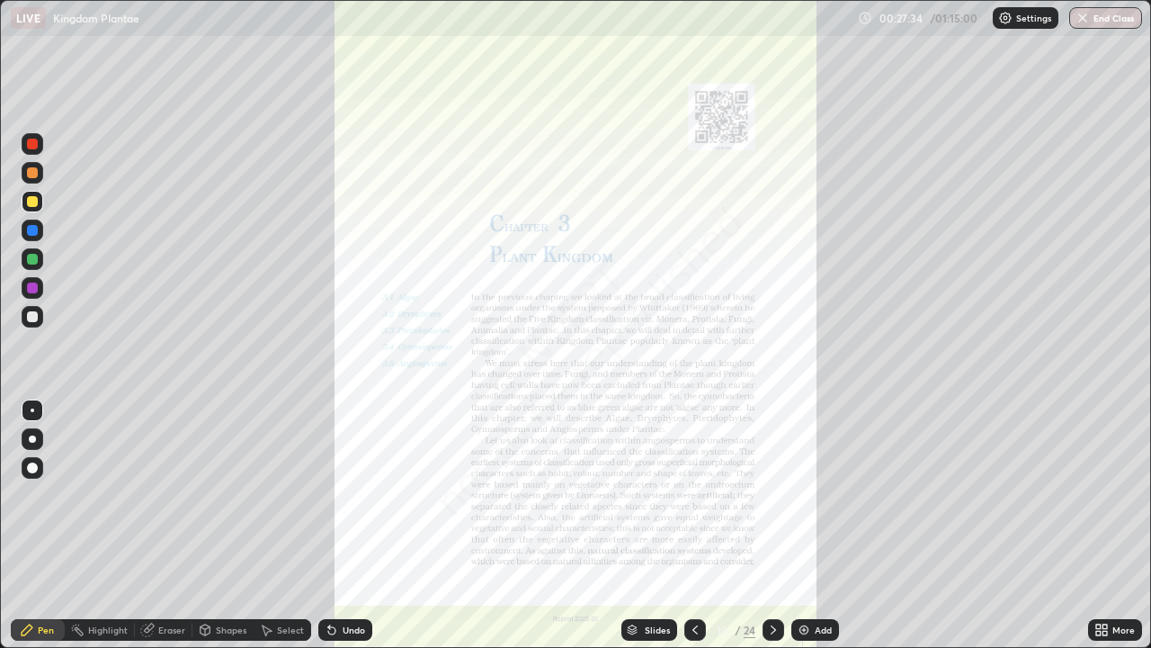
click at [646, 525] on div "Slides" at bounding box center [657, 629] width 25 height 9
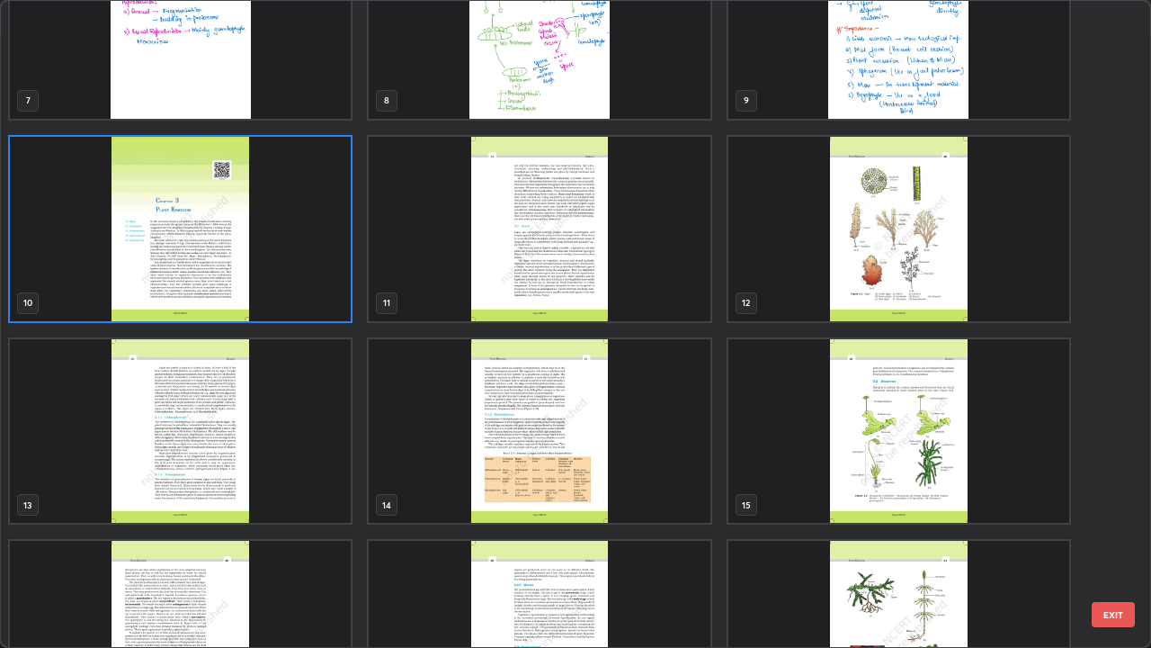
scroll to position [553, 0]
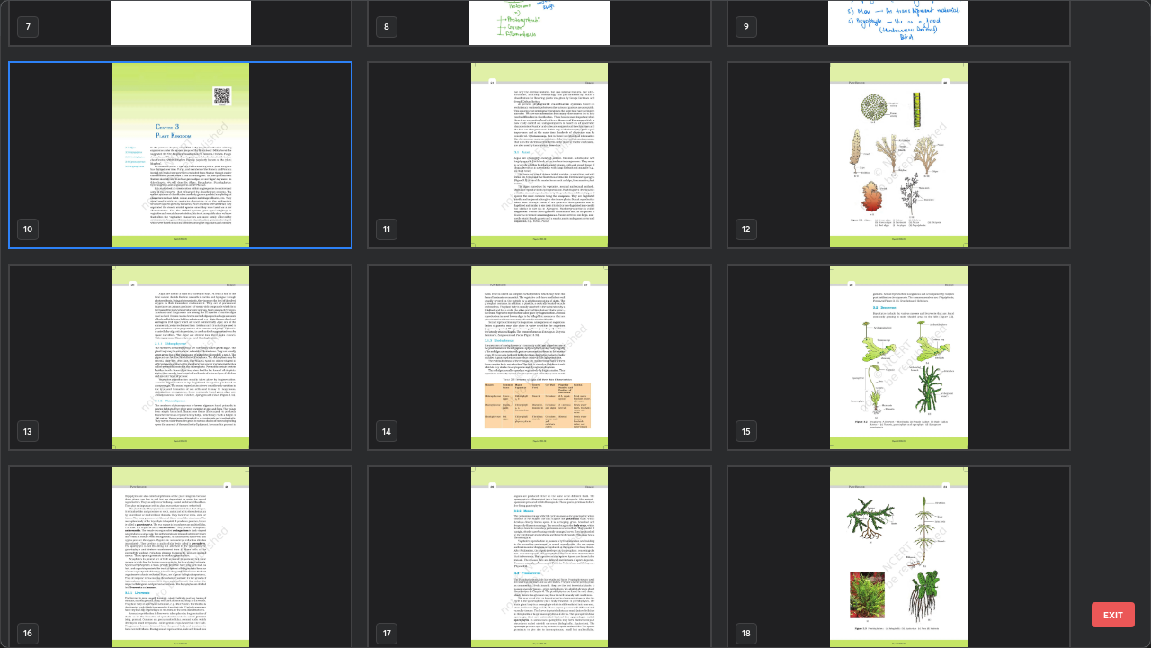
click at [802, 444] on img "grid" at bounding box center [899, 357] width 341 height 184
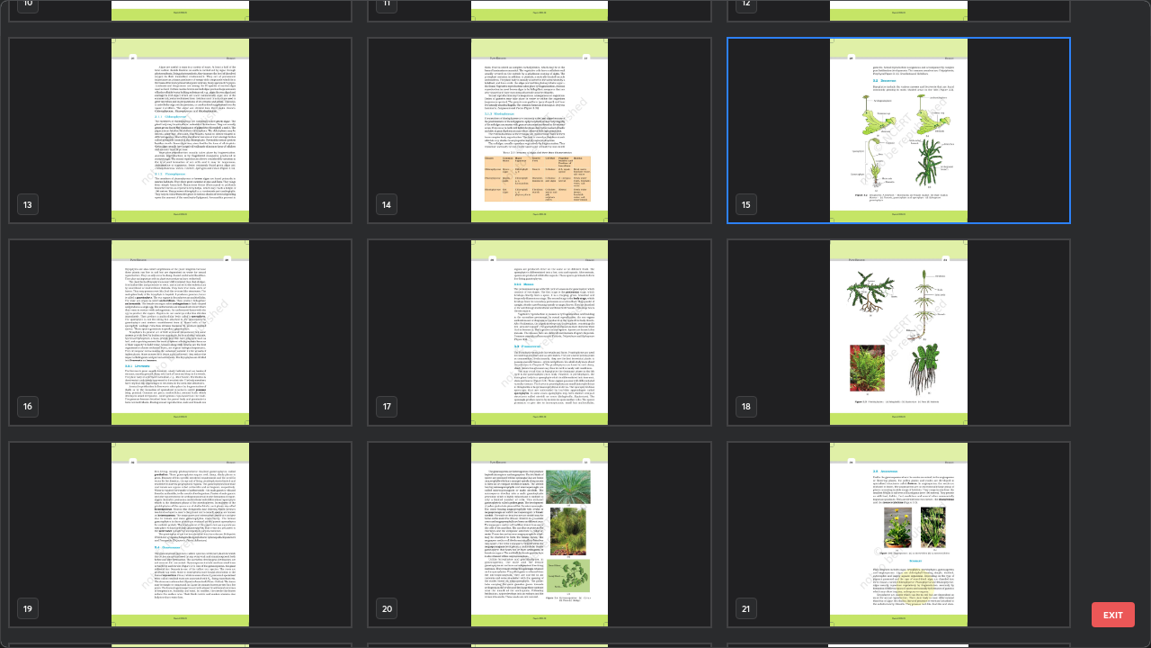
scroll to position [779, 0]
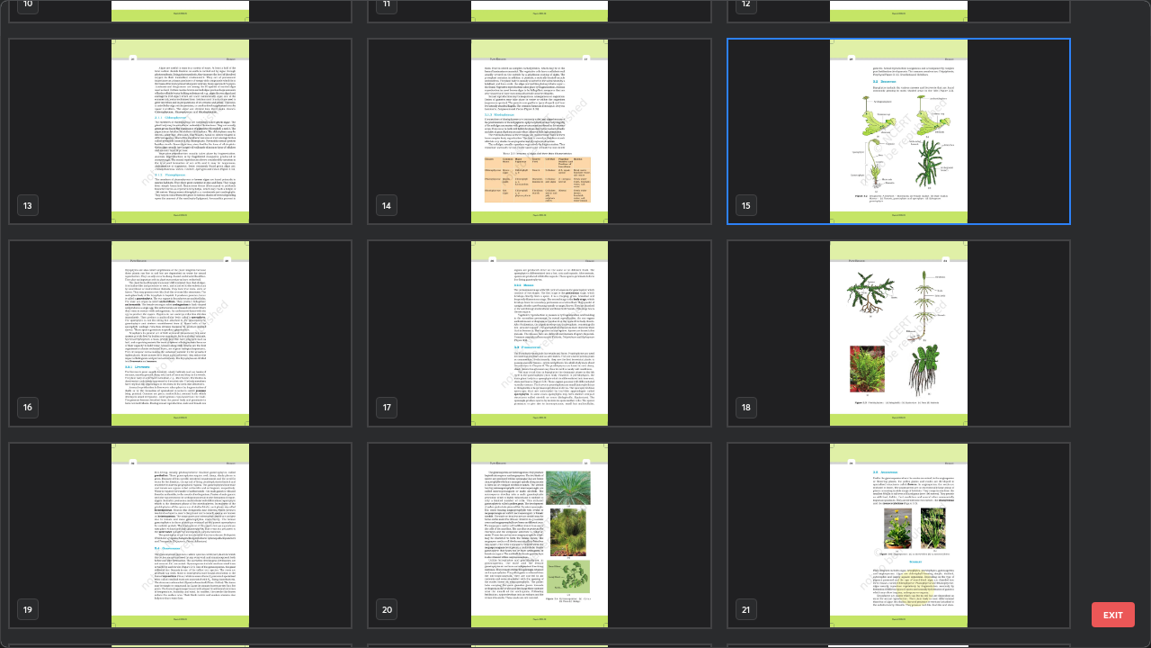
click at [850, 164] on img "grid" at bounding box center [899, 132] width 341 height 184
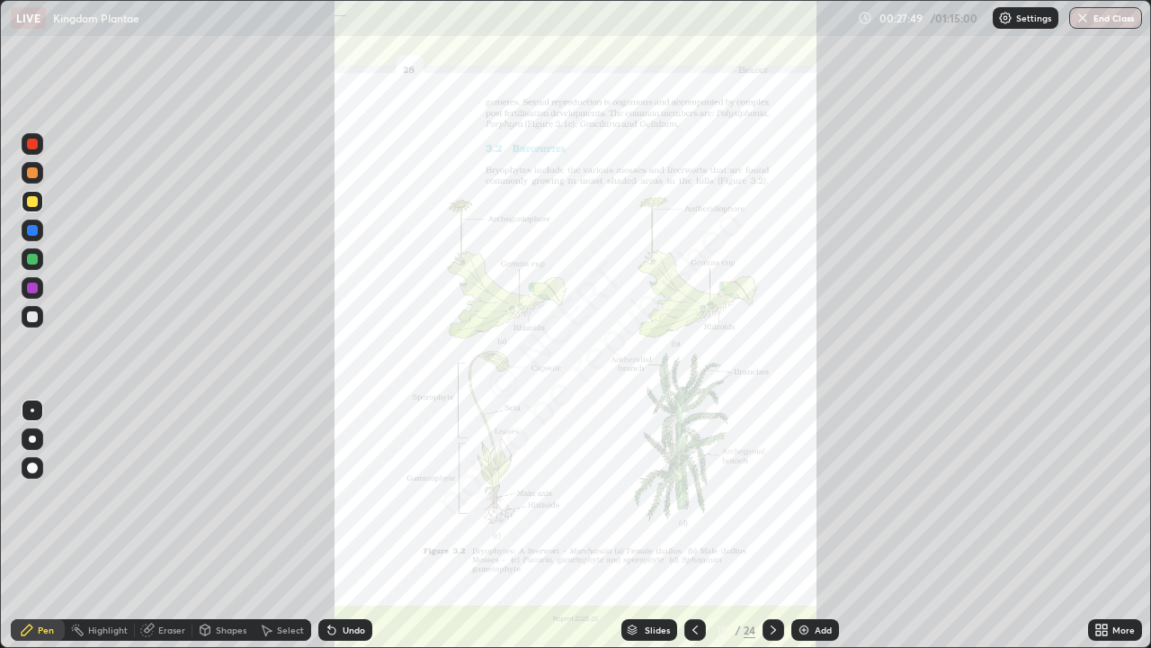
click at [850, 164] on img "grid" at bounding box center [899, 132] width 341 height 184
click at [1097, 525] on icon at bounding box center [1099, 633] width 4 height 4
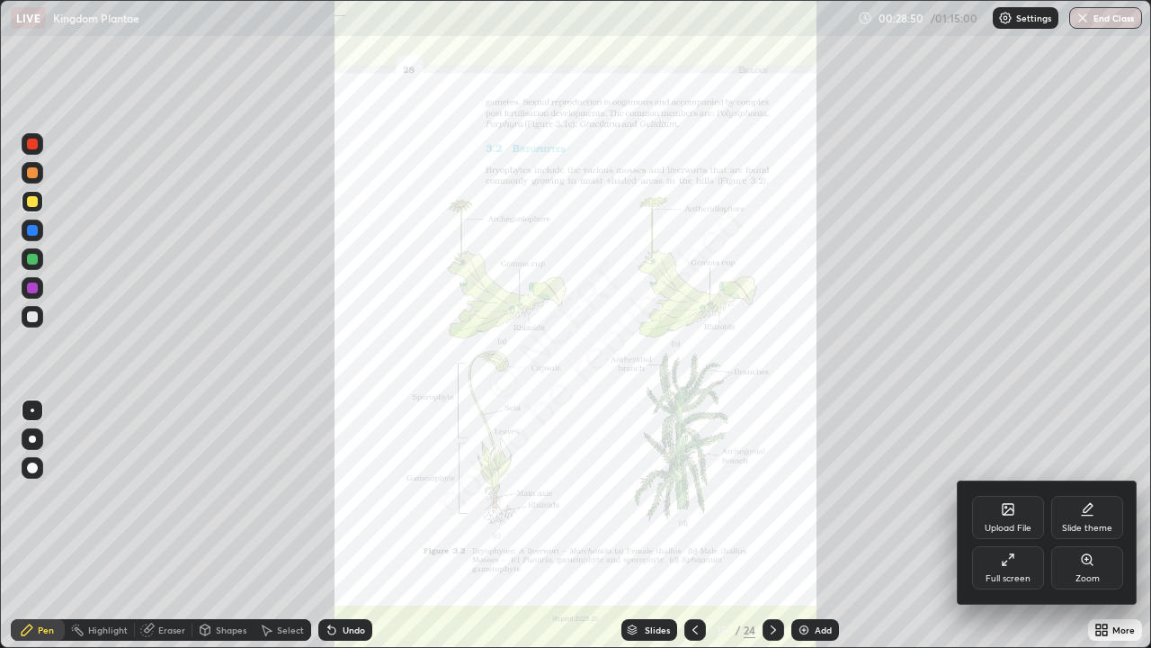
click at [770, 525] on div at bounding box center [575, 324] width 1151 height 648
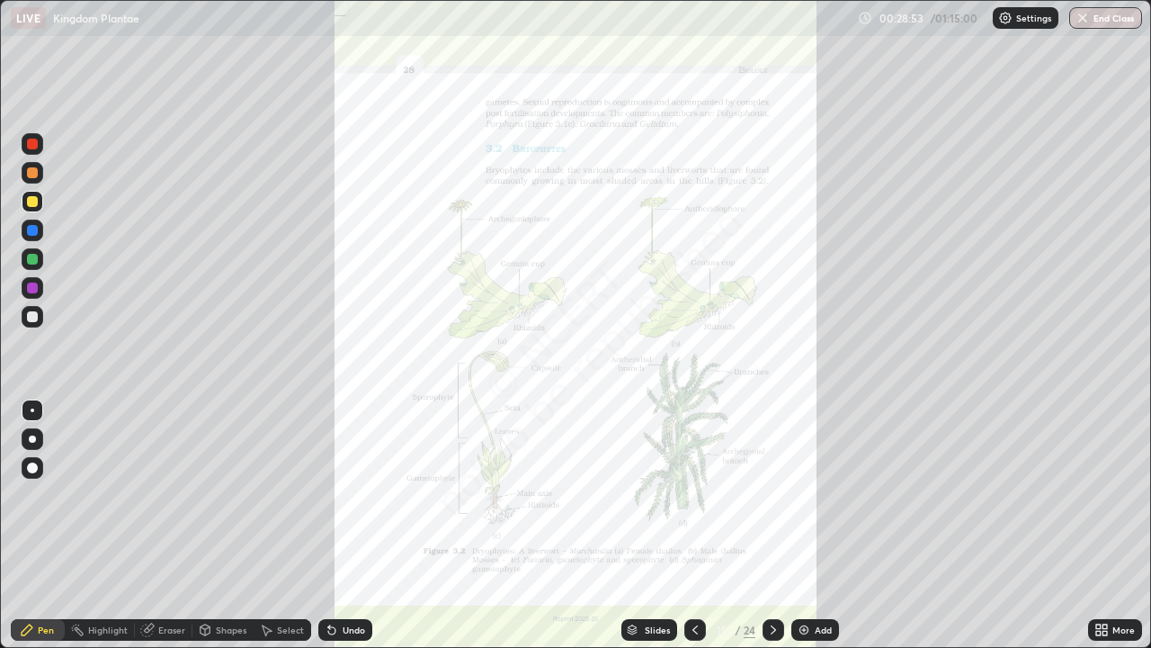
click at [769, 525] on icon at bounding box center [773, 629] width 14 height 14
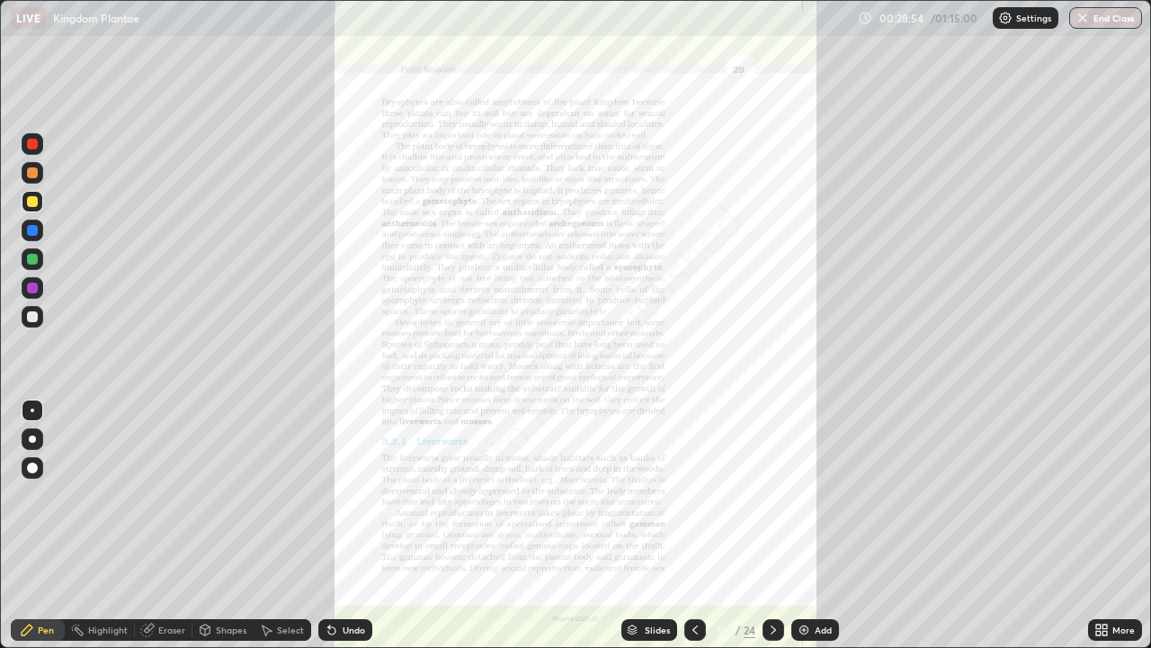
click at [1102, 525] on icon at bounding box center [1102, 629] width 14 height 14
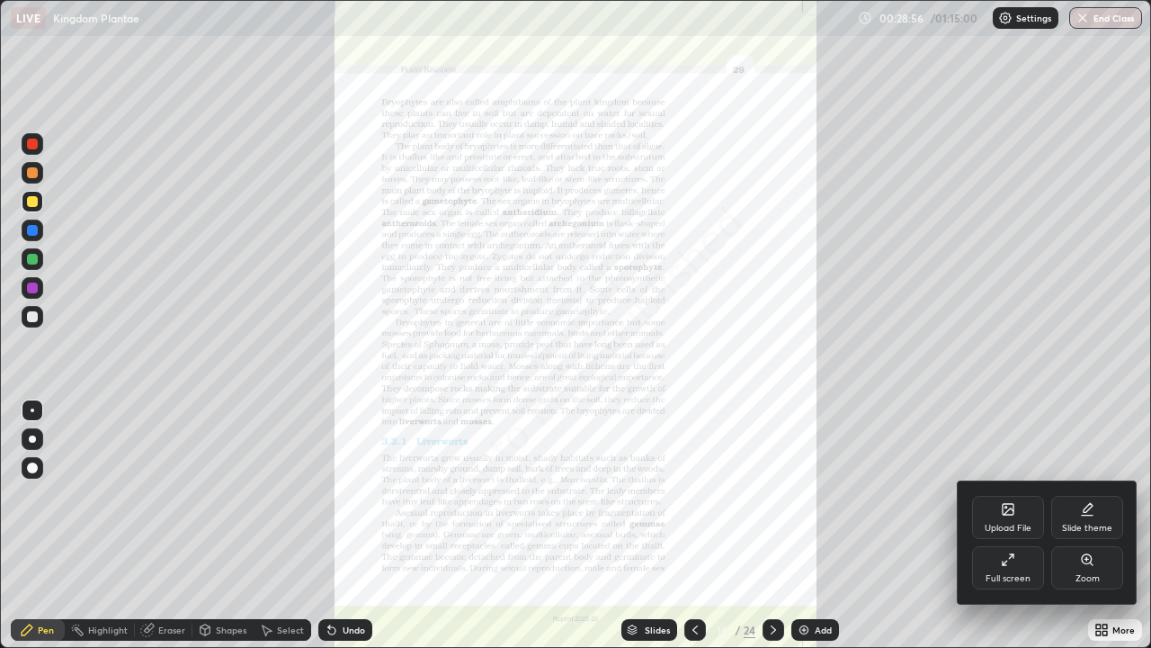
click at [1087, 525] on icon at bounding box center [1087, 559] width 10 height 10
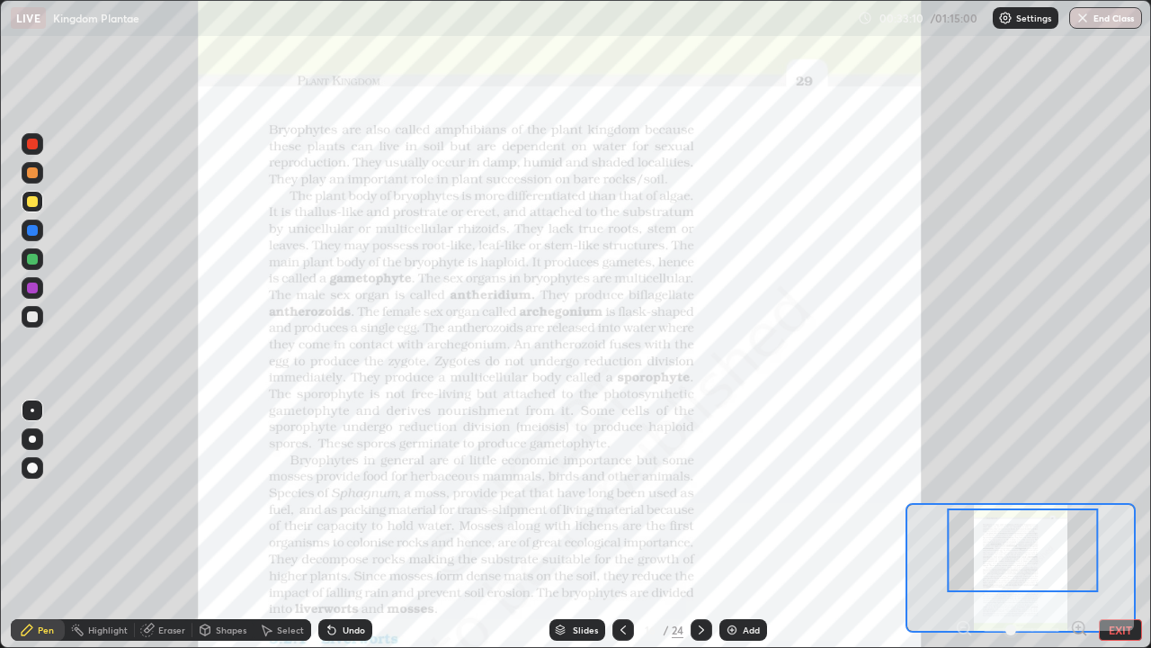
click at [34, 291] on div at bounding box center [32, 287] width 11 height 11
click at [699, 525] on icon at bounding box center [701, 629] width 14 height 14
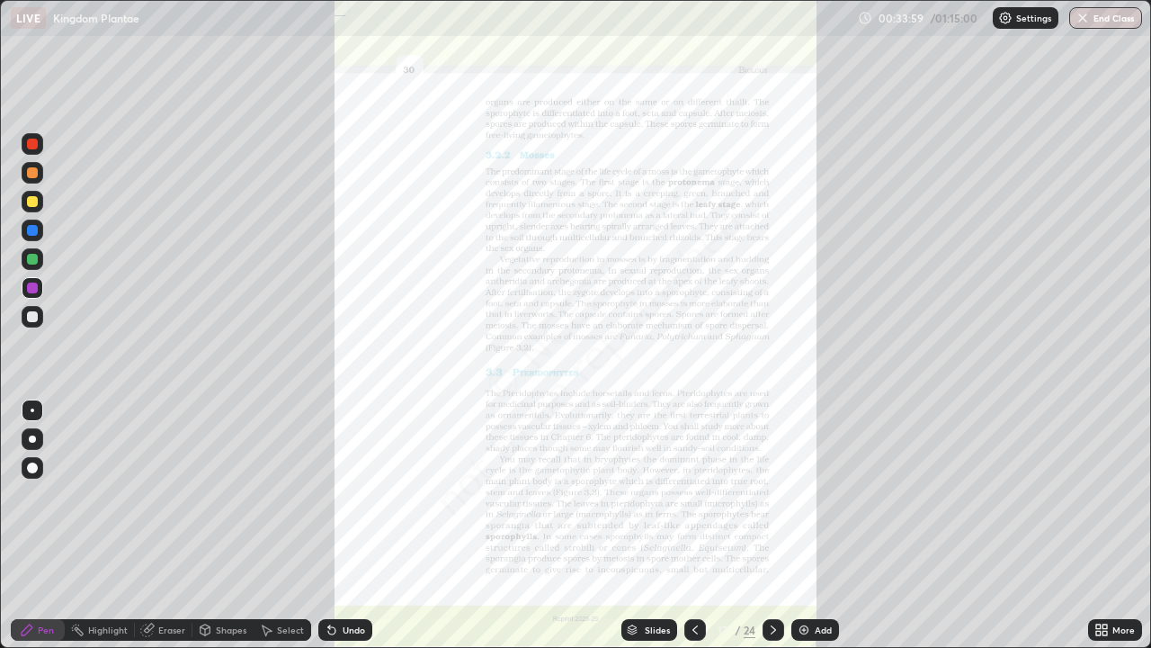
click at [702, 525] on div at bounding box center [696, 630] width 22 height 22
click at [772, 525] on icon at bounding box center [773, 629] width 5 height 9
click at [1097, 525] on icon at bounding box center [1099, 633] width 4 height 4
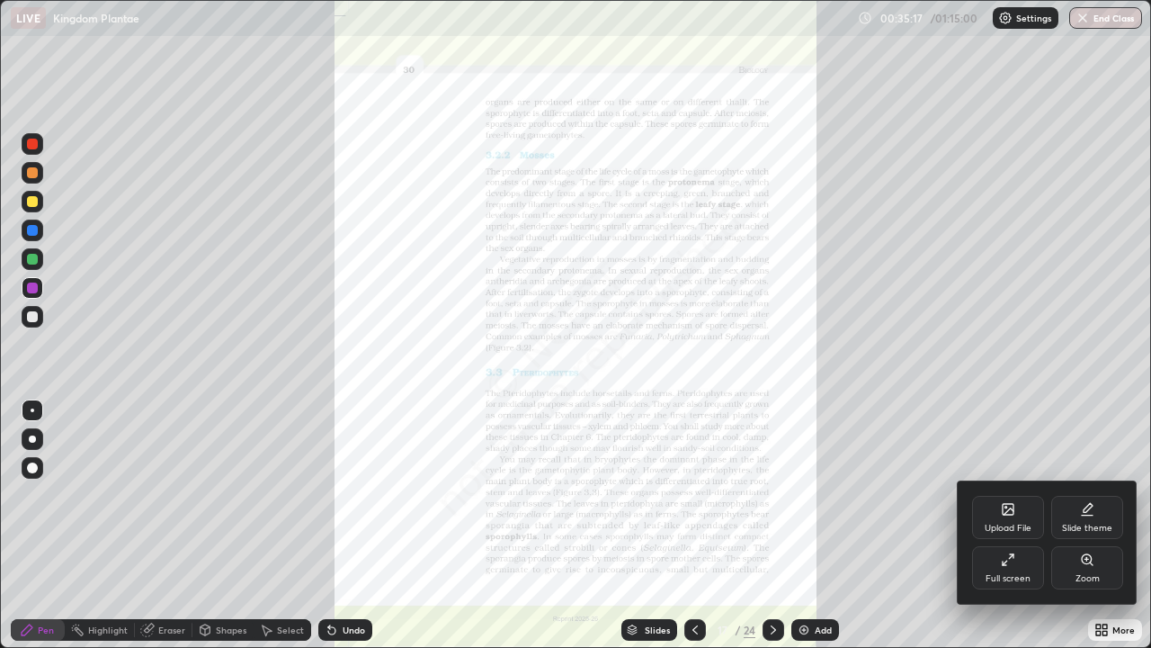
click at [1083, 525] on icon at bounding box center [1087, 559] width 14 height 14
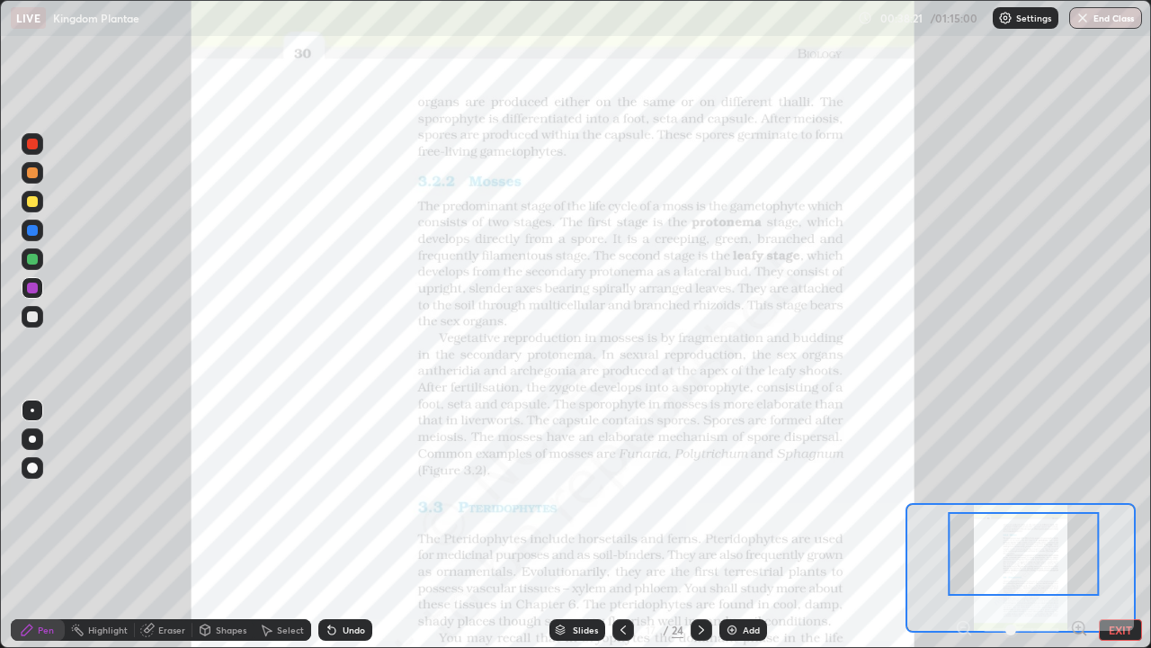
click at [573, 525] on div "Slides" at bounding box center [585, 629] width 25 height 9
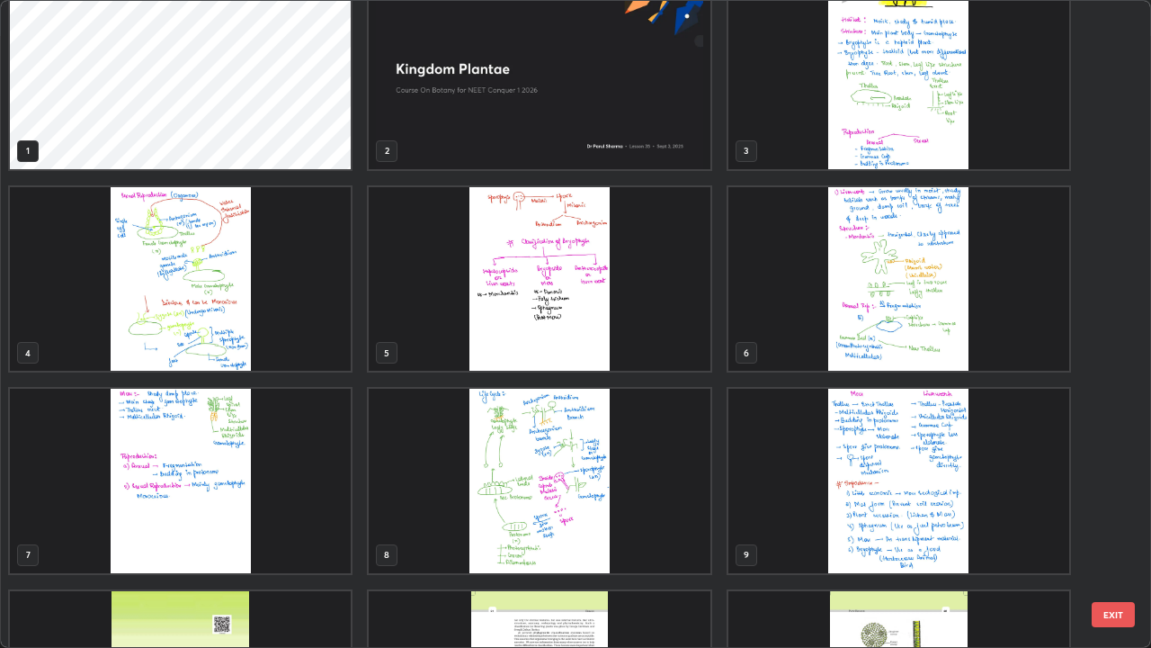
scroll to position [0, 0]
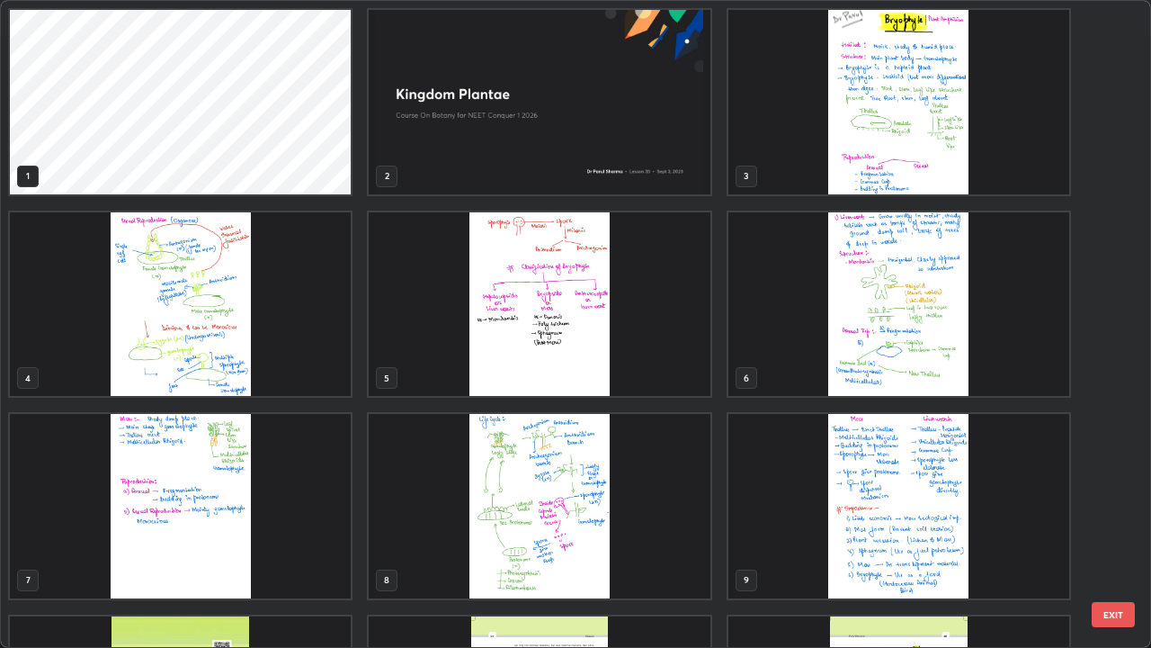
click at [906, 521] on img "grid" at bounding box center [899, 506] width 341 height 184
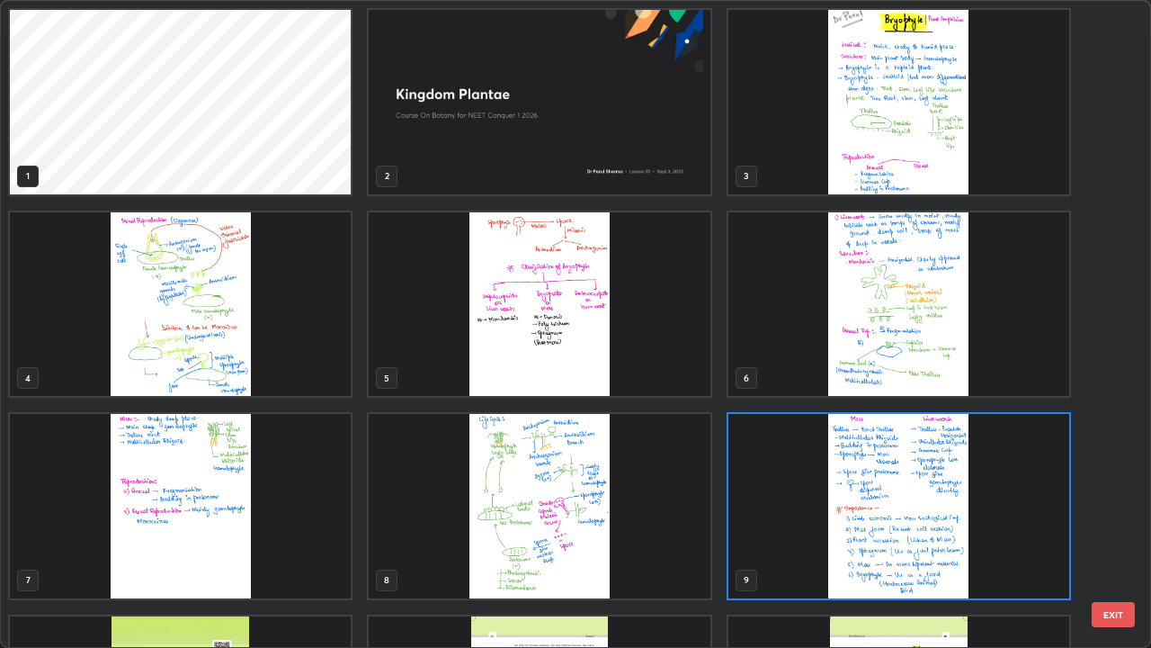
click at [929, 178] on img "grid" at bounding box center [899, 102] width 341 height 184
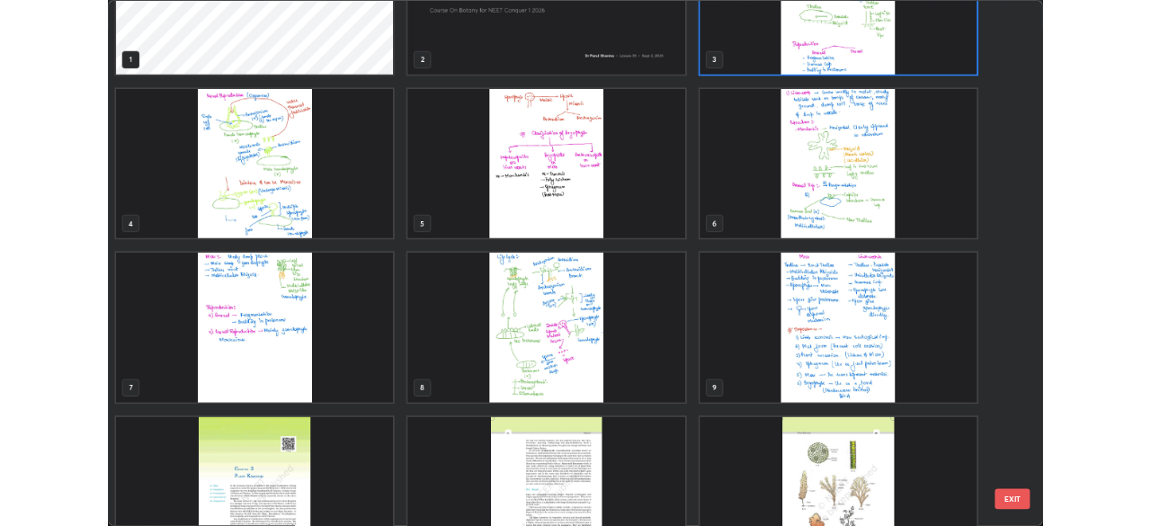
scroll to position [69, 0]
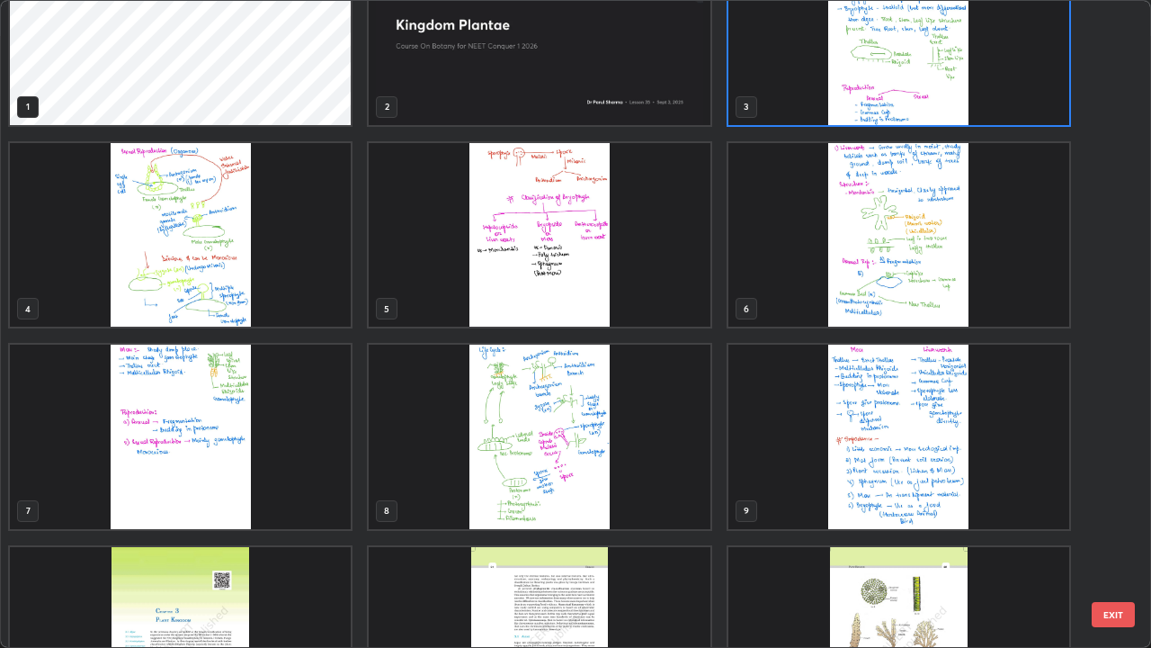
click at [651, 291] on img "grid" at bounding box center [539, 235] width 341 height 184
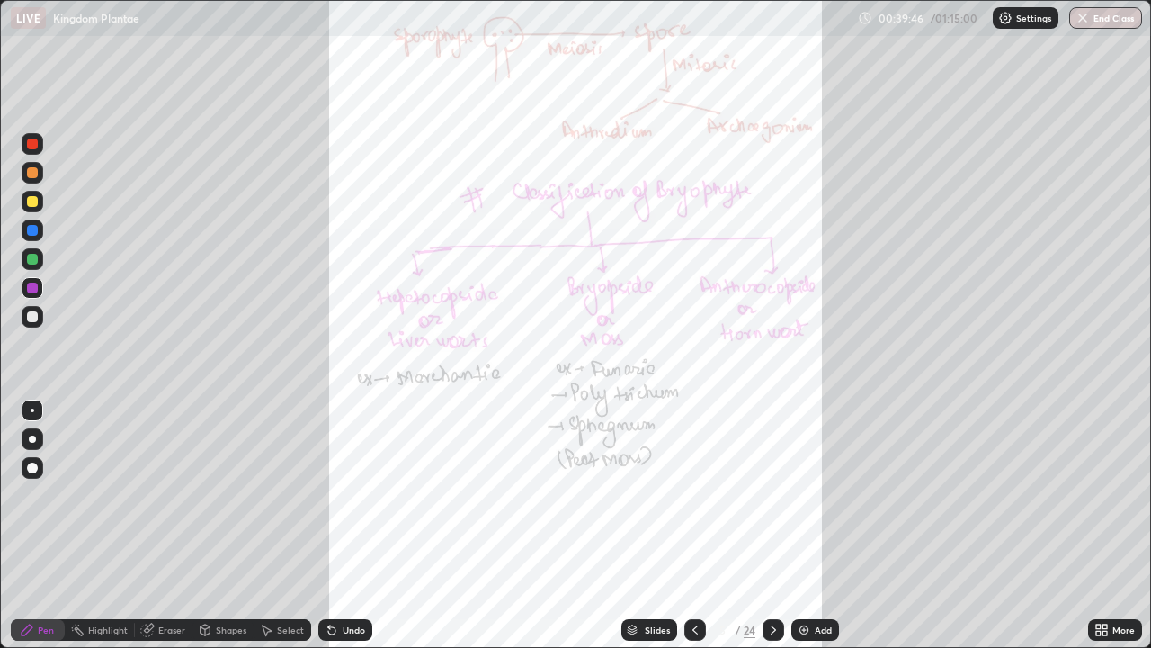
click at [1106, 525] on icon at bounding box center [1105, 626] width 4 height 4
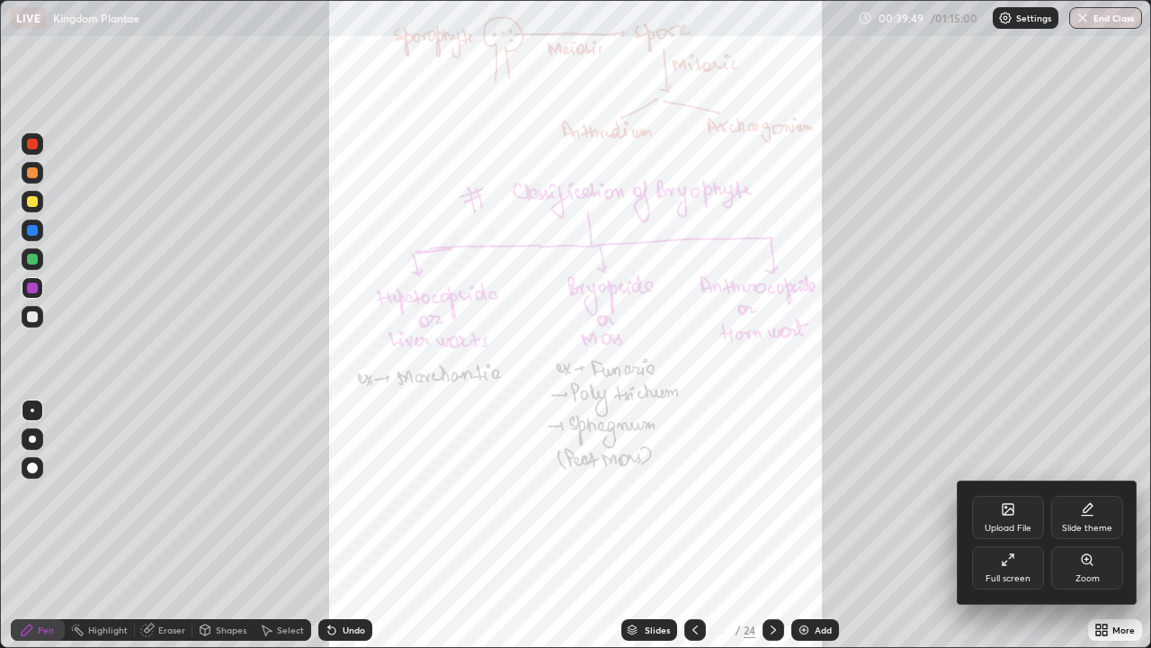
click at [1007, 517] on div "Upload File" at bounding box center [1008, 517] width 72 height 43
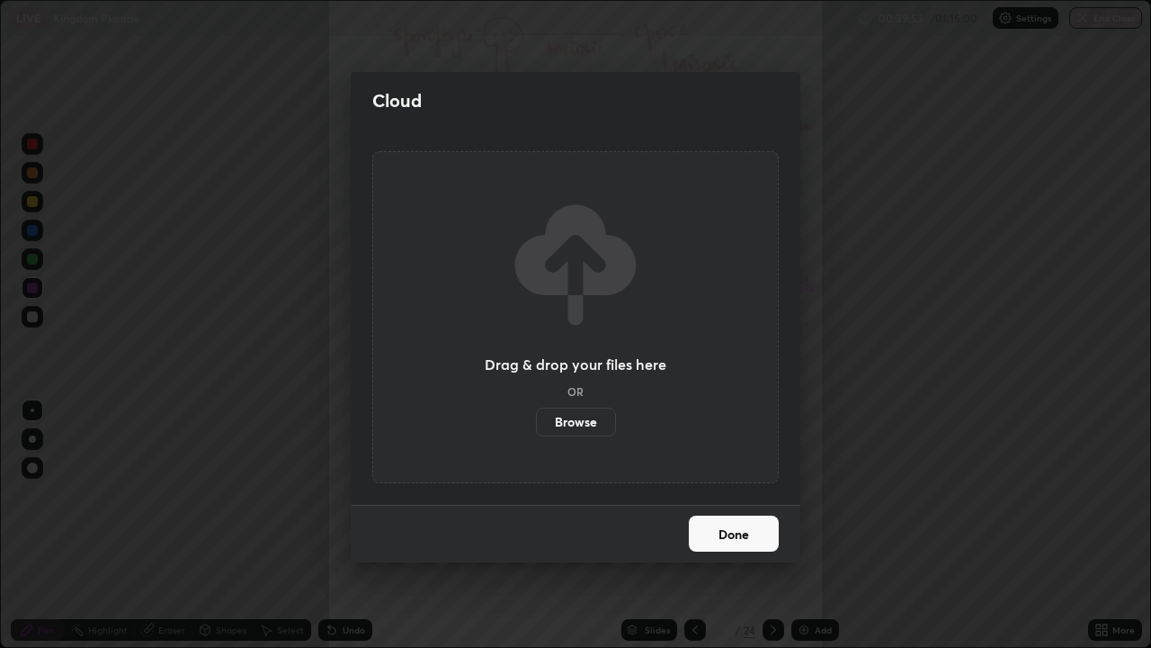
click at [582, 418] on label "Browse" at bounding box center [576, 421] width 80 height 29
click at [536, 418] on input "Browse" at bounding box center [536, 421] width 0 height 29
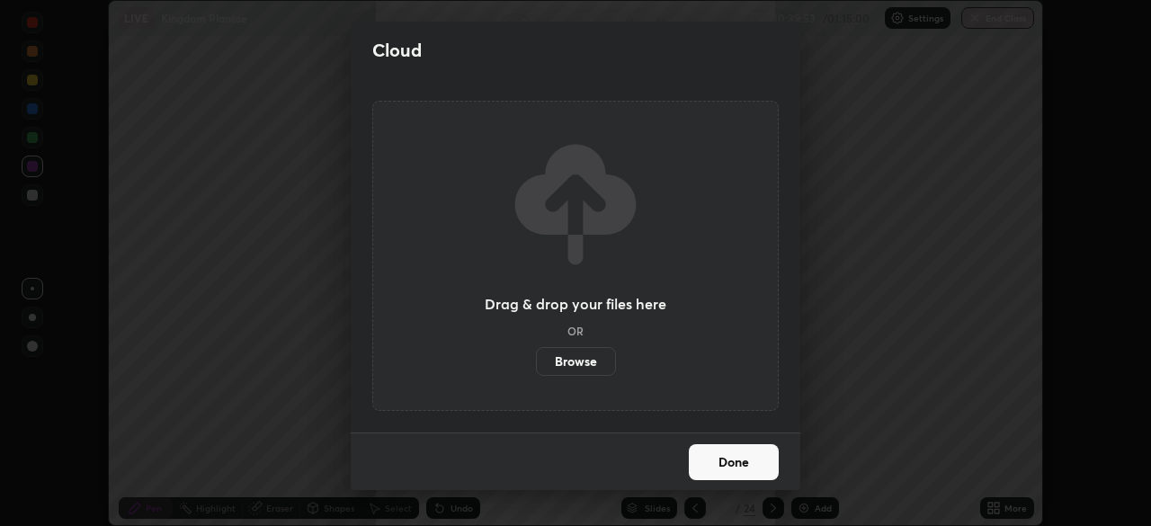
scroll to position [89426, 88801]
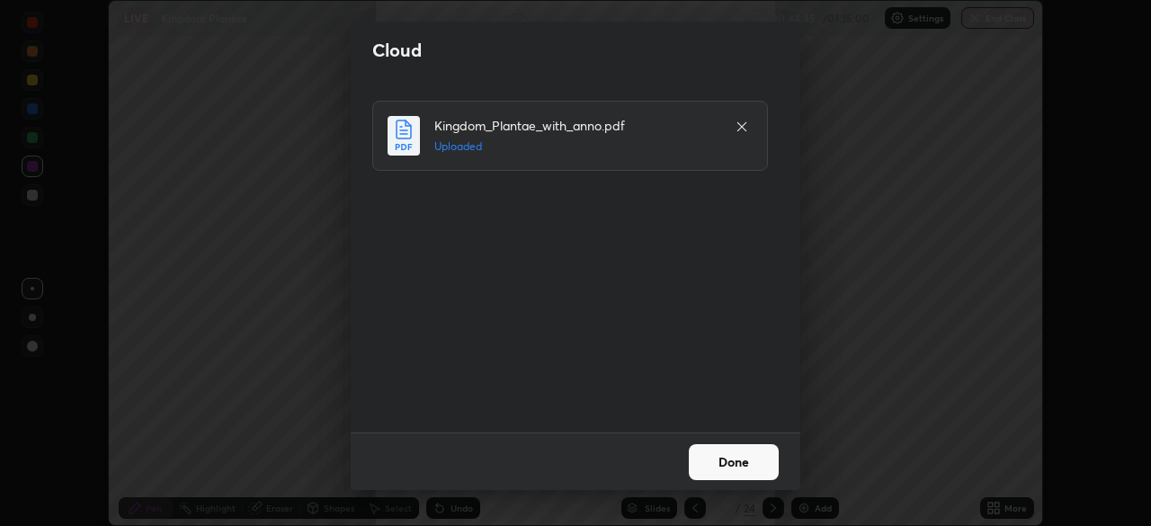
click at [721, 458] on button "Done" at bounding box center [734, 462] width 90 height 36
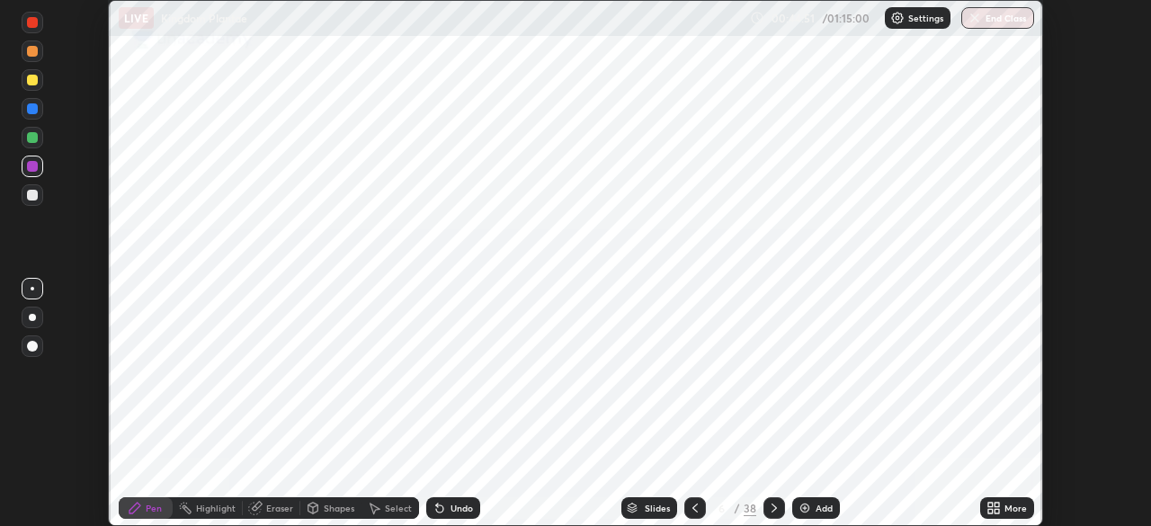
click at [653, 504] on div "Slides" at bounding box center [657, 508] width 25 height 9
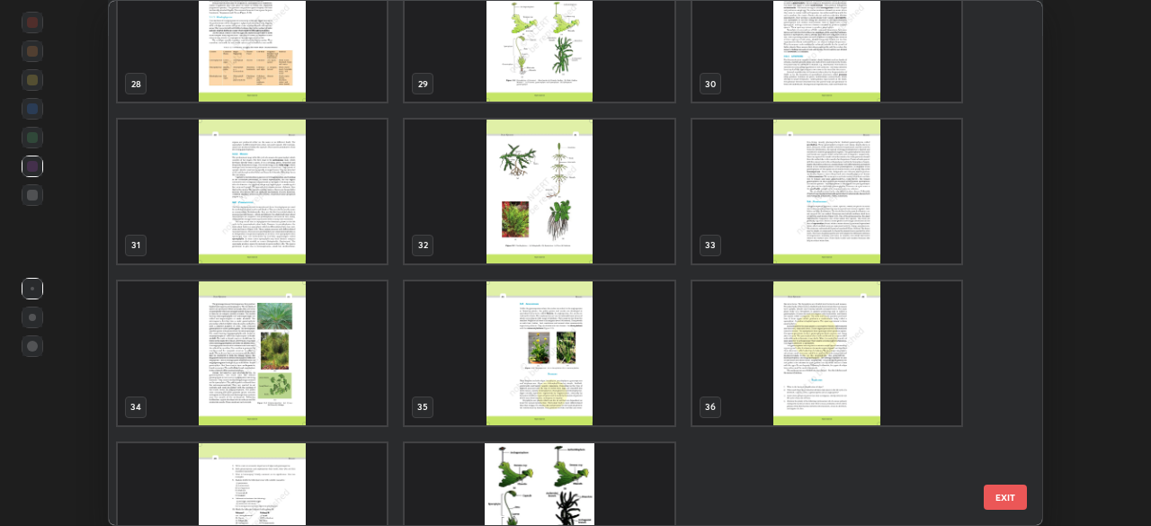
scroll to position [1576, 0]
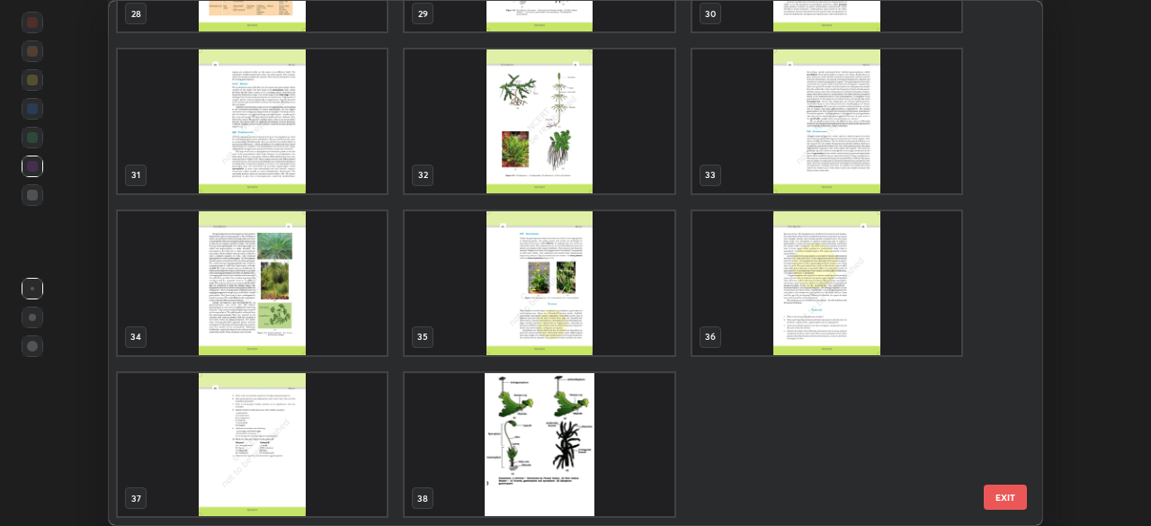
click at [1002, 498] on button "EXIT" at bounding box center [1005, 497] width 43 height 25
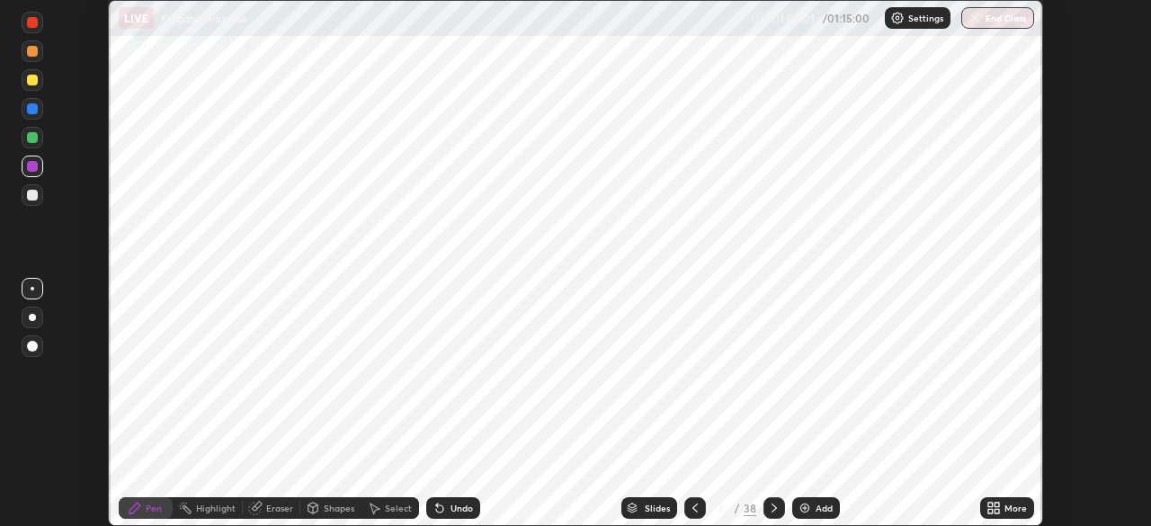
click at [991, 13] on button "End Class" at bounding box center [998, 18] width 73 height 22
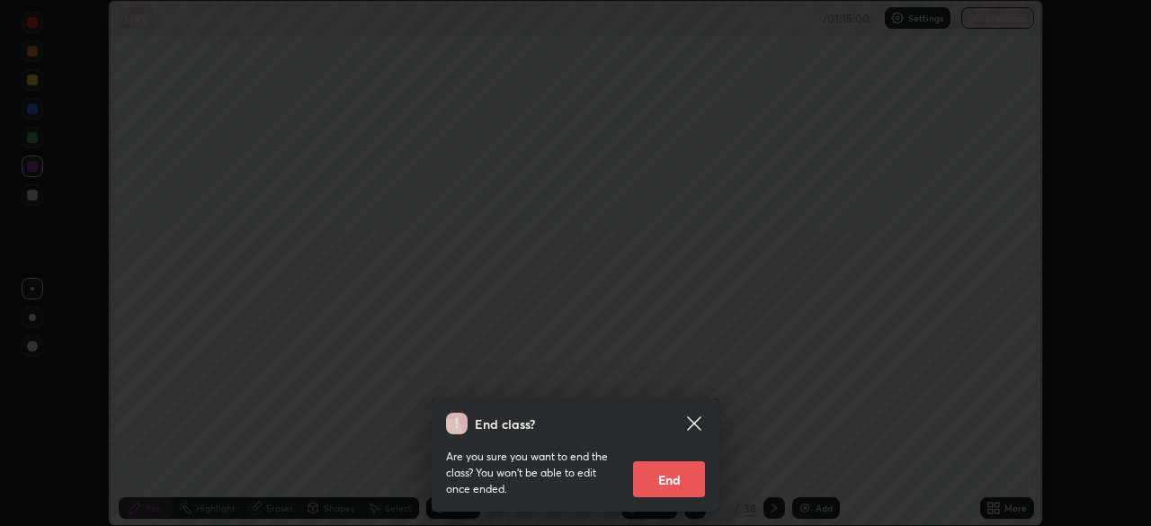
click at [991, 13] on div at bounding box center [575, 263] width 1151 height 526
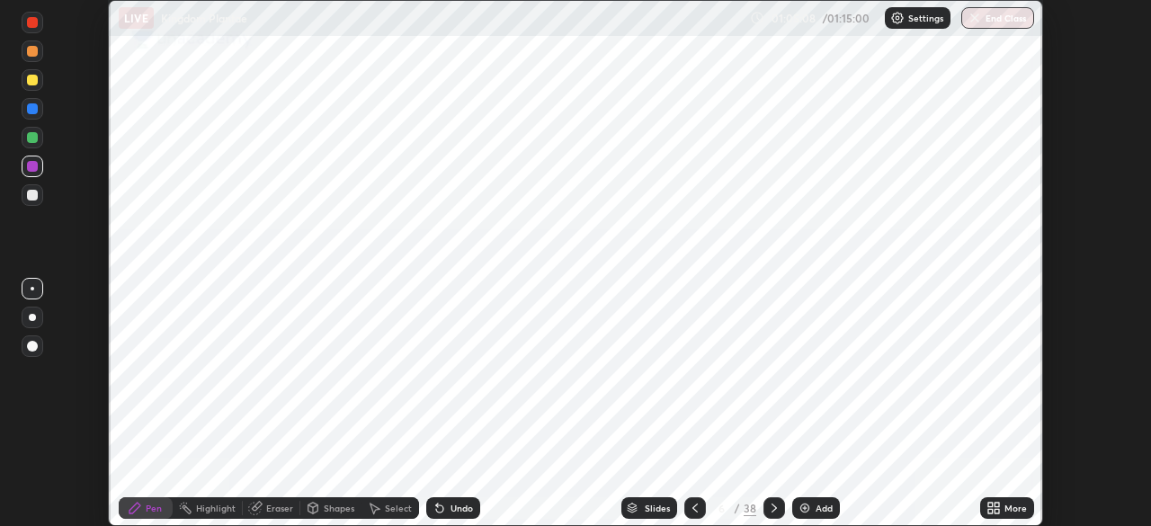
click at [980, 18] on img "button" at bounding box center [975, 18] width 14 height 14
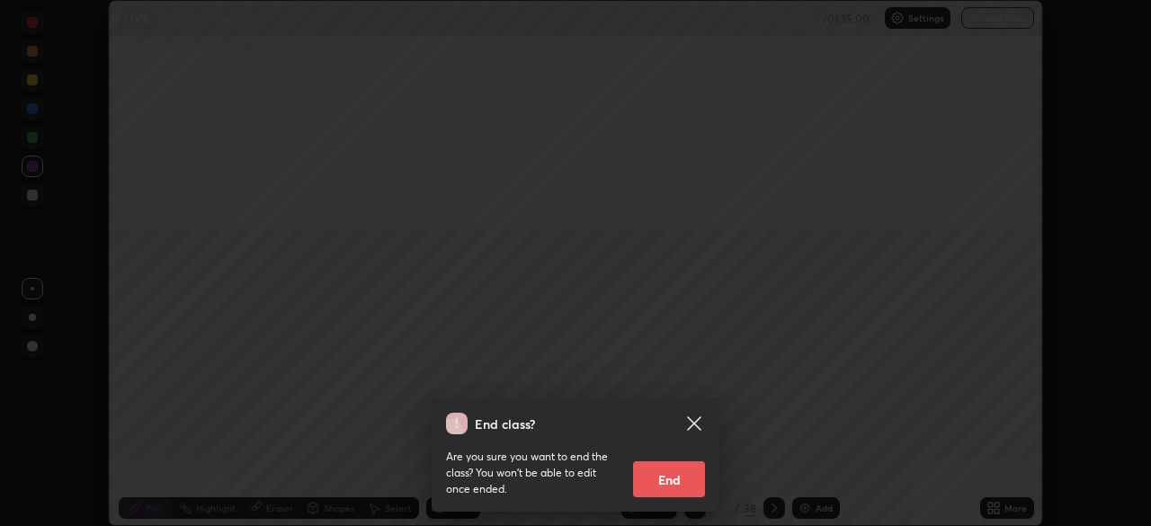
click at [670, 479] on button "End" at bounding box center [669, 479] width 72 height 36
